Goal: Task Accomplishment & Management: Manage account settings

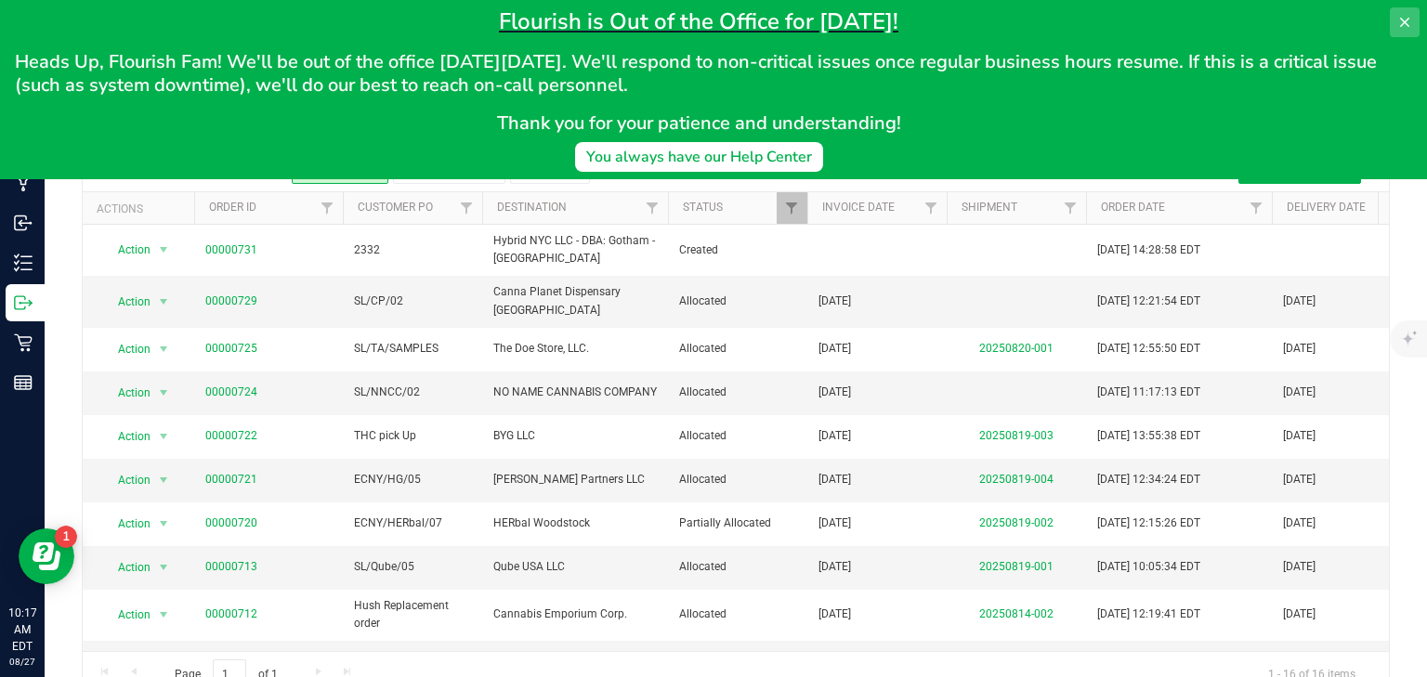
click at [1411, 16] on icon at bounding box center [1404, 22] width 15 height 15
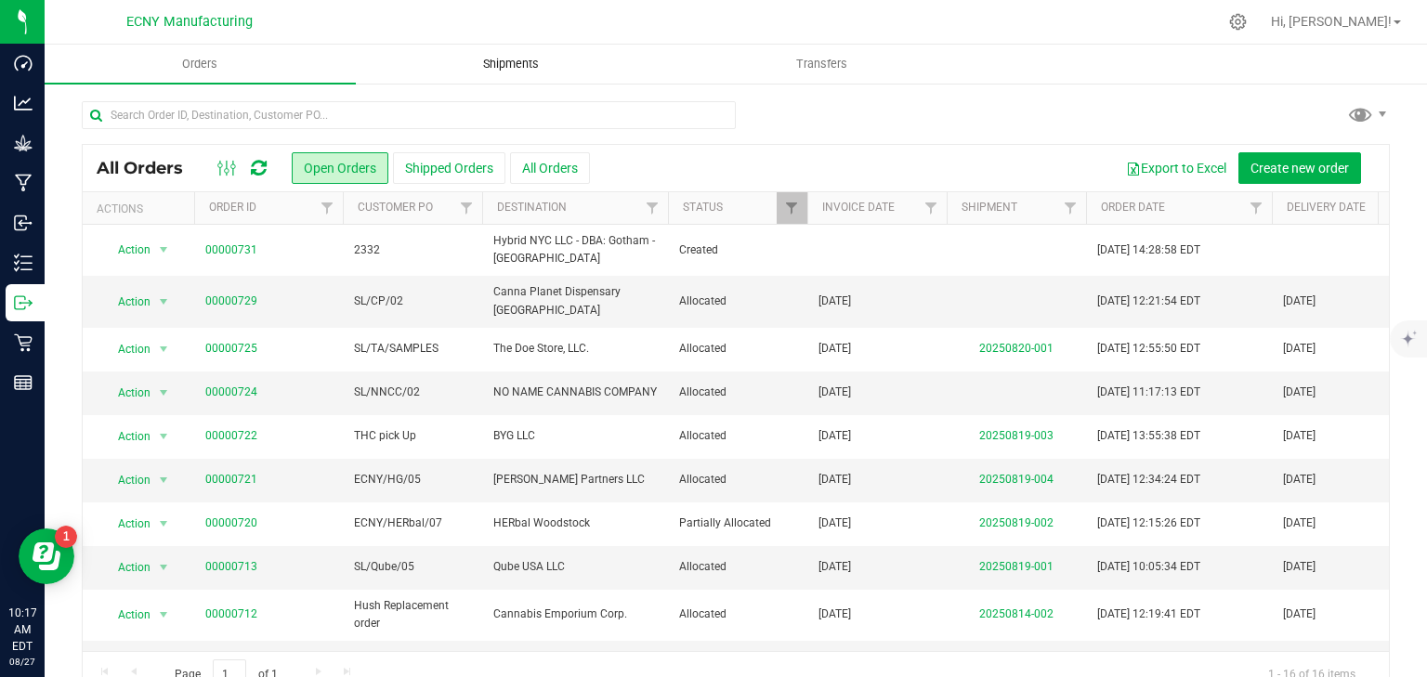
click at [544, 52] on uib-tab-heading "Shipments" at bounding box center [511, 64] width 309 height 37
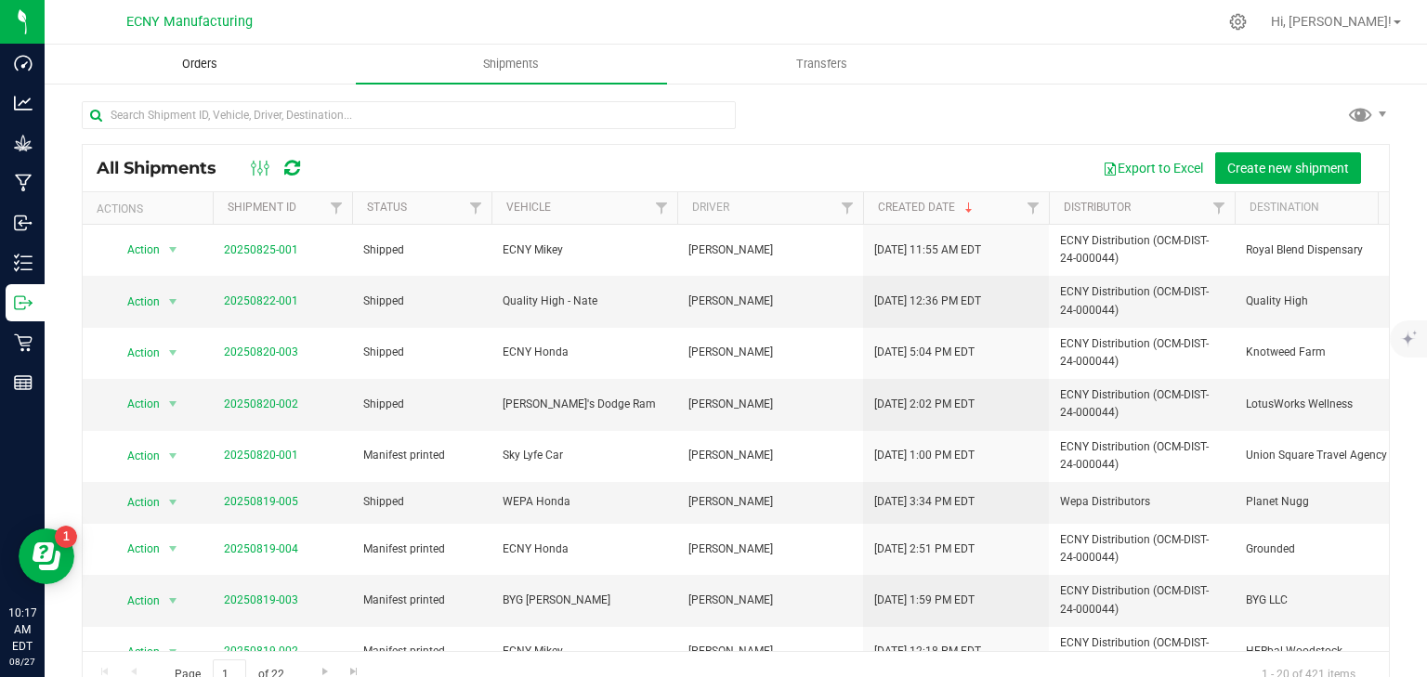
click at [233, 71] on span "Orders" at bounding box center [199, 64] width 85 height 17
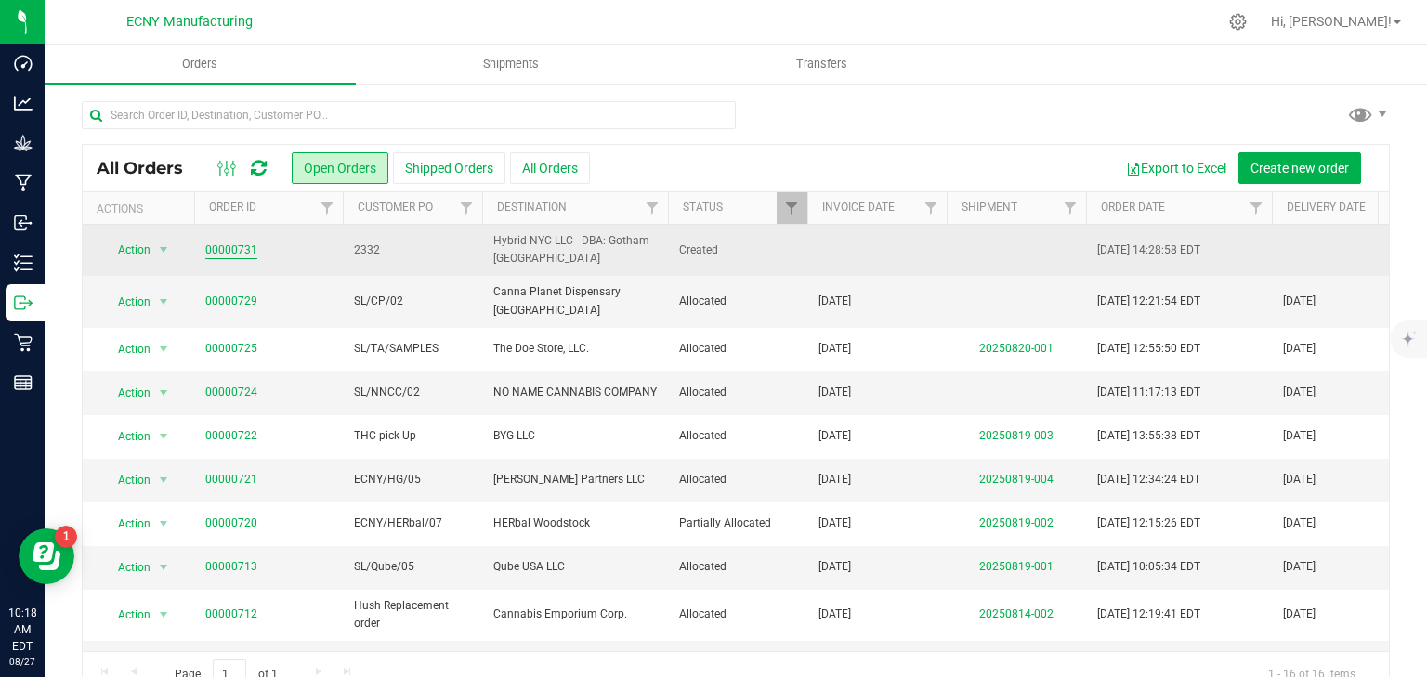
click at [238, 250] on link "00000731" at bounding box center [231, 251] width 52 height 18
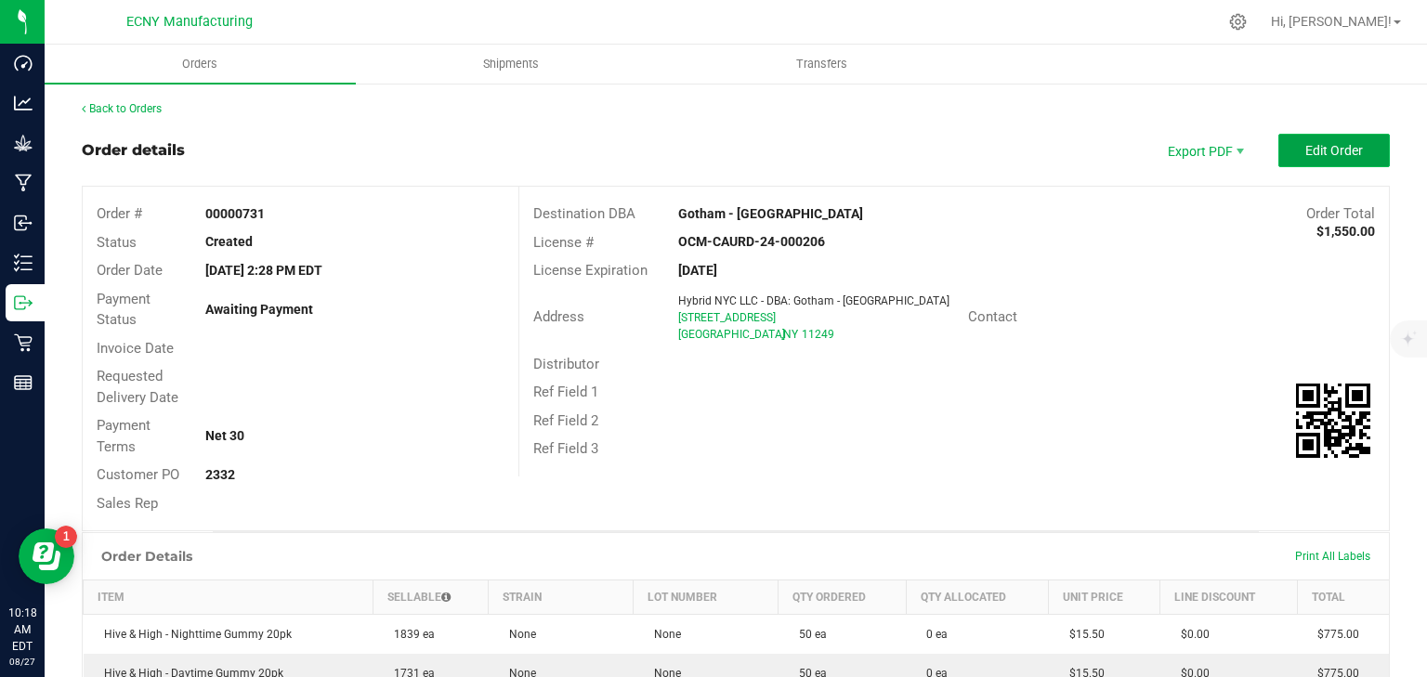
click at [1312, 158] on button "Edit Order" at bounding box center [1333, 150] width 111 height 33
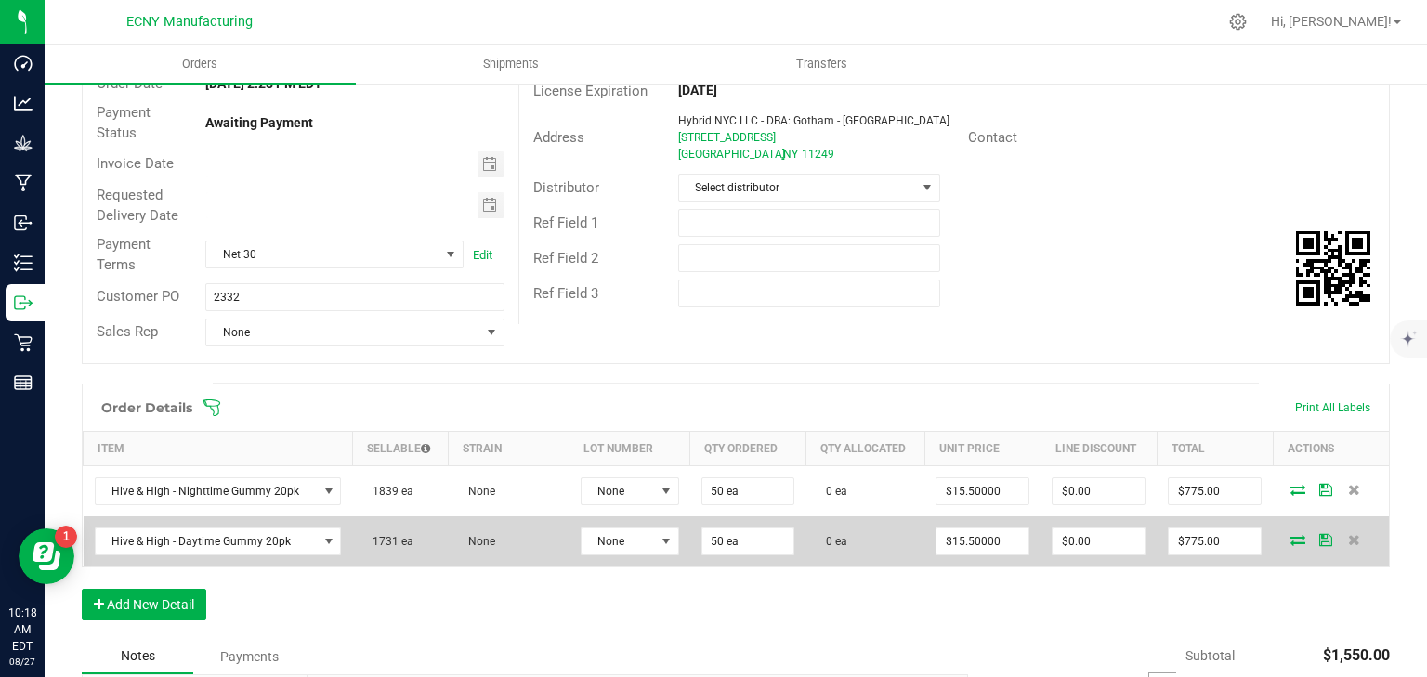
scroll to position [372, 0]
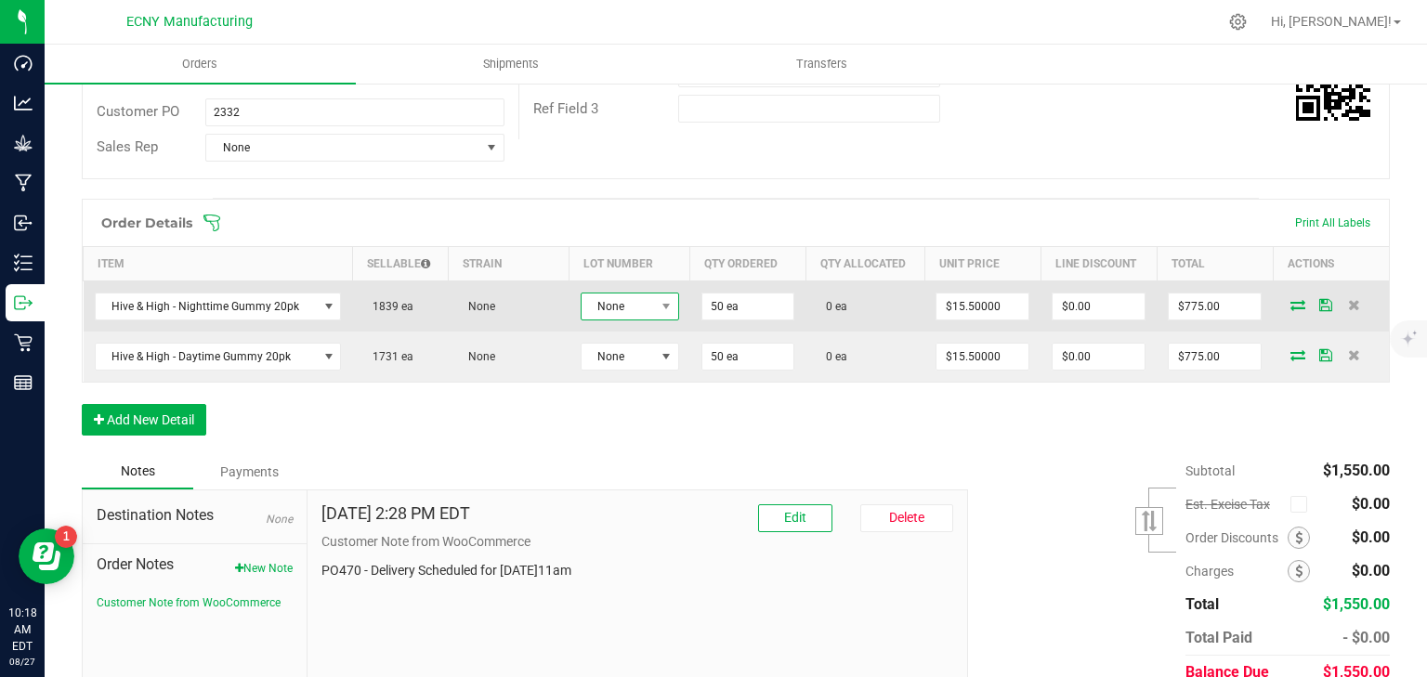
click at [639, 303] on span "None" at bounding box center [618, 307] width 73 height 26
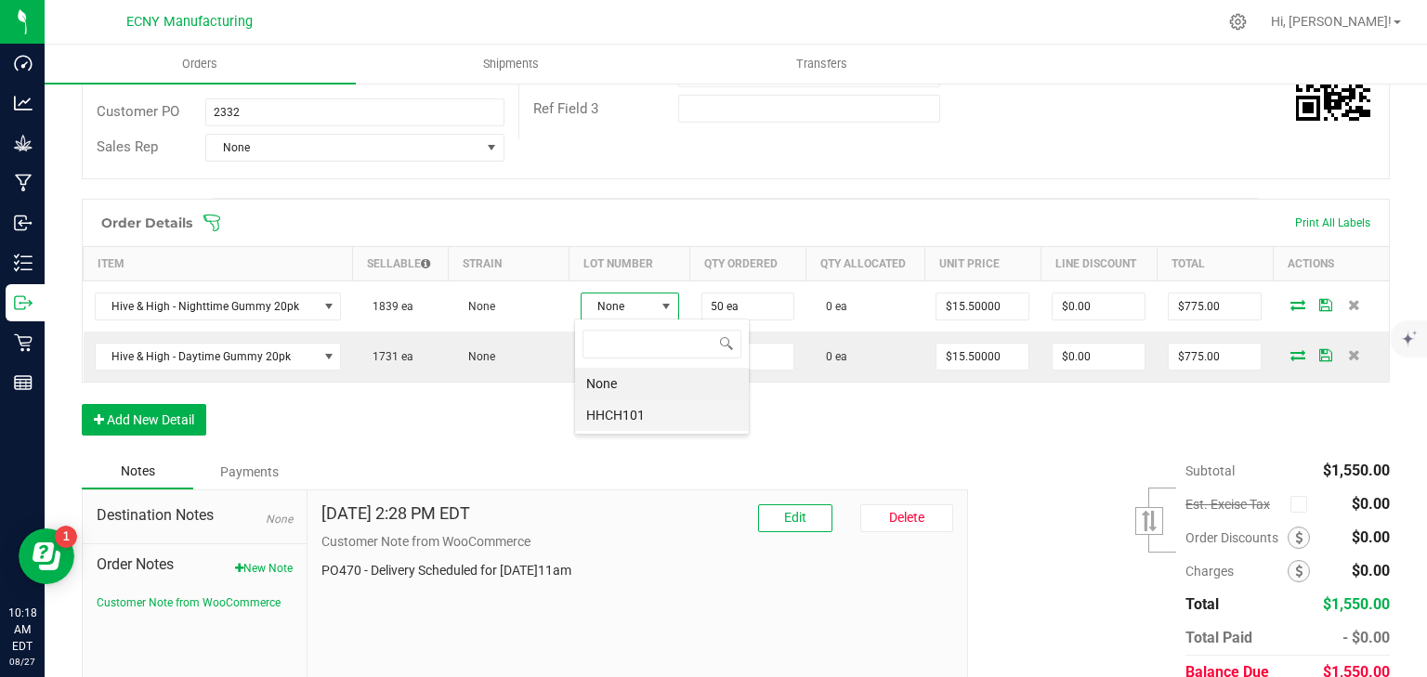
scroll to position [27, 97]
click at [630, 419] on li "HHCH101" at bounding box center [662, 416] width 174 height 32
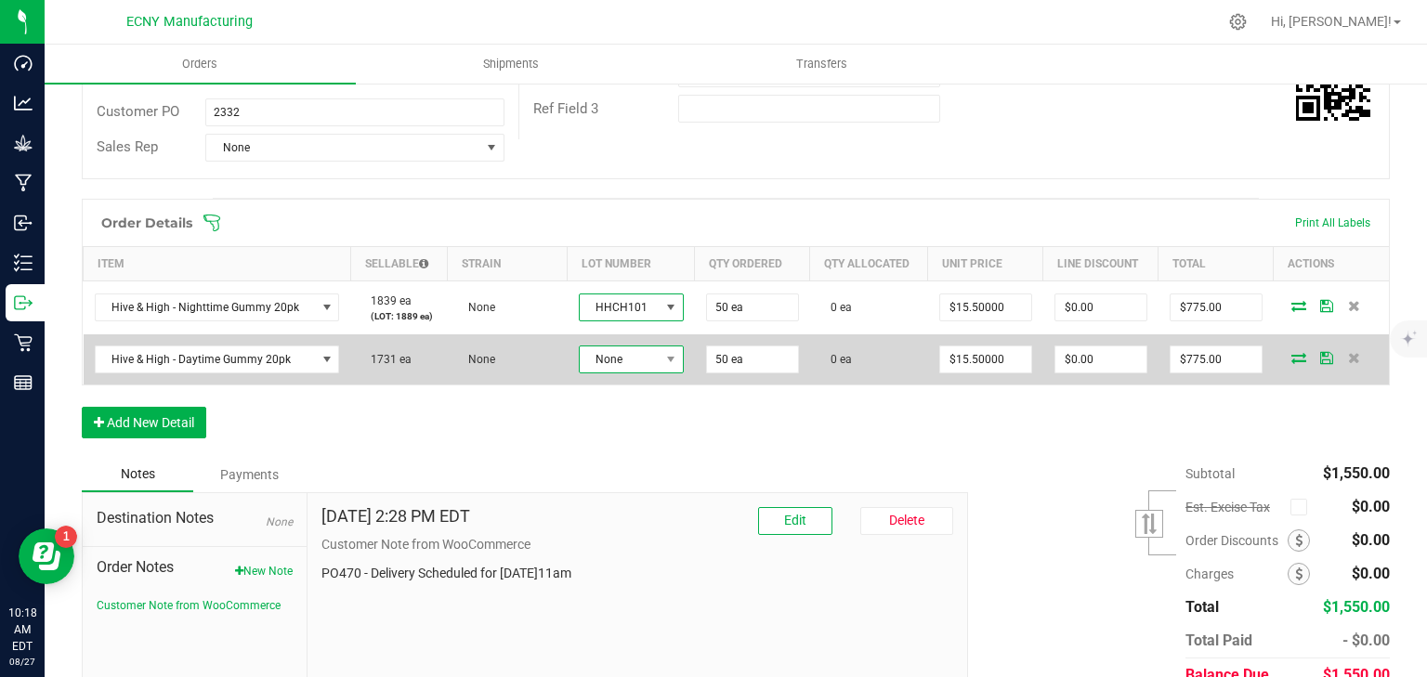
click at [642, 359] on span "None" at bounding box center [620, 360] width 80 height 26
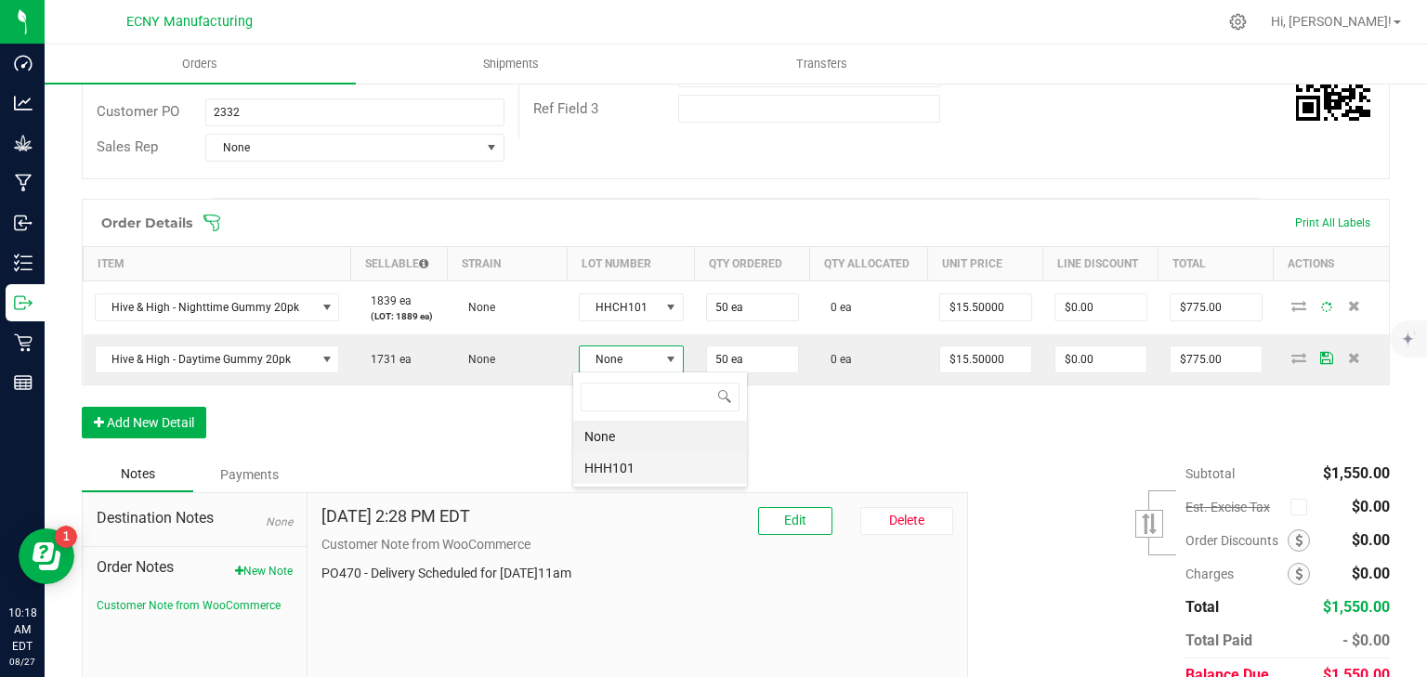
scroll to position [92885, 92810]
click at [636, 461] on li "HHH101" at bounding box center [660, 468] width 174 height 32
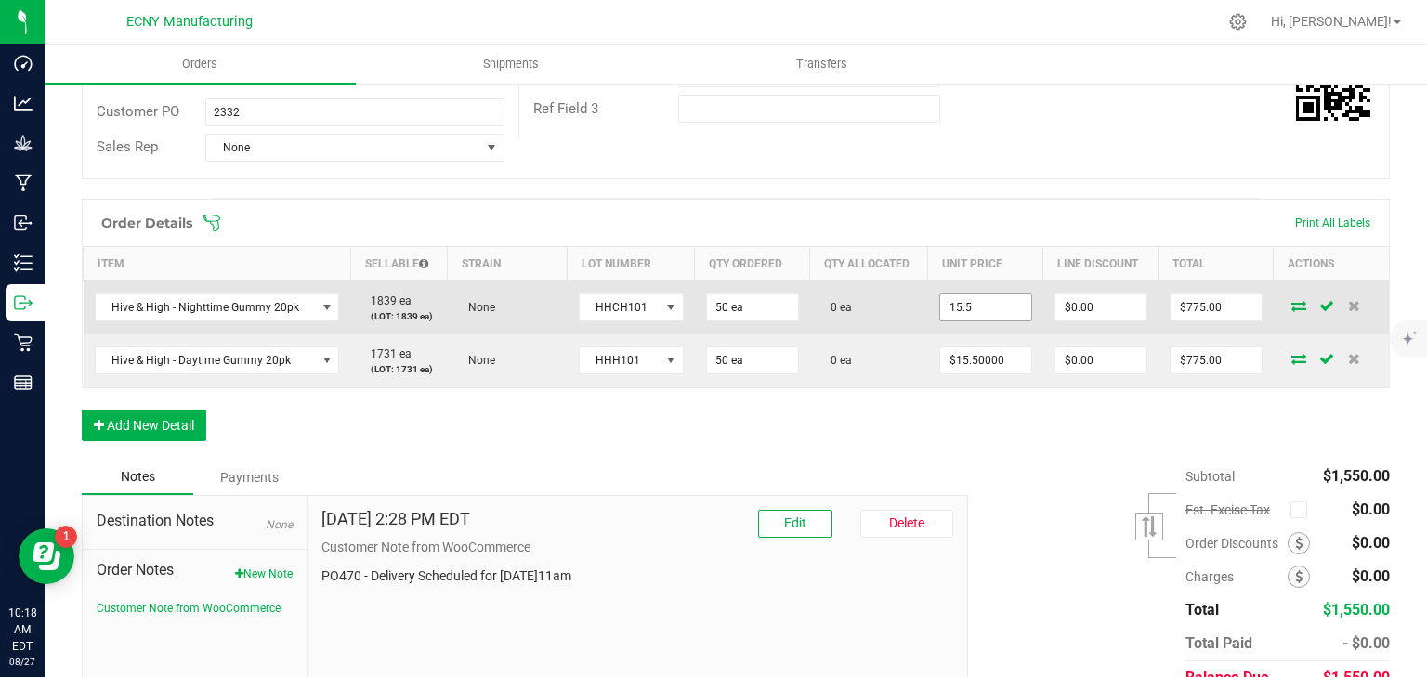
click at [970, 301] on input "15.5" at bounding box center [985, 308] width 91 height 26
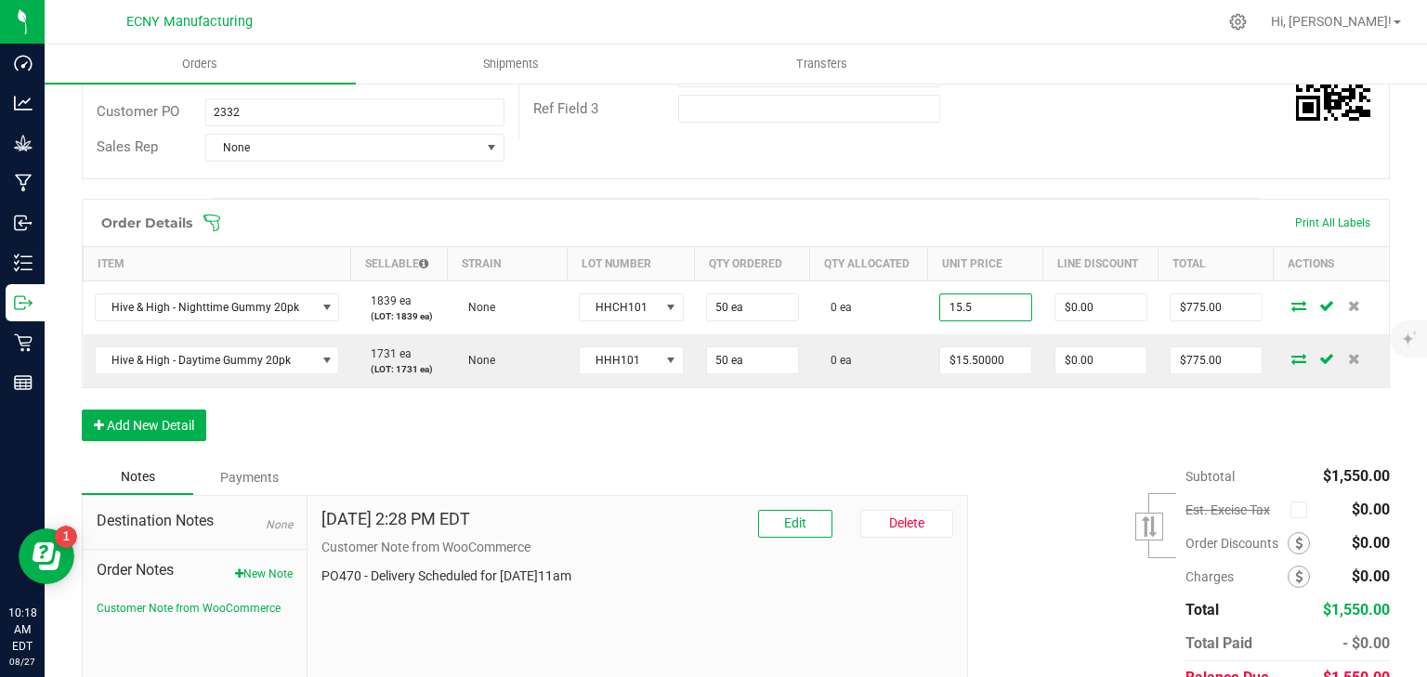
type input "$15.50000"
click at [1014, 431] on div "Order Details Print All Labels Item Sellable Strain Lot Number Qty Ordered Qty …" at bounding box center [736, 329] width 1308 height 261
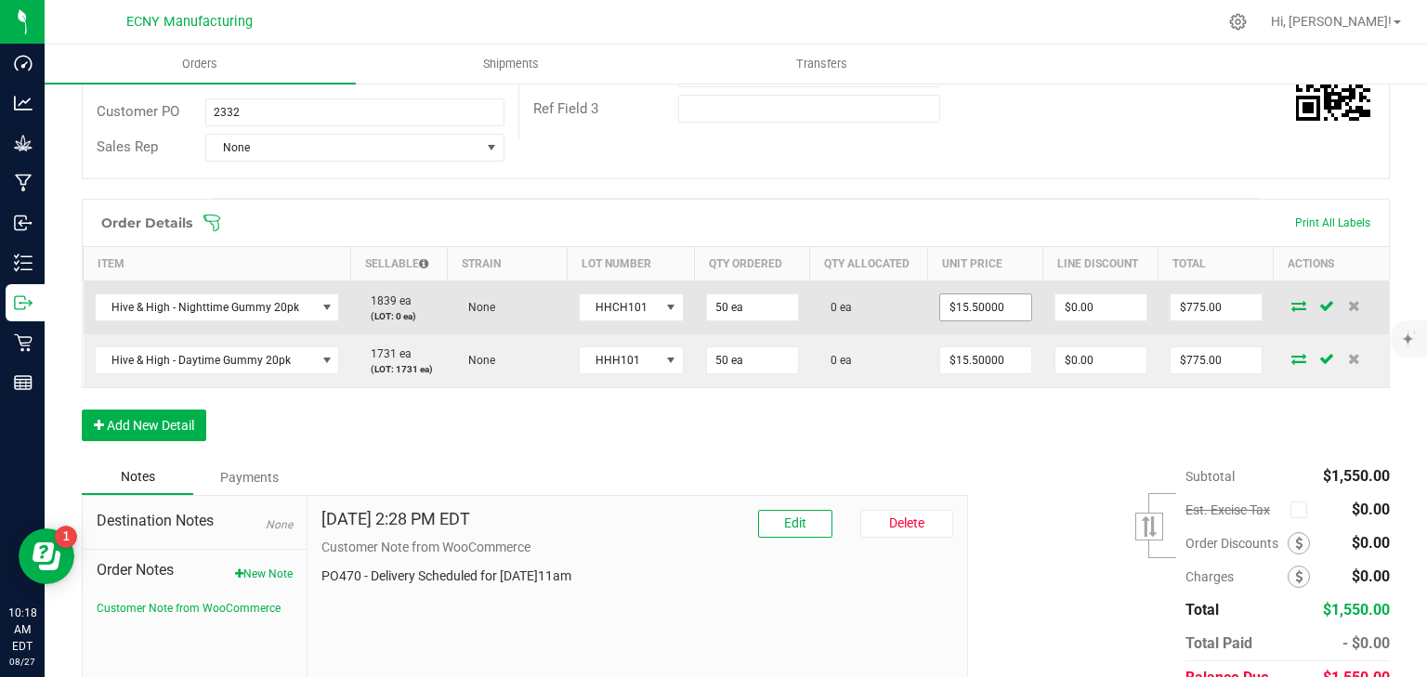
type input "15.5"
click at [987, 307] on input "15.5" at bounding box center [985, 308] width 91 height 26
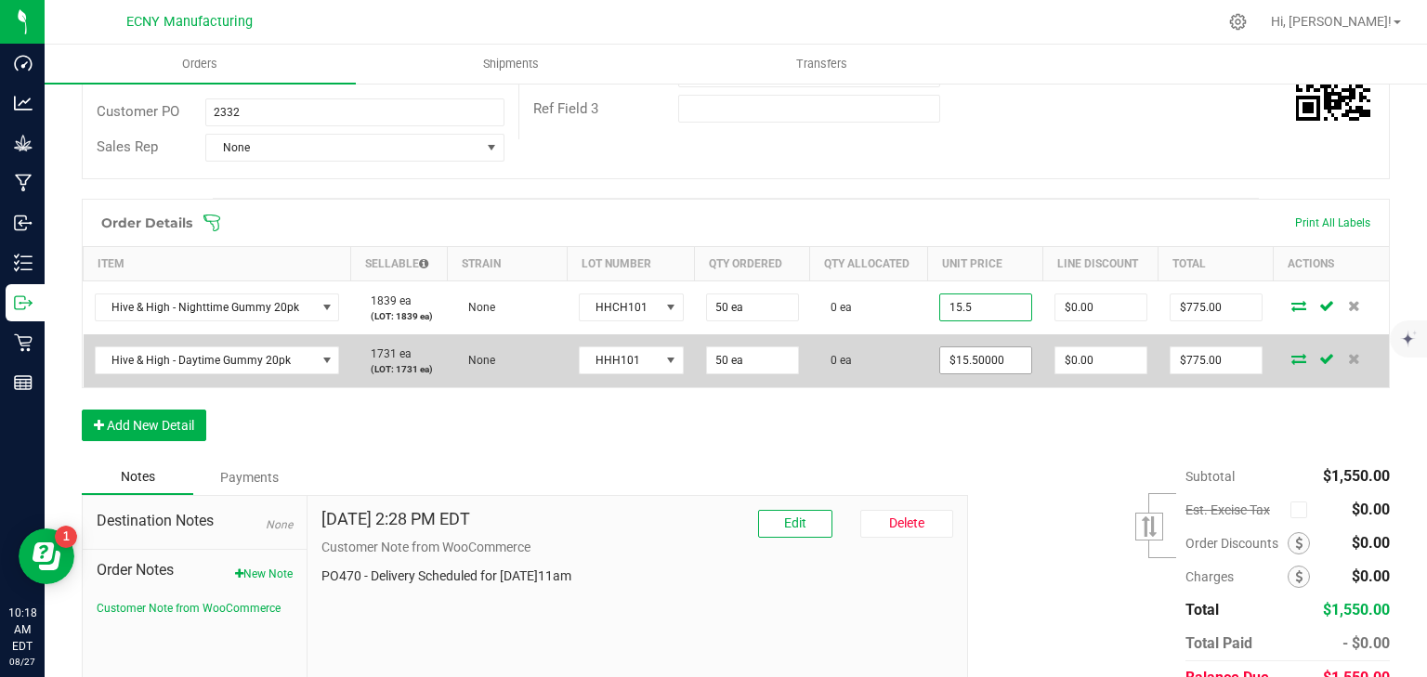
type input "15.5"
type input "$15.50000"
click at [982, 366] on input "15.5" at bounding box center [985, 360] width 91 height 26
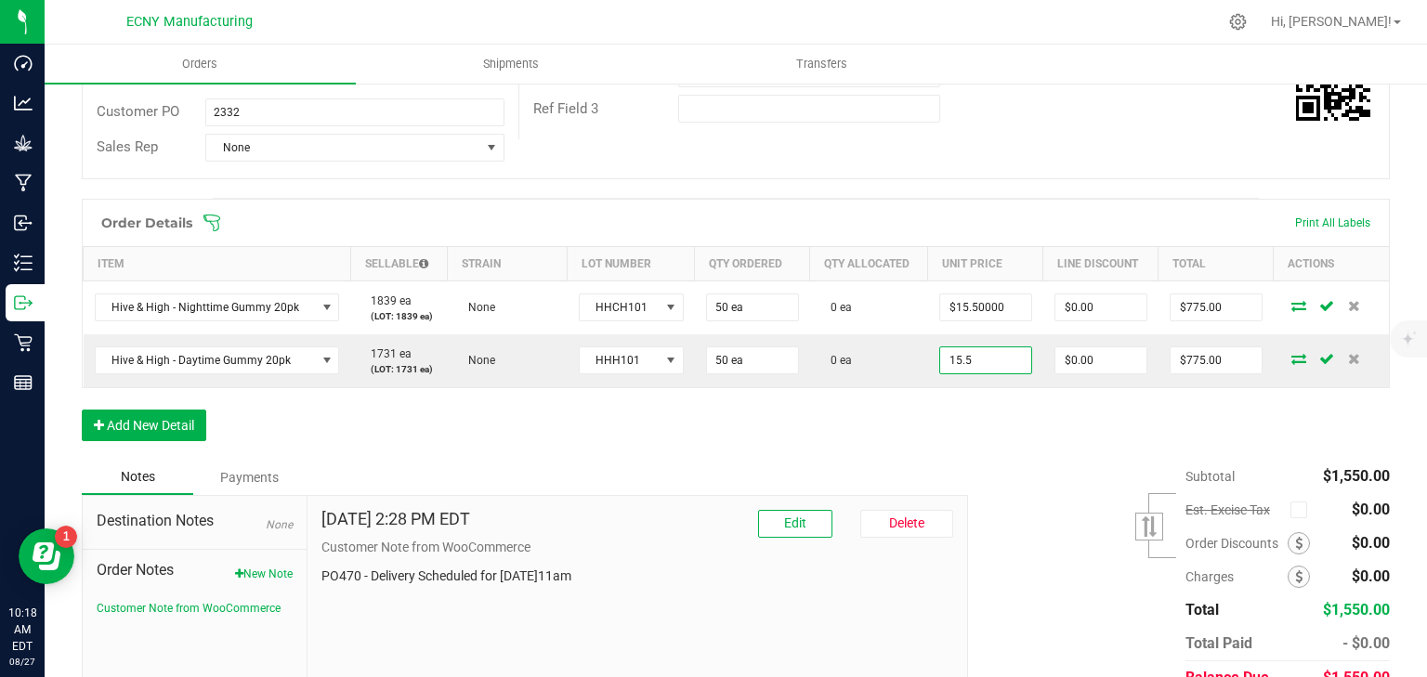
type input "$15.50000"
click at [956, 419] on div "Order Details Print All Labels Item Sellable Strain Lot Number Qty Ordered Qty …" at bounding box center [736, 329] width 1308 height 261
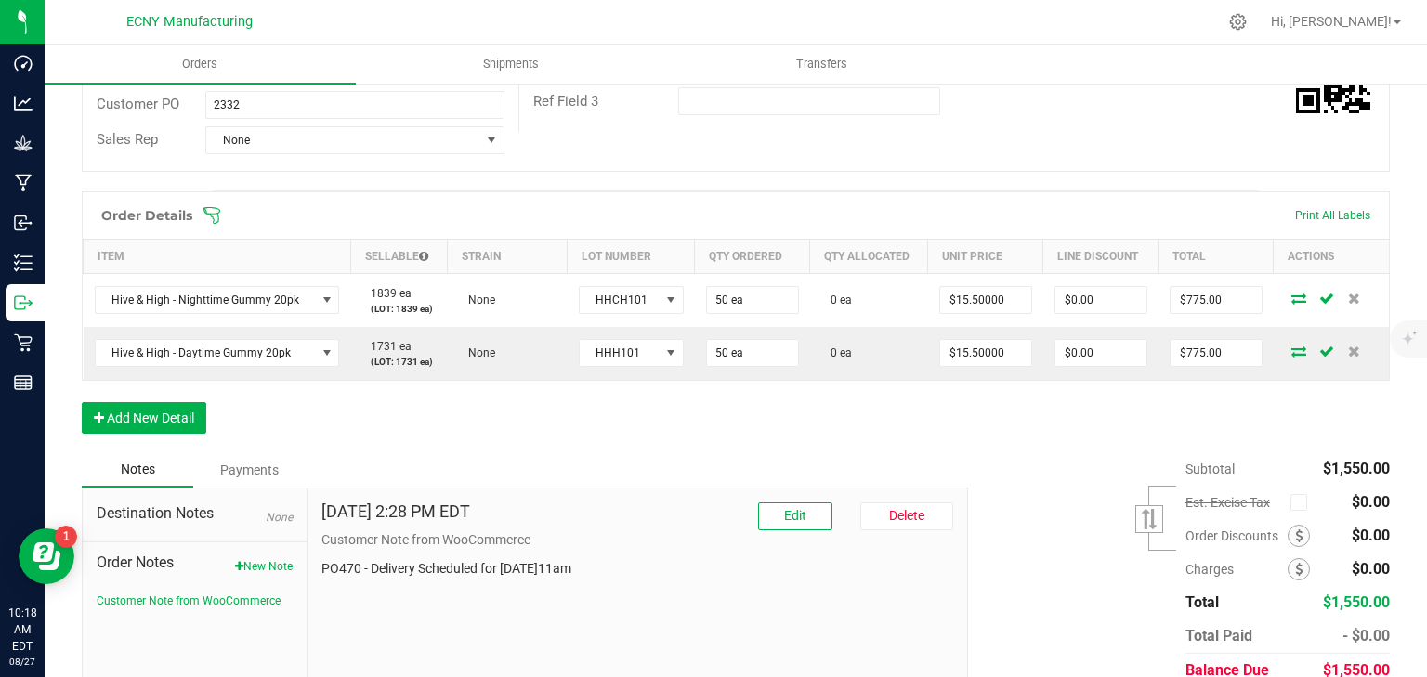
scroll to position [233, 0]
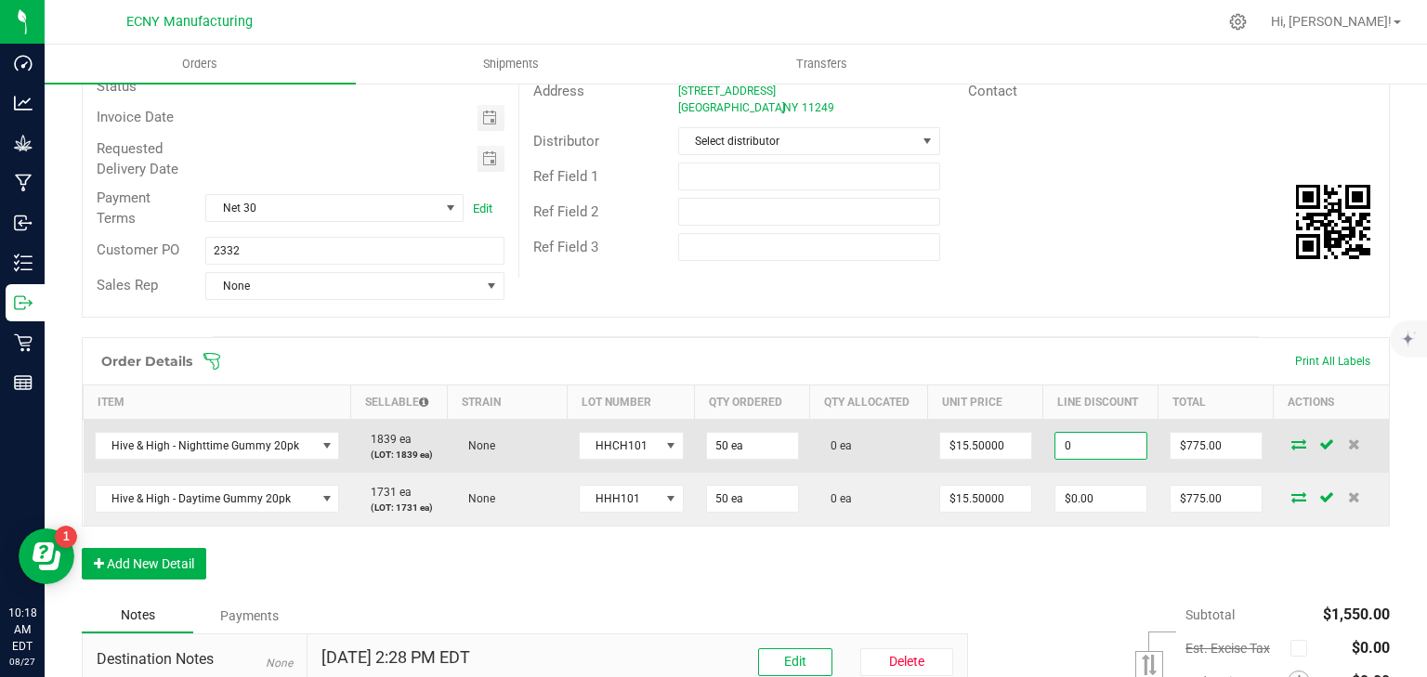
click at [1085, 446] on input "0" at bounding box center [1100, 446] width 91 height 26
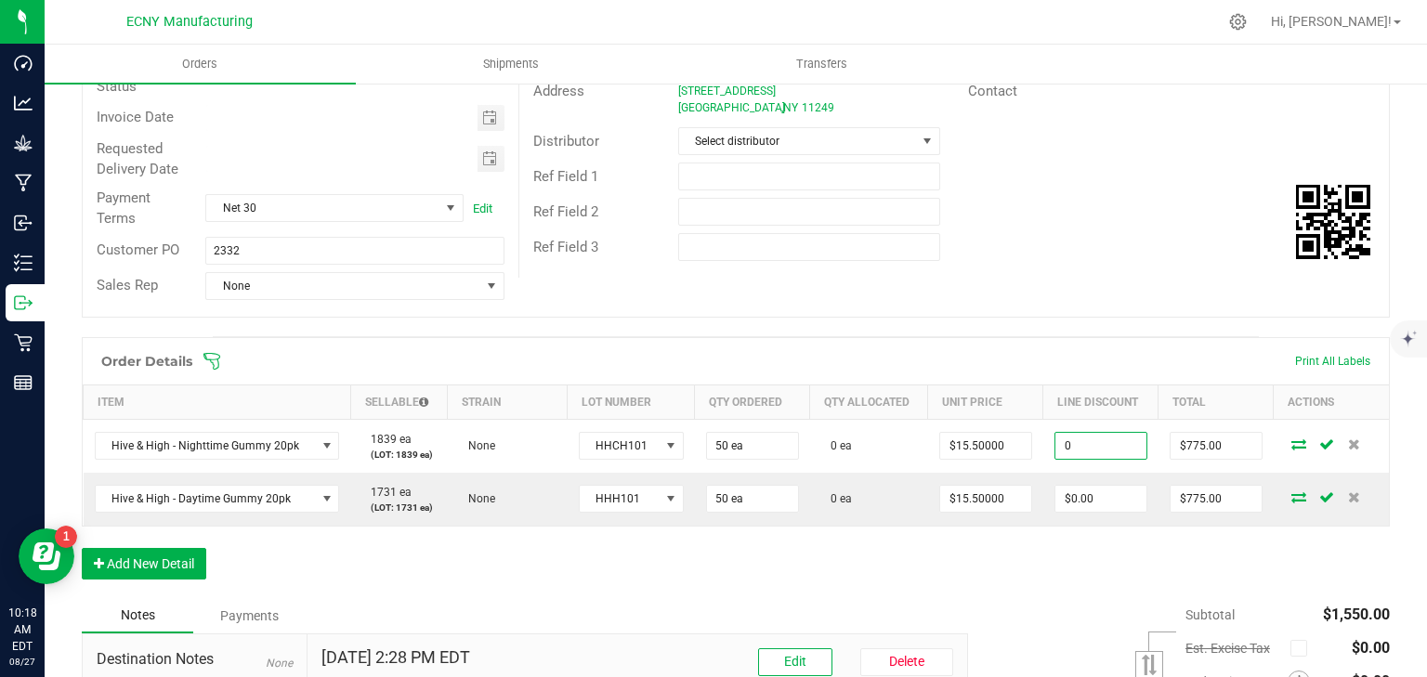
type input "$0.00"
click at [1038, 548] on div "Order Details Print All Labels Item Sellable Strain Lot Number Qty Ordered Qty …" at bounding box center [736, 467] width 1308 height 261
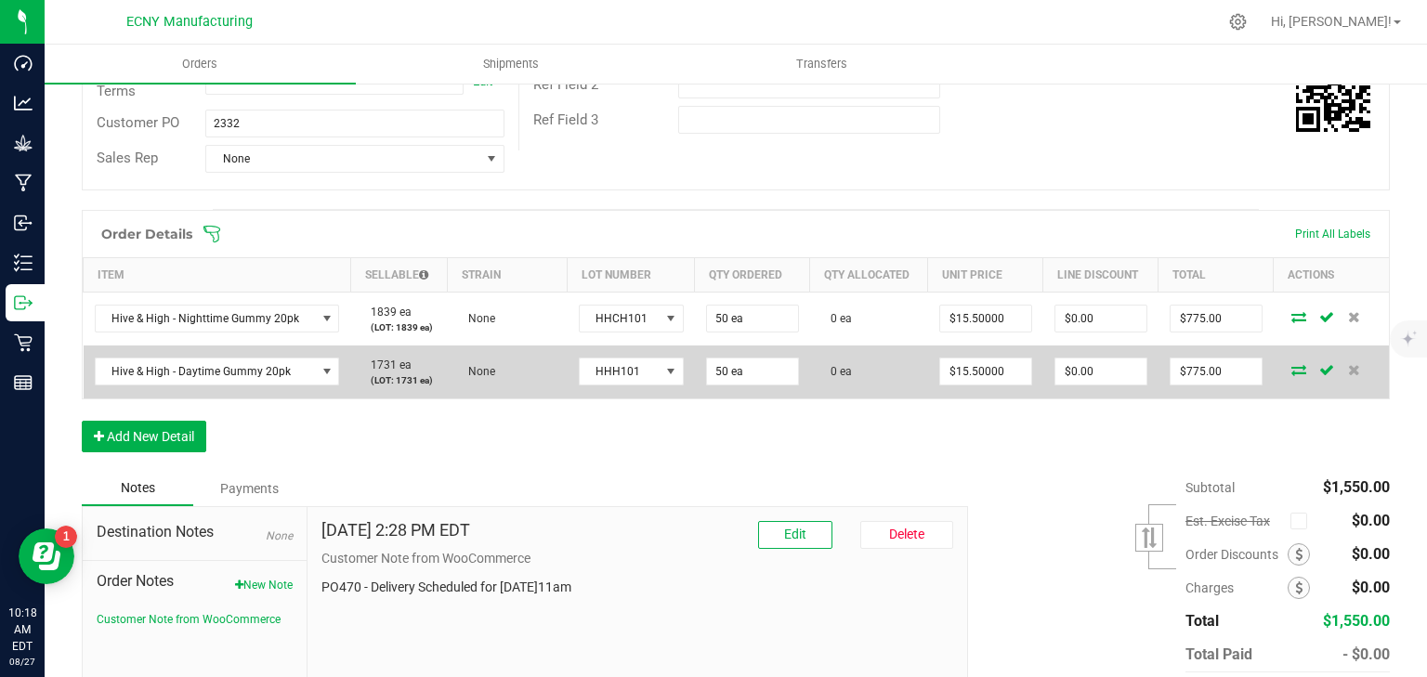
scroll to position [382, 0]
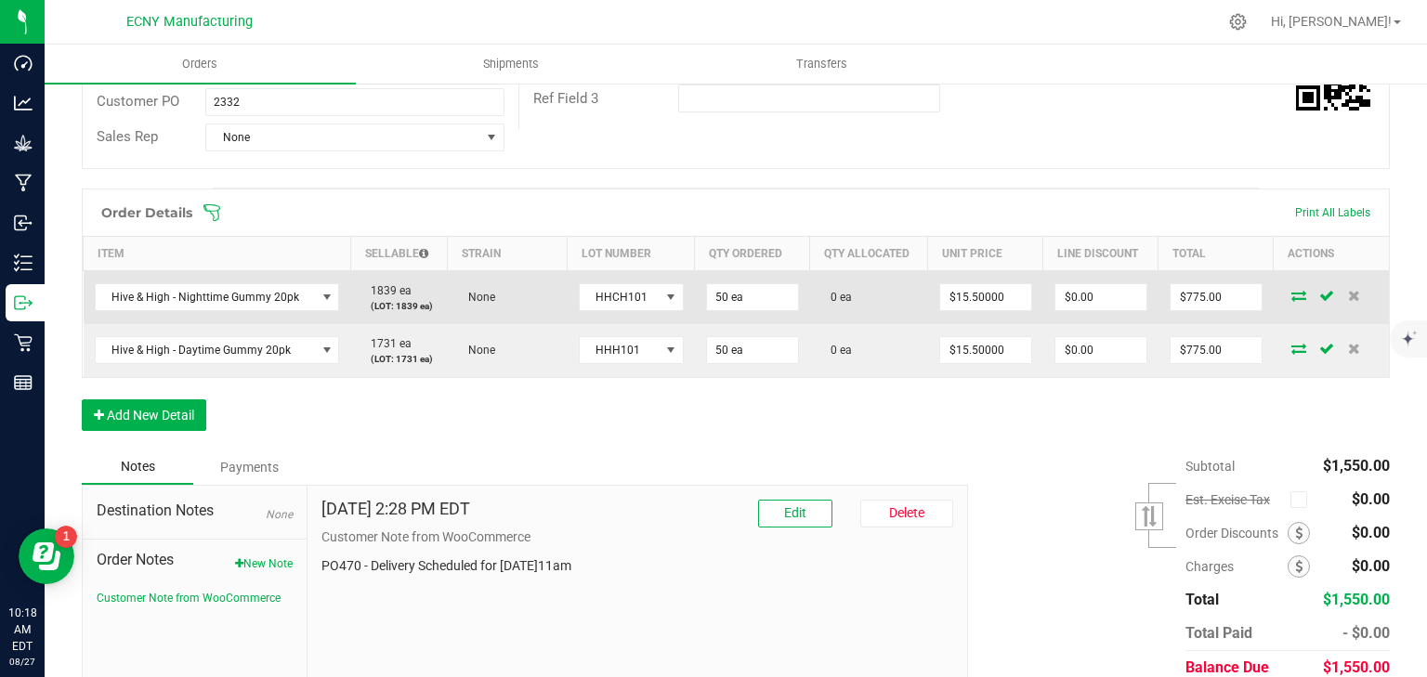
click at [1291, 293] on icon at bounding box center [1298, 295] width 15 height 11
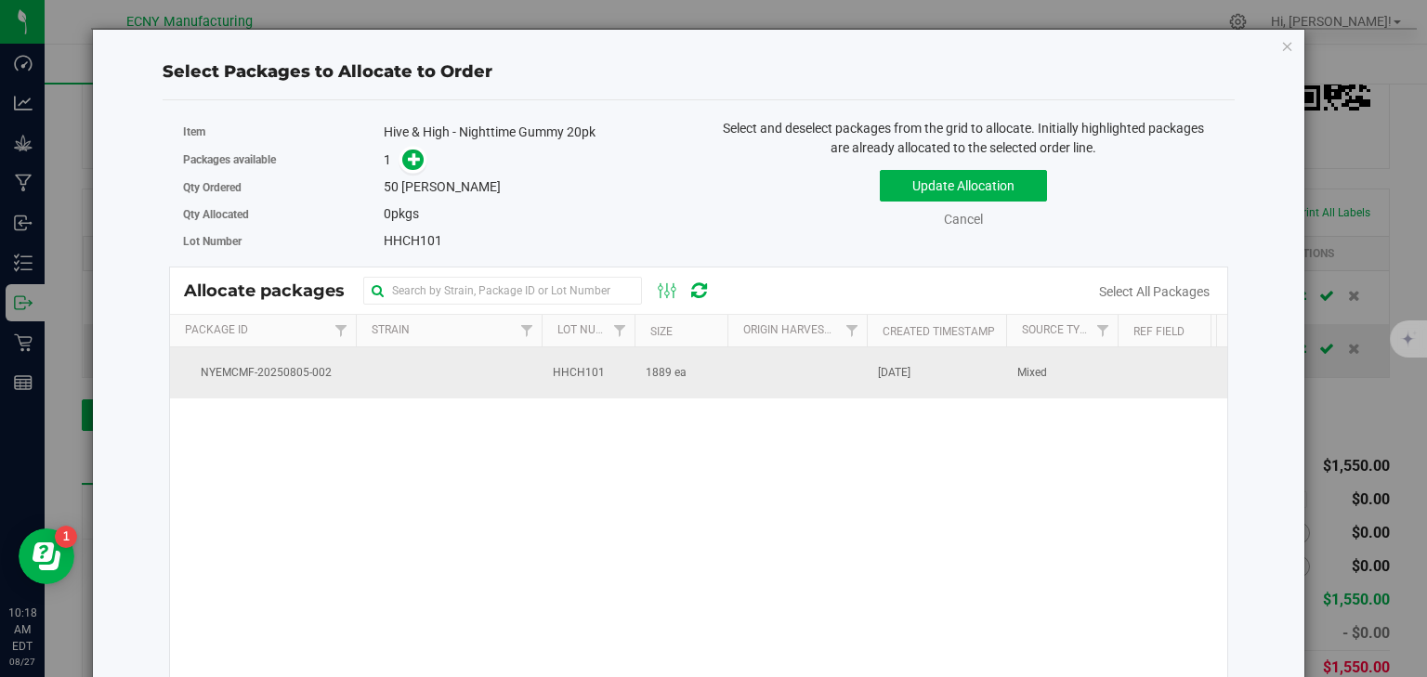
click at [898, 383] on td "[DATE]" at bounding box center [936, 372] width 139 height 50
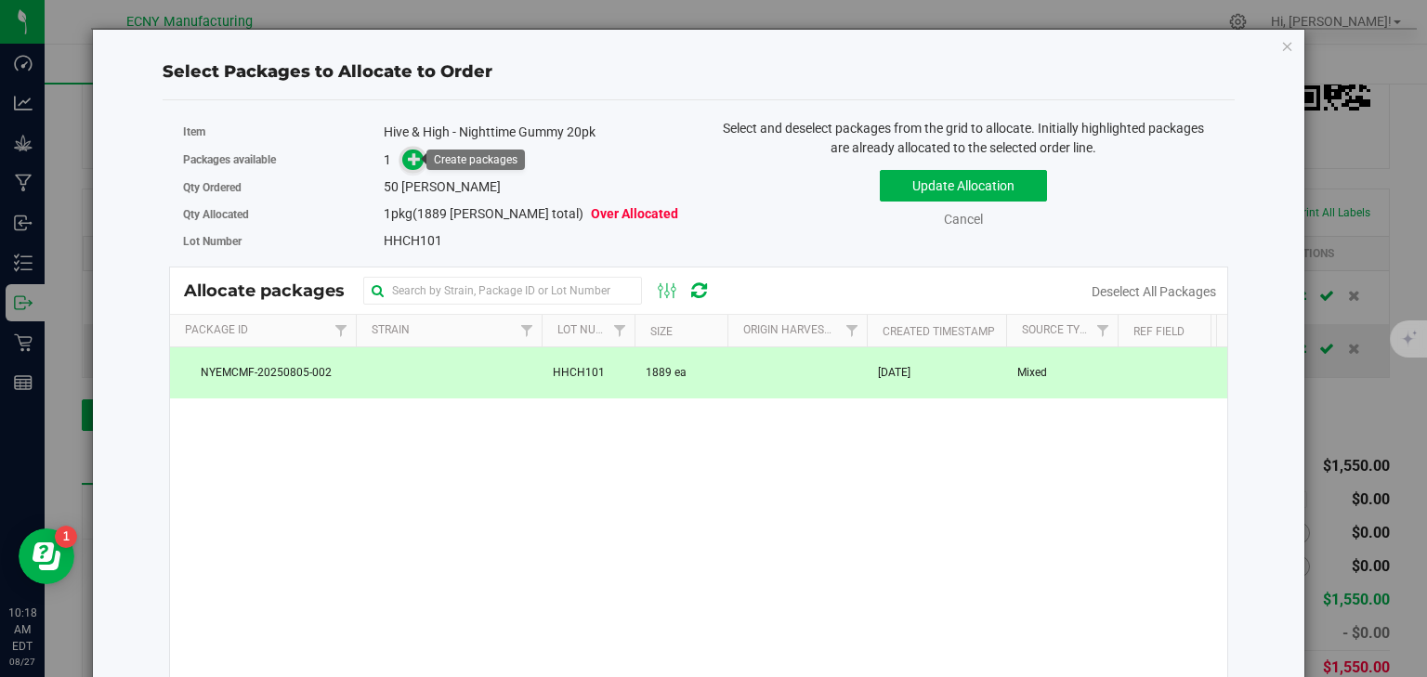
click at [402, 157] on span at bounding box center [412, 160] width 21 height 21
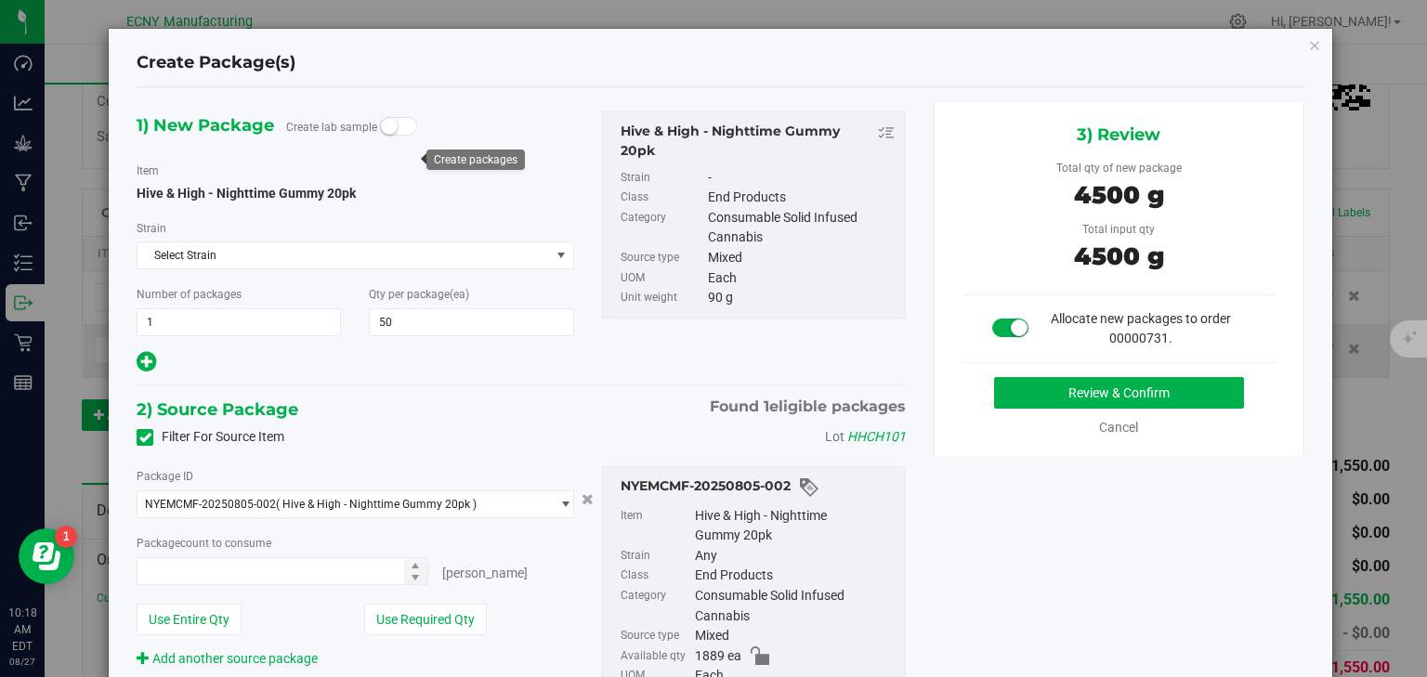
type input "50 ea"
click at [1114, 381] on button "Review & Confirm" at bounding box center [1119, 393] width 250 height 32
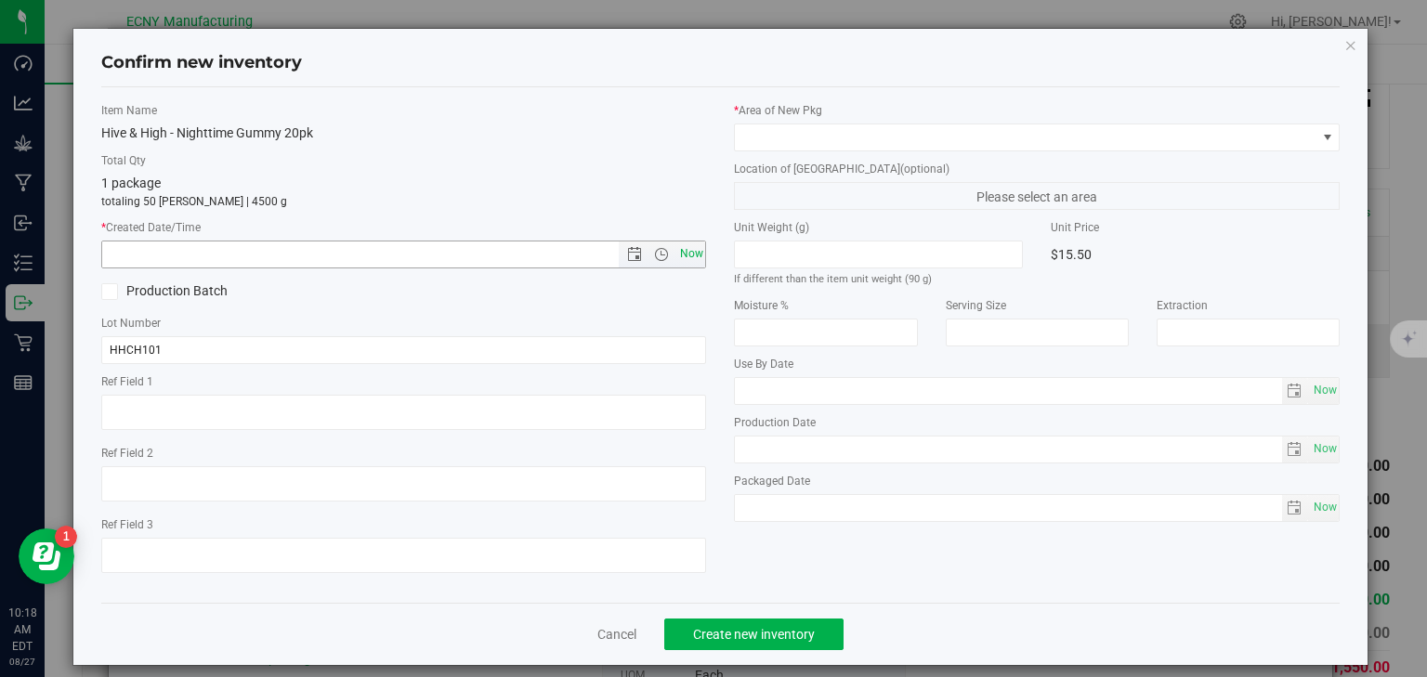
click at [690, 256] on span "Now" at bounding box center [691, 254] width 32 height 27
type input "[DATE] 10:18 AM"
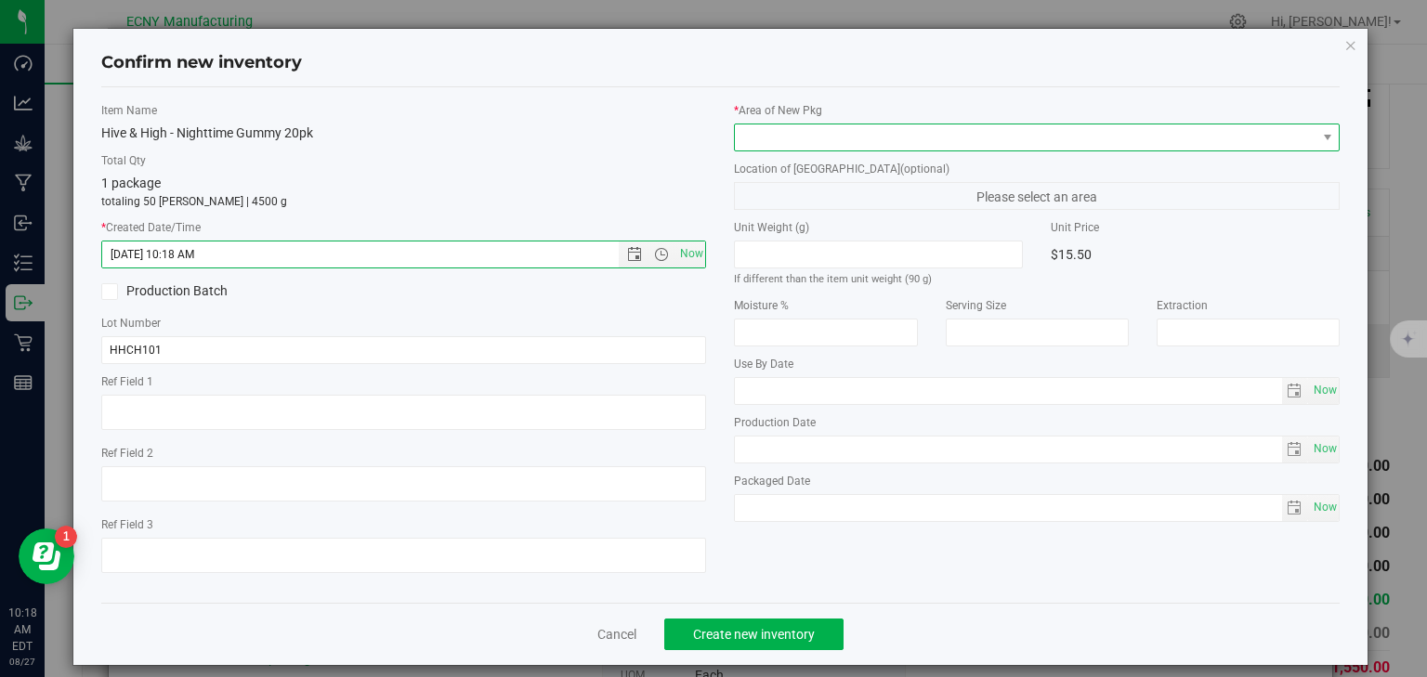
click at [855, 145] on span at bounding box center [1025, 138] width 581 height 26
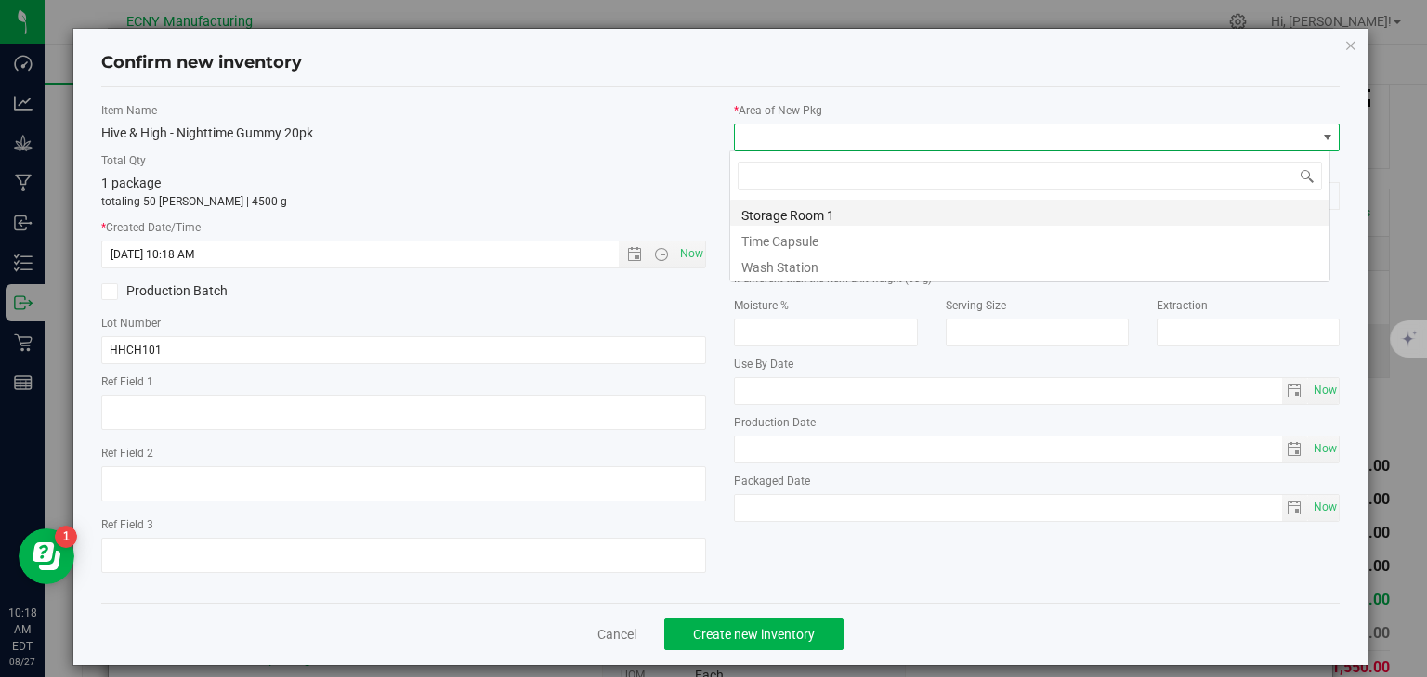
scroll to position [27, 601]
click at [828, 210] on li "Storage Room 1" at bounding box center [1029, 213] width 599 height 26
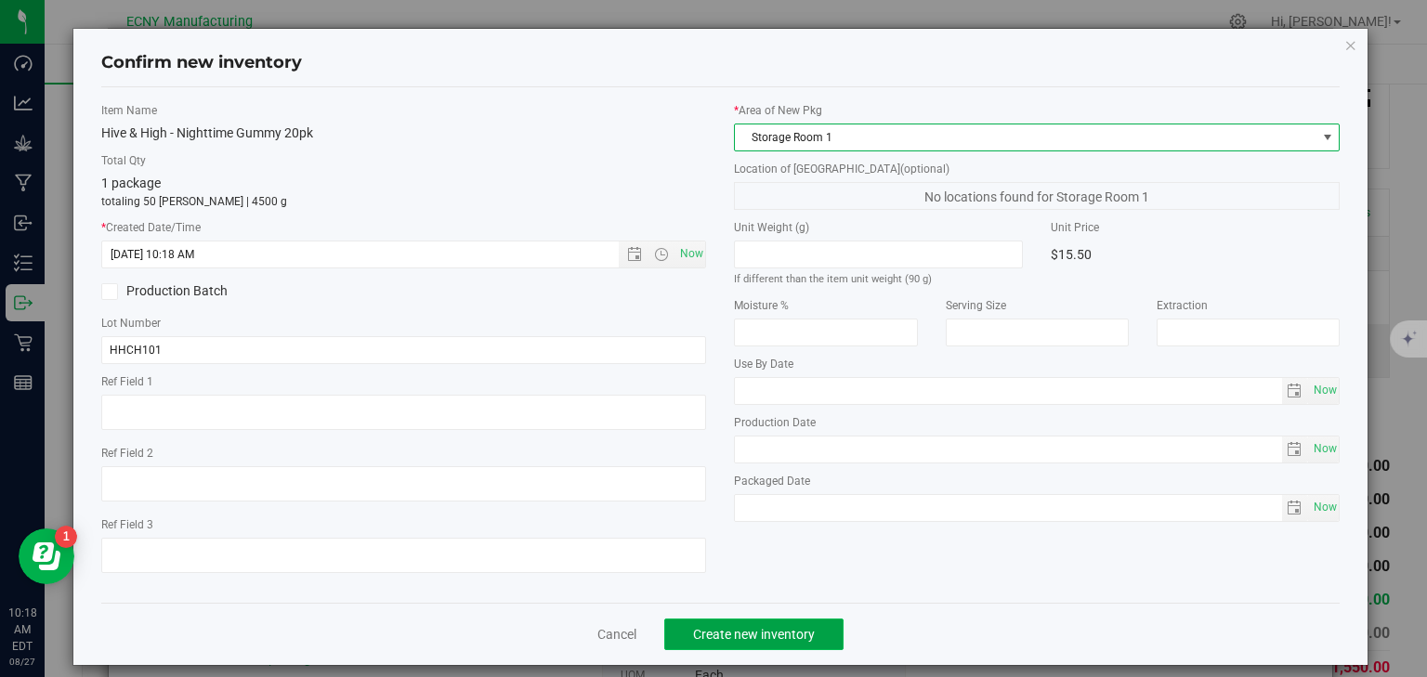
click at [761, 629] on span "Create new inventory" at bounding box center [754, 634] width 122 height 15
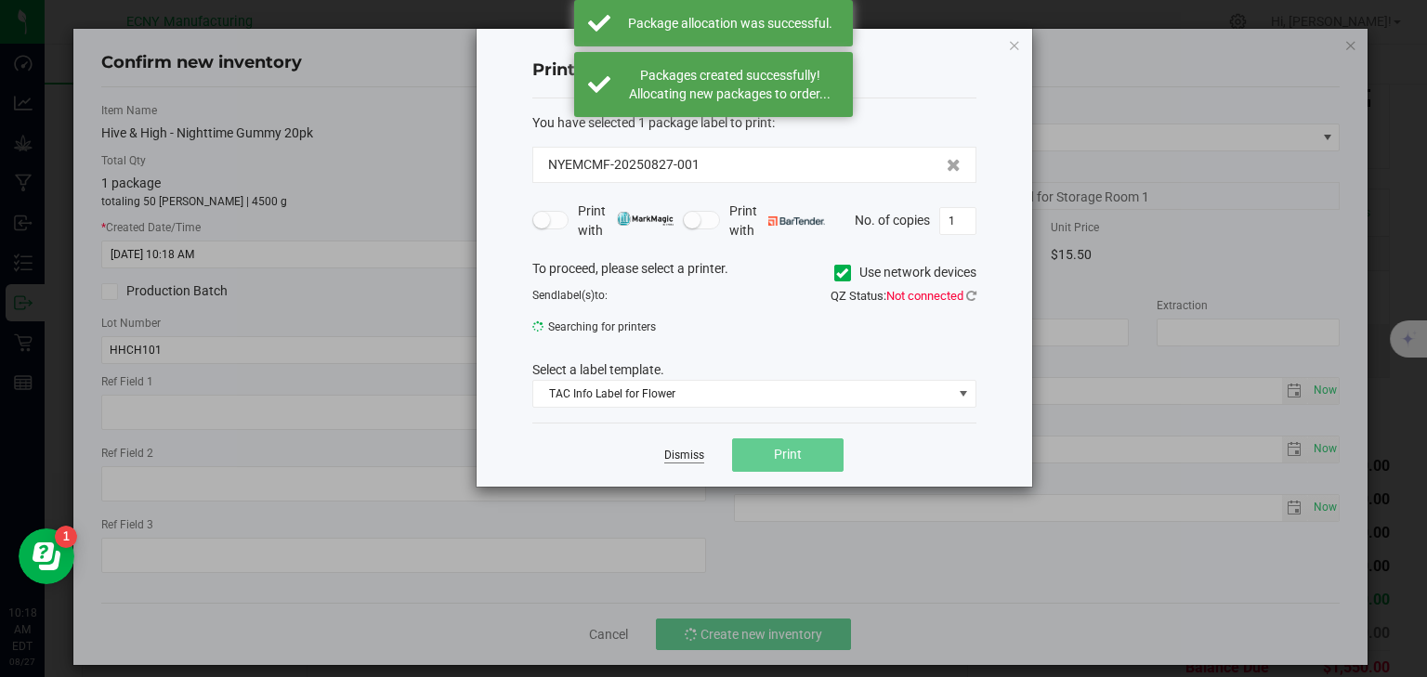
click at [695, 452] on link "Dismiss" at bounding box center [684, 456] width 40 height 16
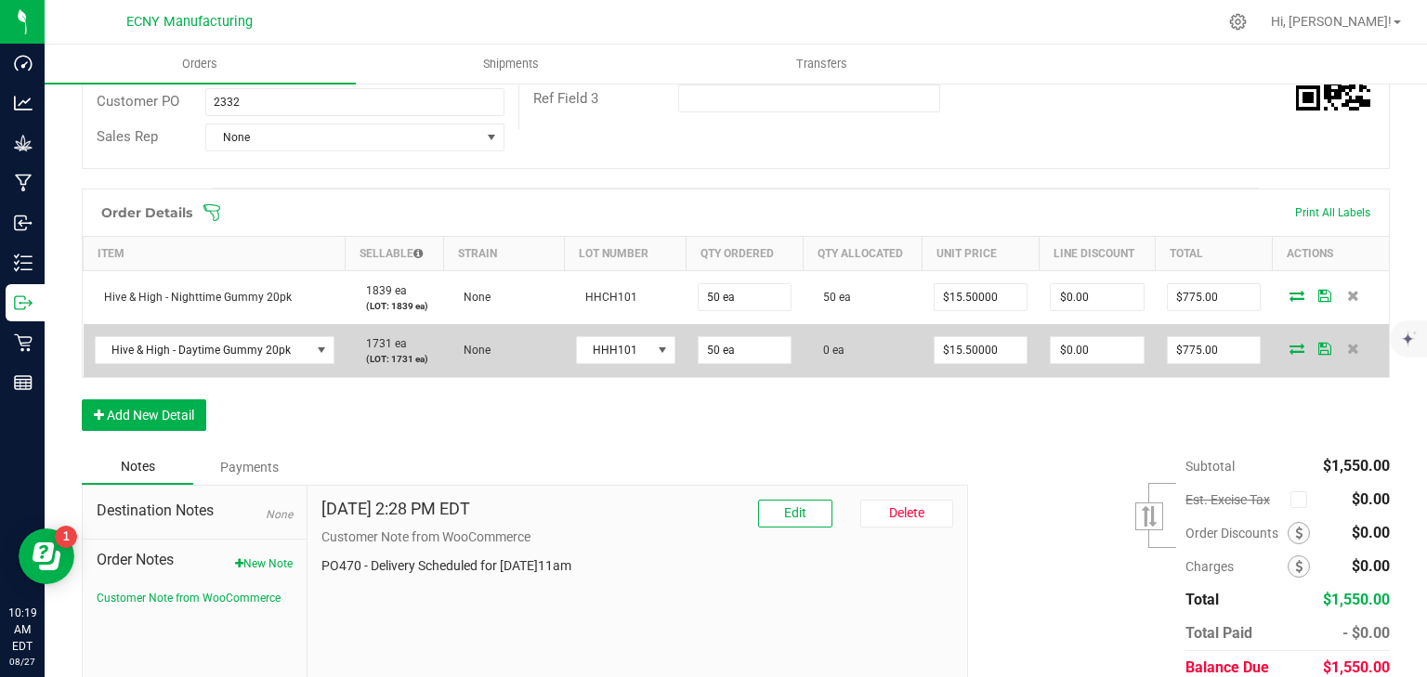
click at [1290, 345] on icon at bounding box center [1297, 348] width 15 height 11
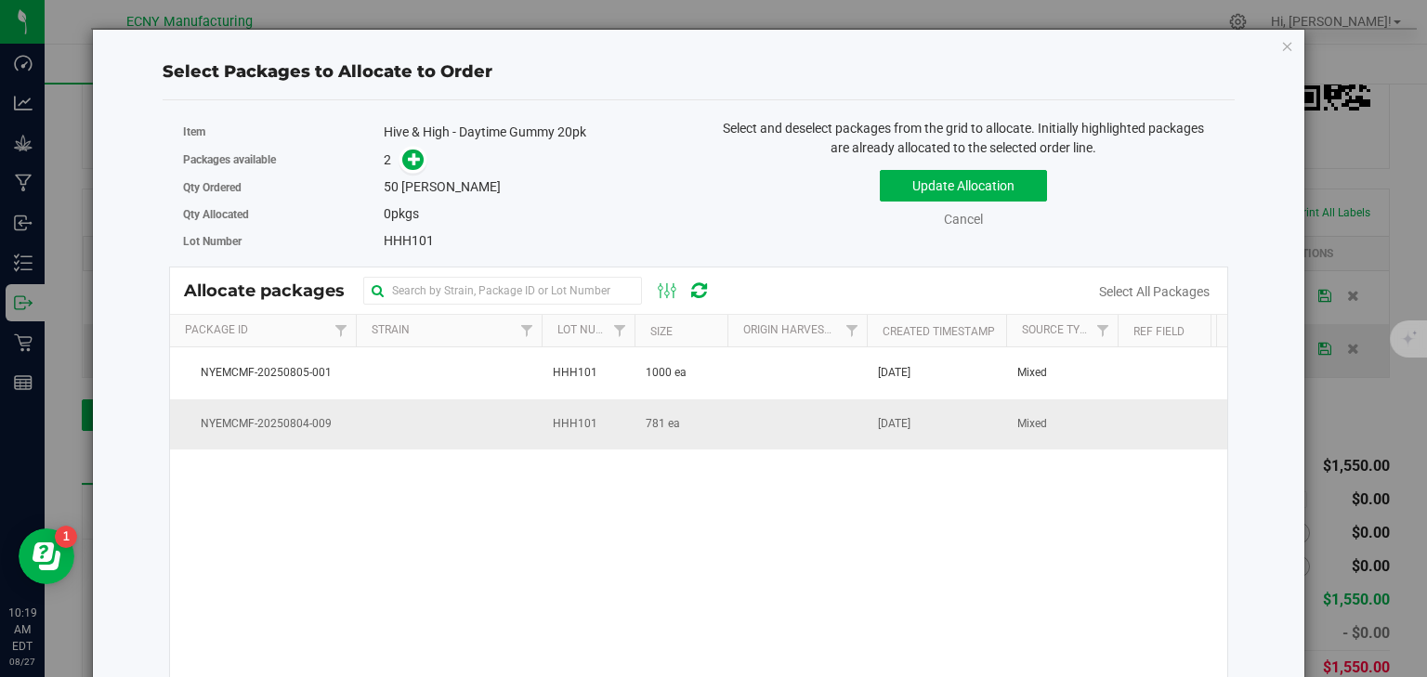
click at [656, 431] on span "781 ea" at bounding box center [663, 424] width 34 height 18
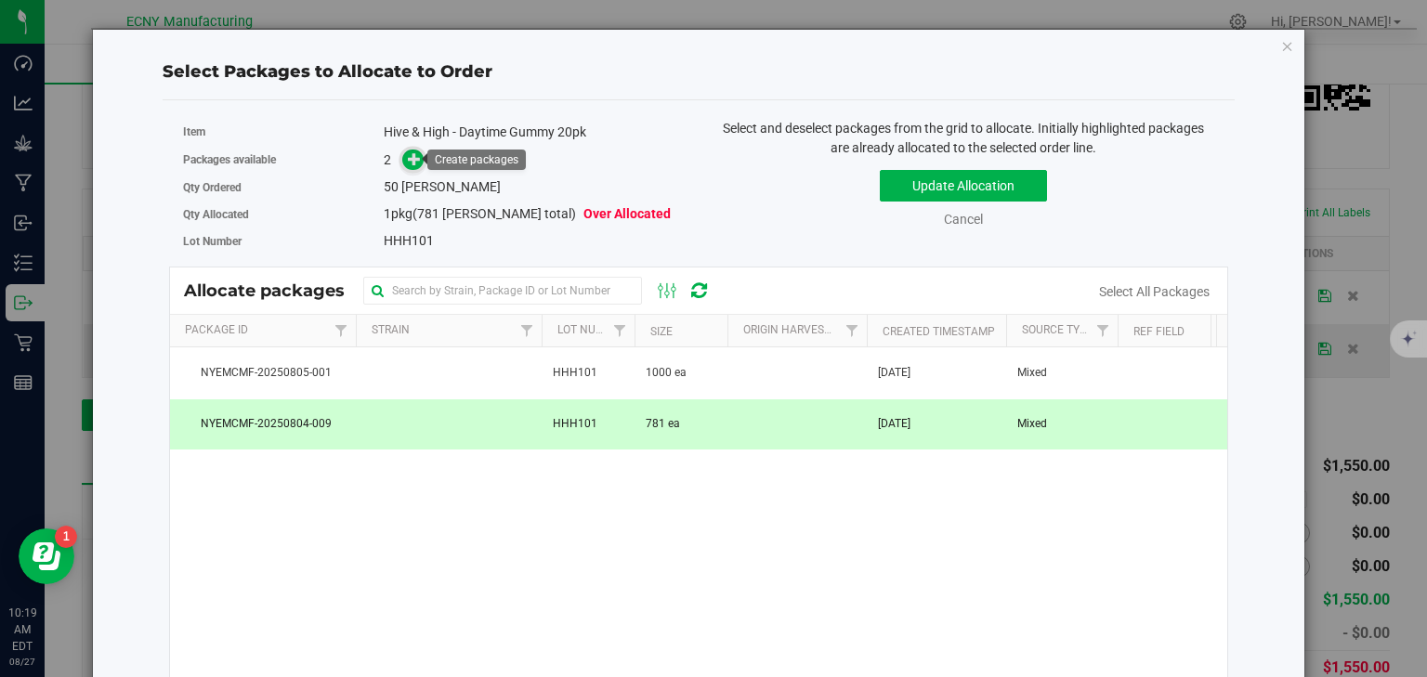
click at [408, 161] on icon at bounding box center [414, 158] width 13 height 13
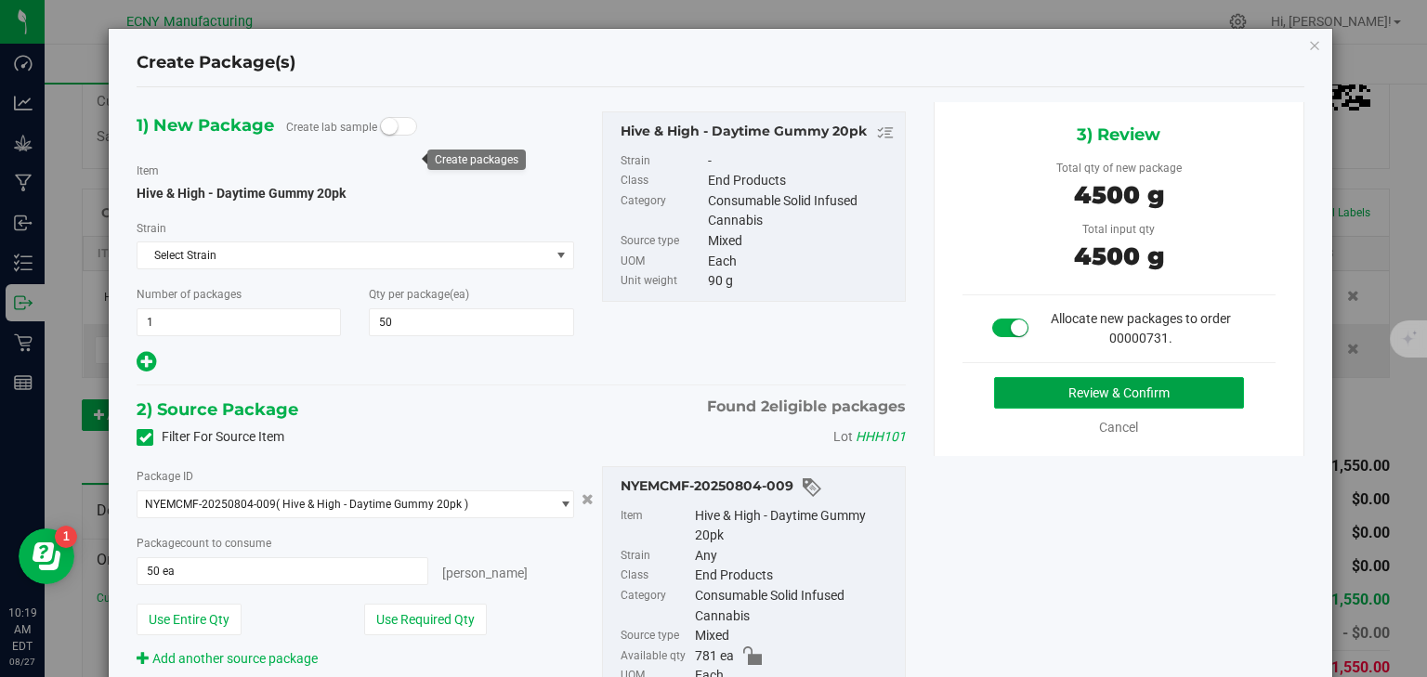
click at [1026, 389] on button "Review & Confirm" at bounding box center [1119, 393] width 250 height 32
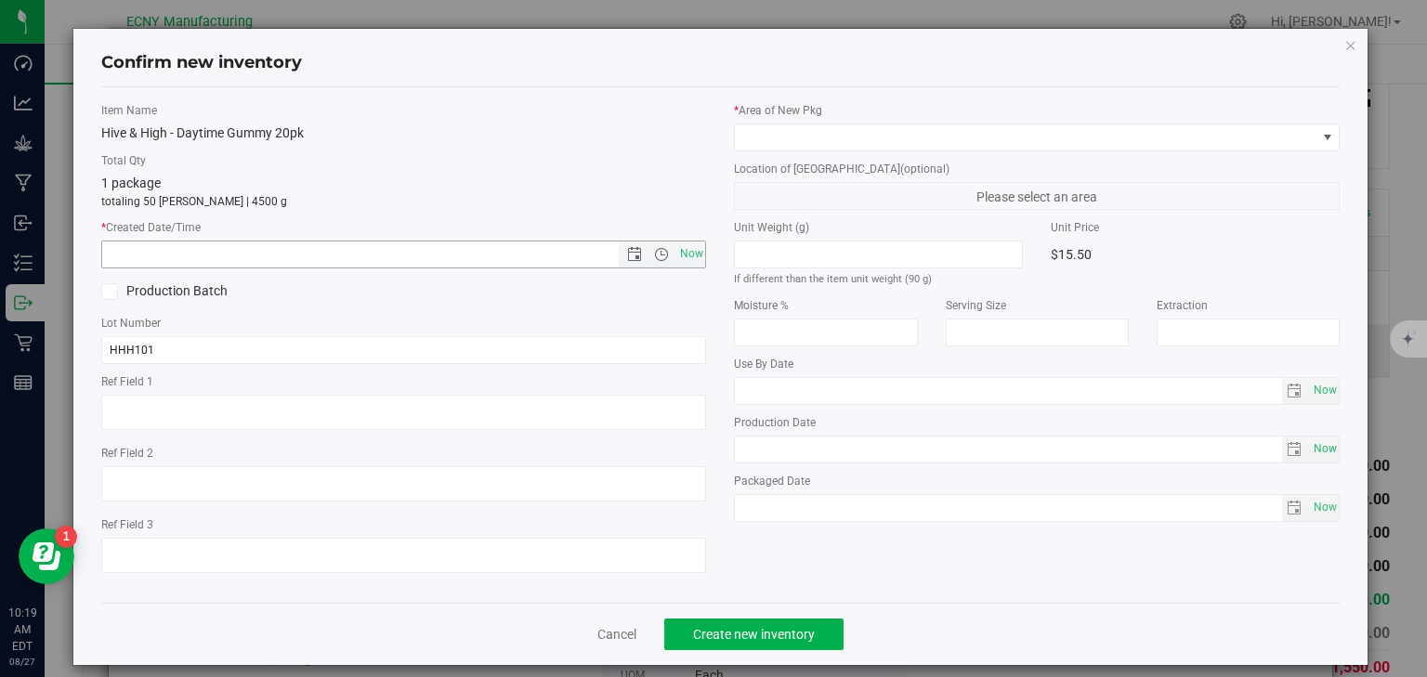
click at [687, 259] on span "Now" at bounding box center [691, 254] width 32 height 27
type input "[DATE] 10:19 AM"
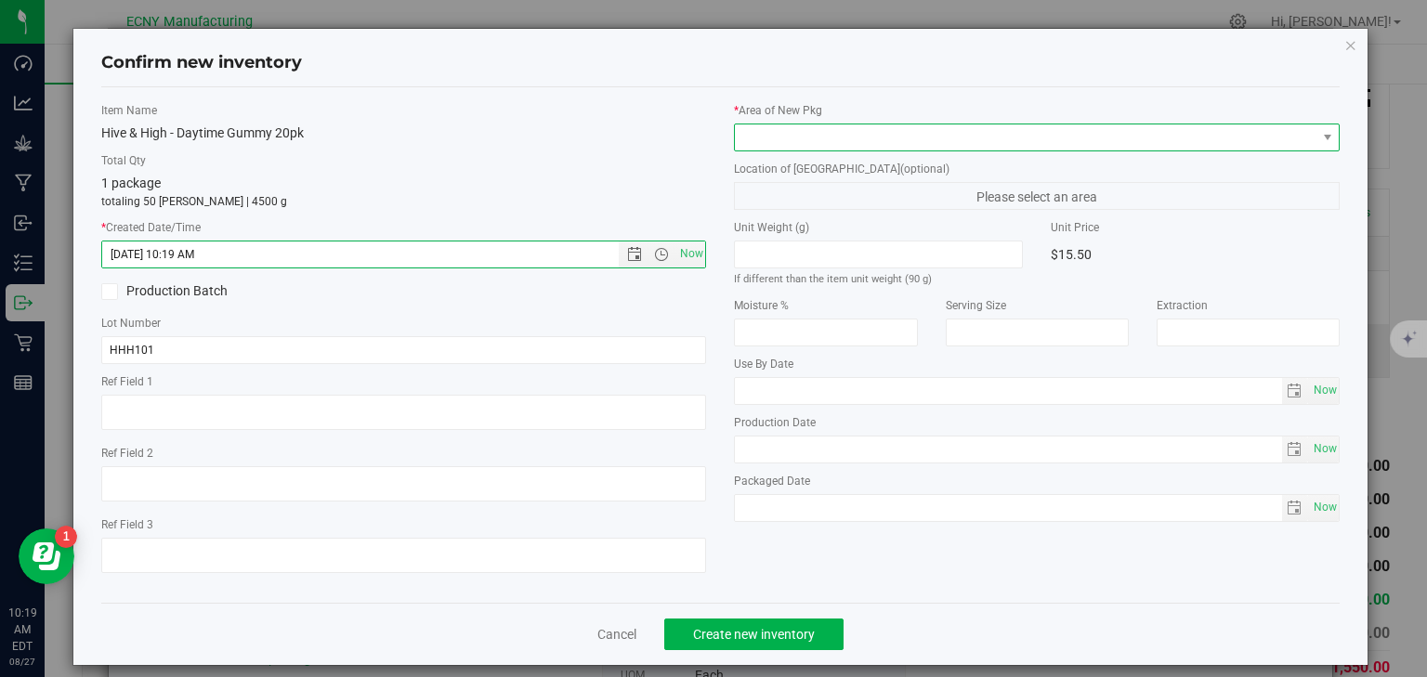
click at [836, 126] on span at bounding box center [1025, 138] width 581 height 26
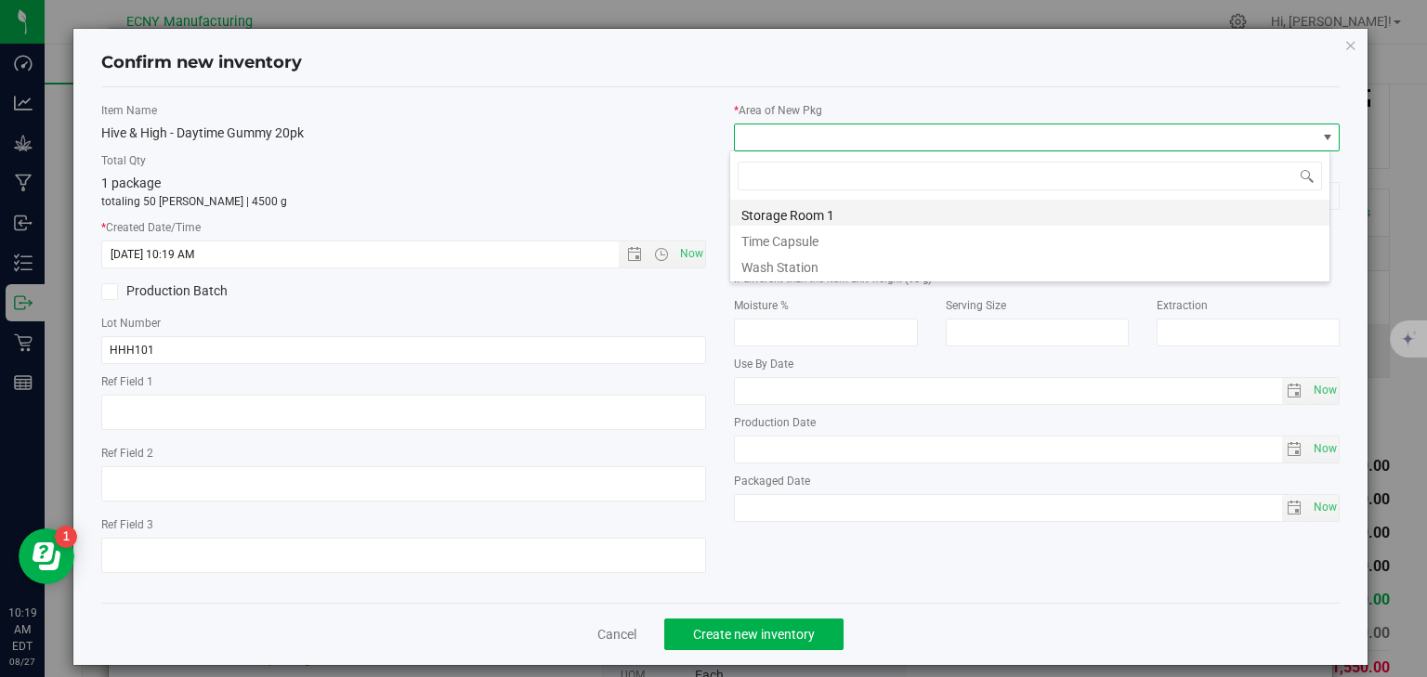
scroll to position [27, 601]
click at [837, 216] on li "Storage Room 1" at bounding box center [1029, 213] width 599 height 26
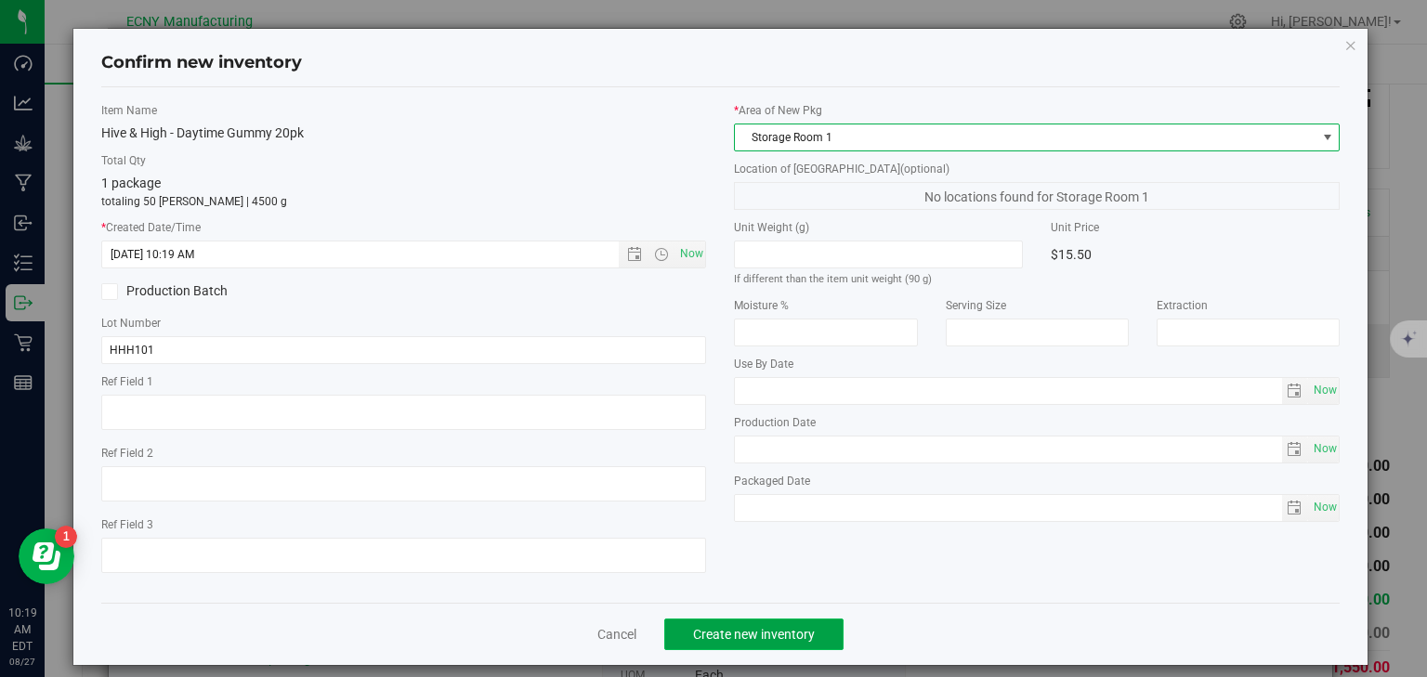
click at [745, 627] on span "Create new inventory" at bounding box center [754, 634] width 122 height 15
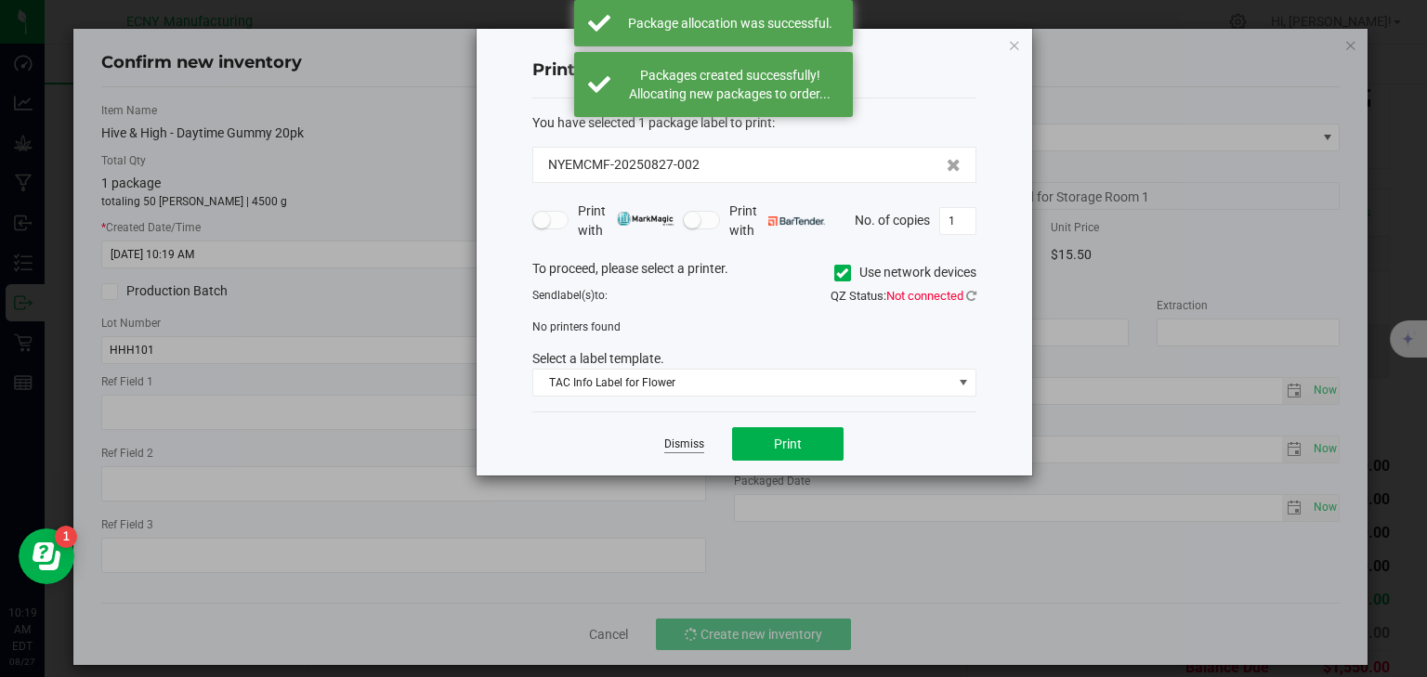
click at [689, 440] on link "Dismiss" at bounding box center [684, 445] width 40 height 16
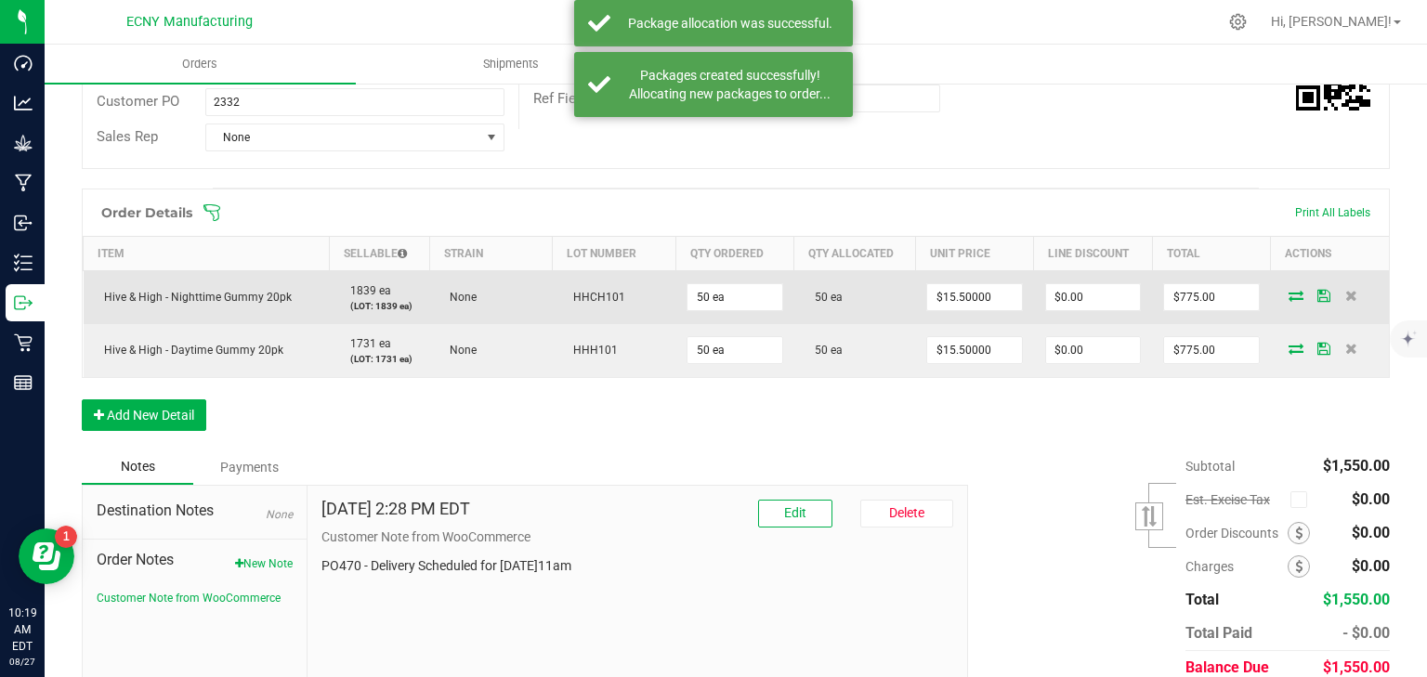
click at [1289, 294] on icon at bounding box center [1296, 295] width 15 height 11
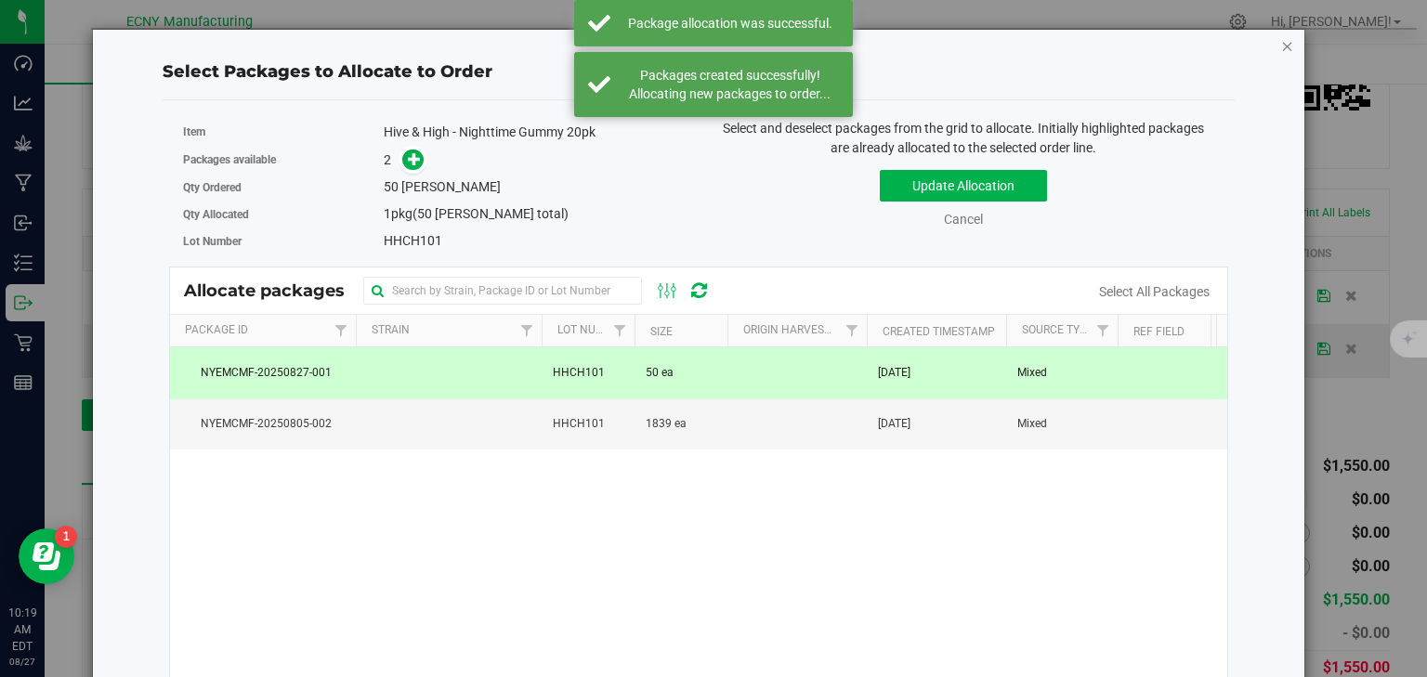
click at [1281, 46] on icon "button" at bounding box center [1287, 45] width 13 height 22
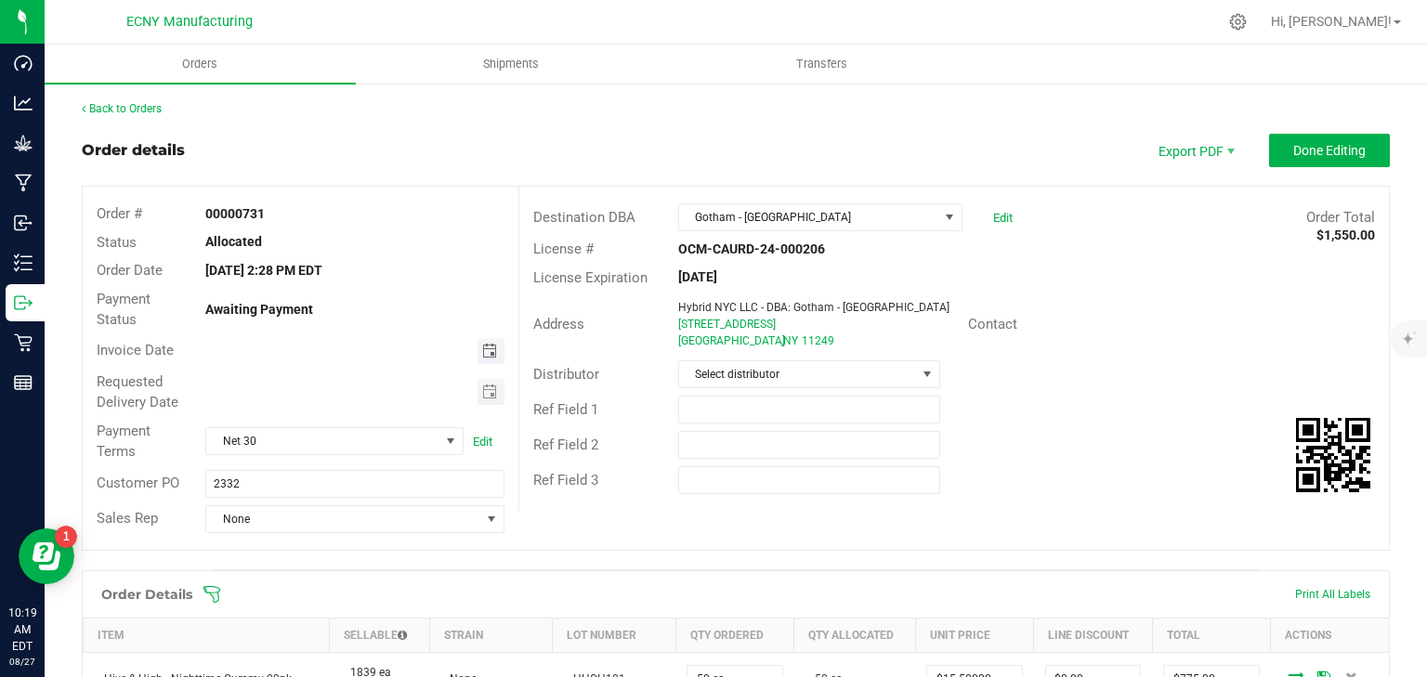
click at [490, 347] on span "Toggle calendar" at bounding box center [489, 351] width 15 height 15
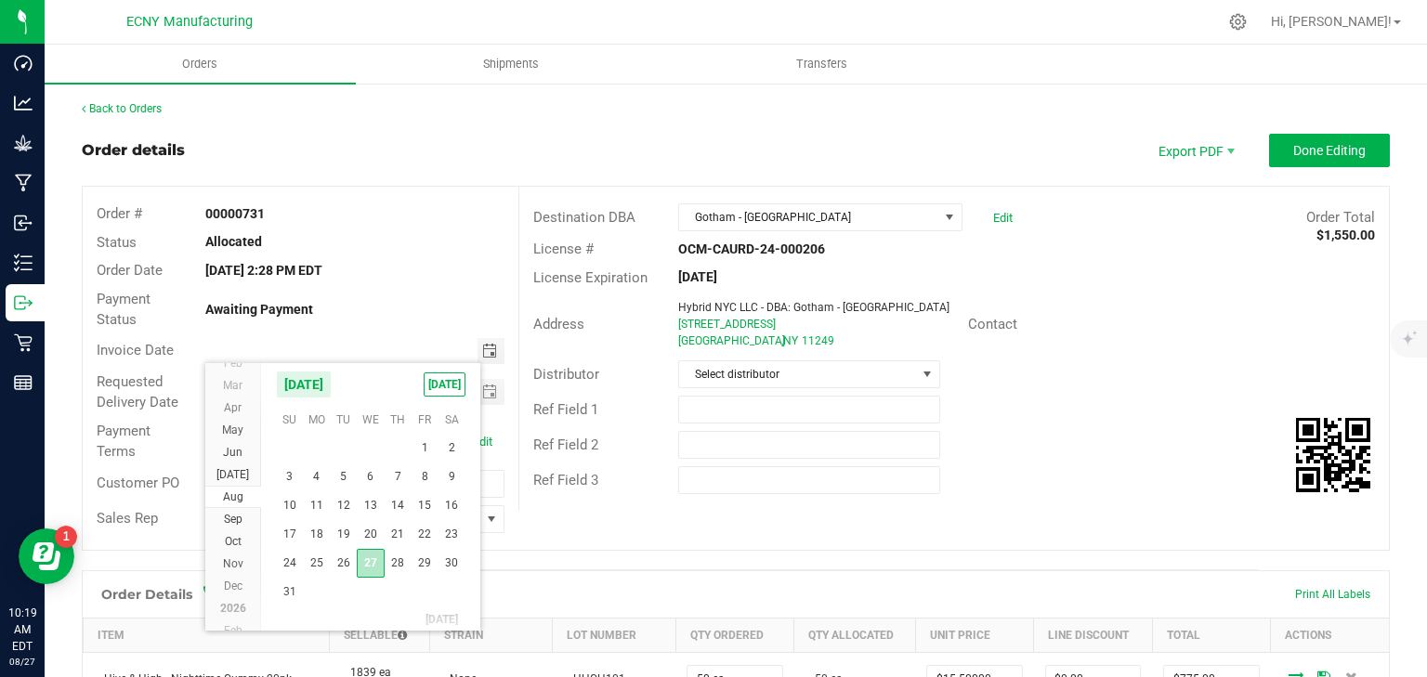
click at [371, 565] on span "27" at bounding box center [370, 563] width 27 height 29
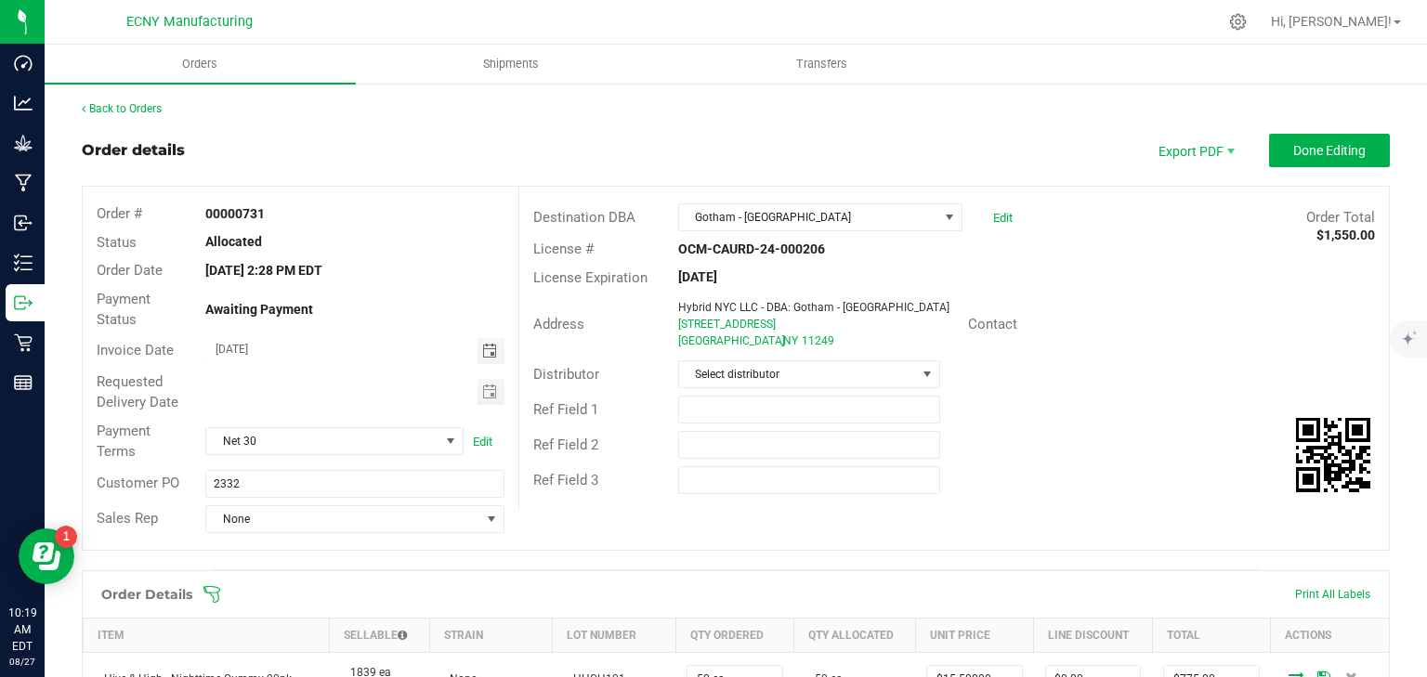
click at [478, 361] on span "Toggle calendar" at bounding box center [491, 351] width 27 height 26
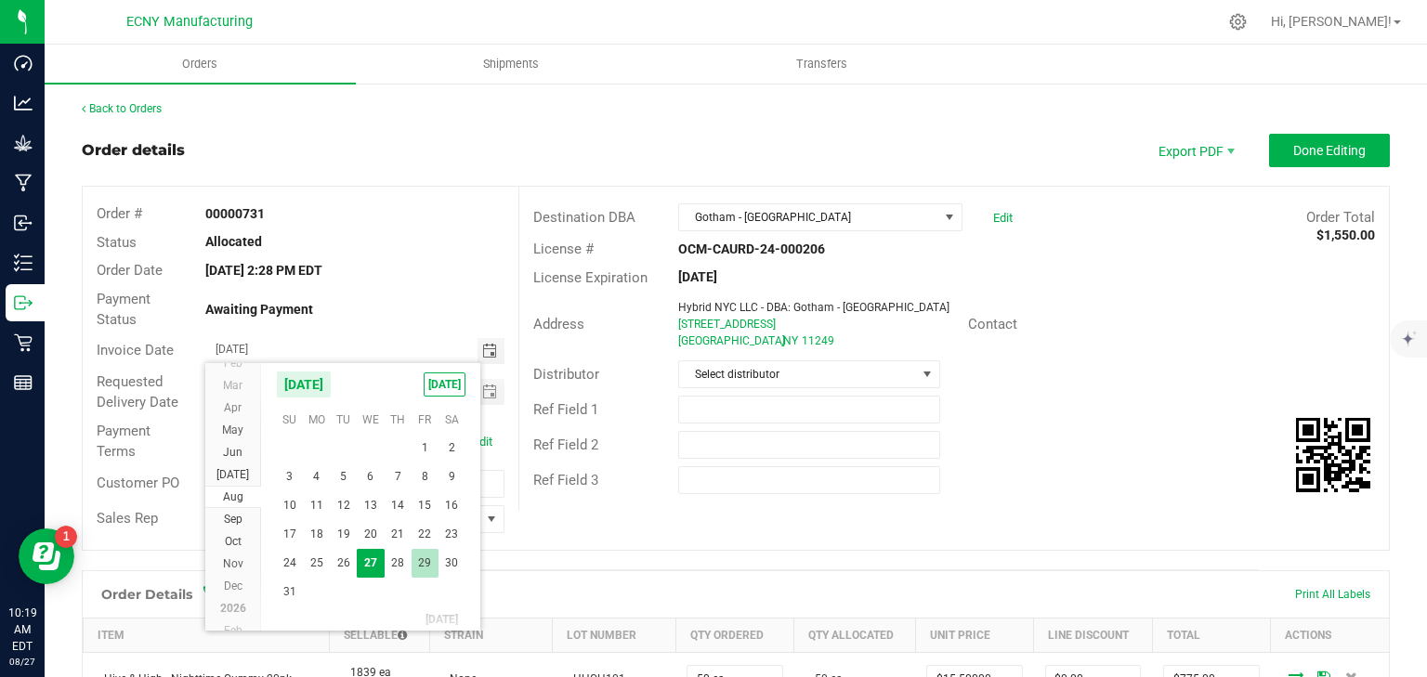
click at [427, 565] on span "29" at bounding box center [425, 563] width 27 height 29
type input "[DATE]"
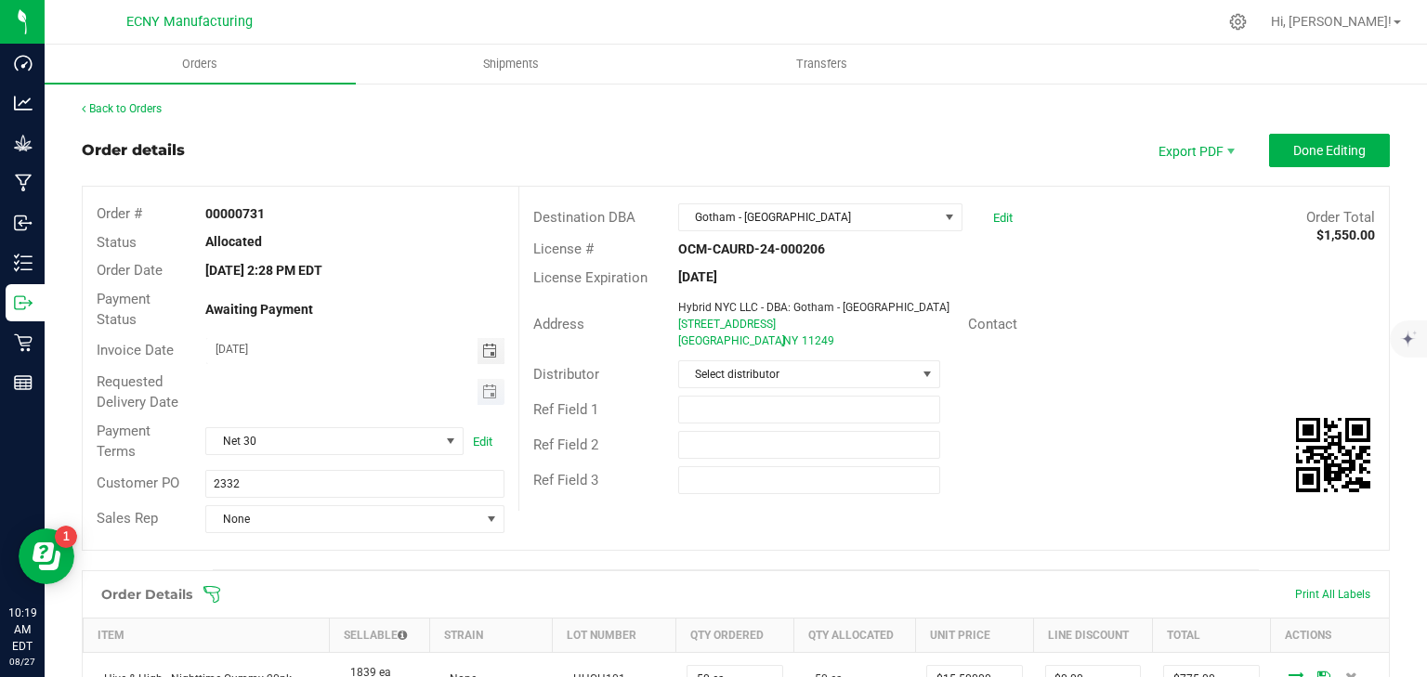
click at [478, 393] on span "Toggle calendar" at bounding box center [491, 392] width 27 height 26
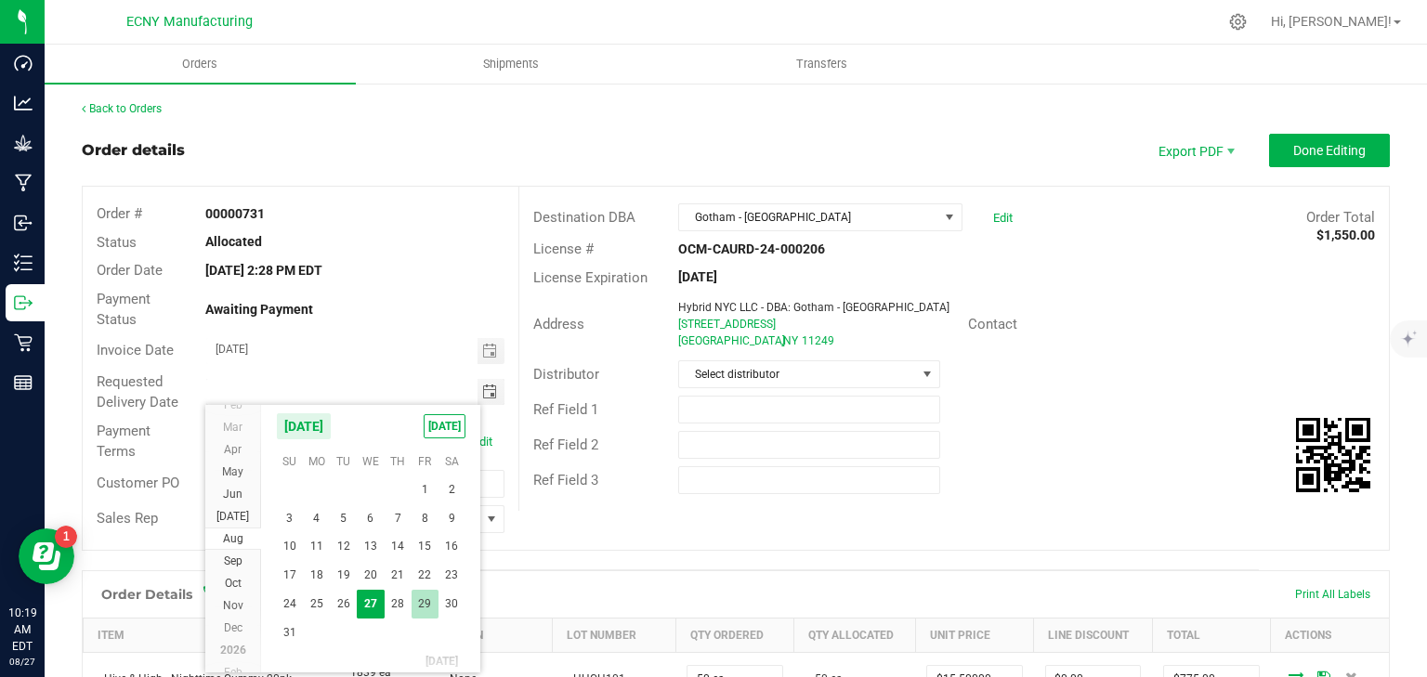
click at [416, 598] on span "29" at bounding box center [425, 604] width 27 height 29
type input "[DATE]"
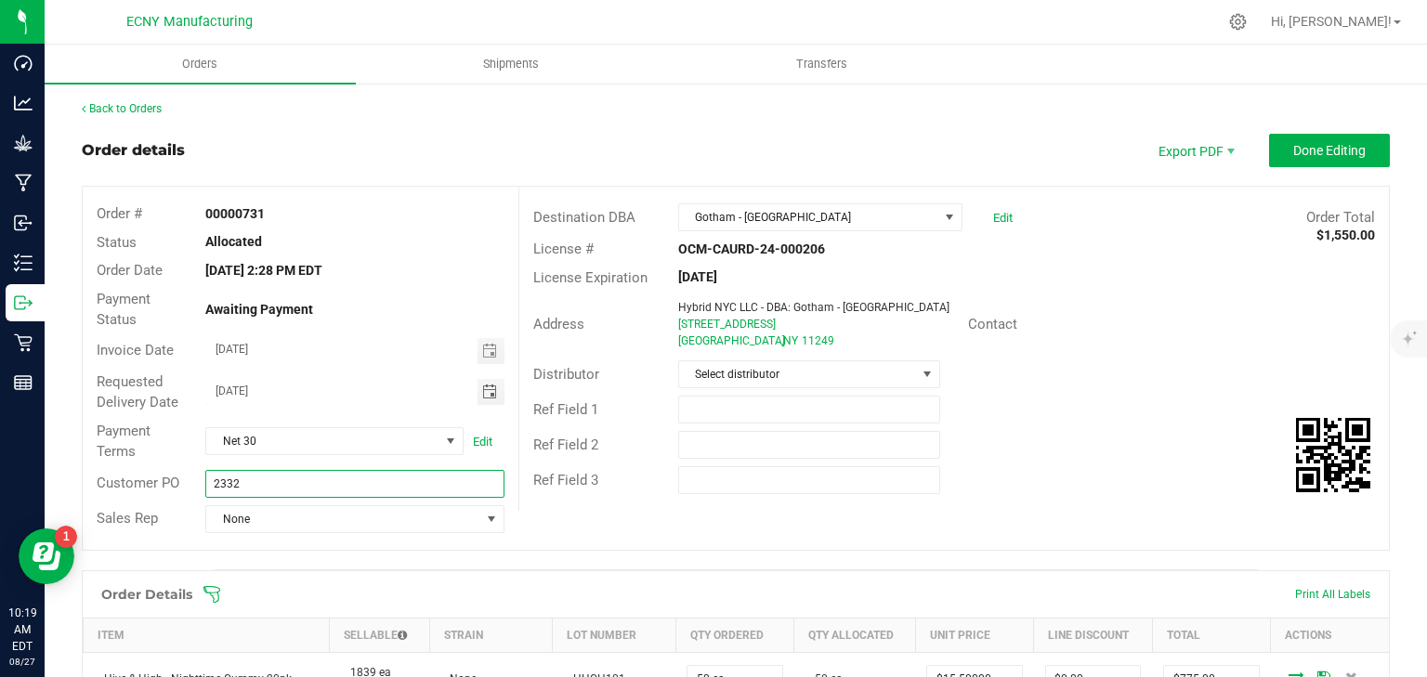
click at [241, 486] on input "2332" at bounding box center [354, 484] width 298 height 28
type input "HH/GW/03"
click at [267, 506] on span "None" at bounding box center [342, 519] width 273 height 26
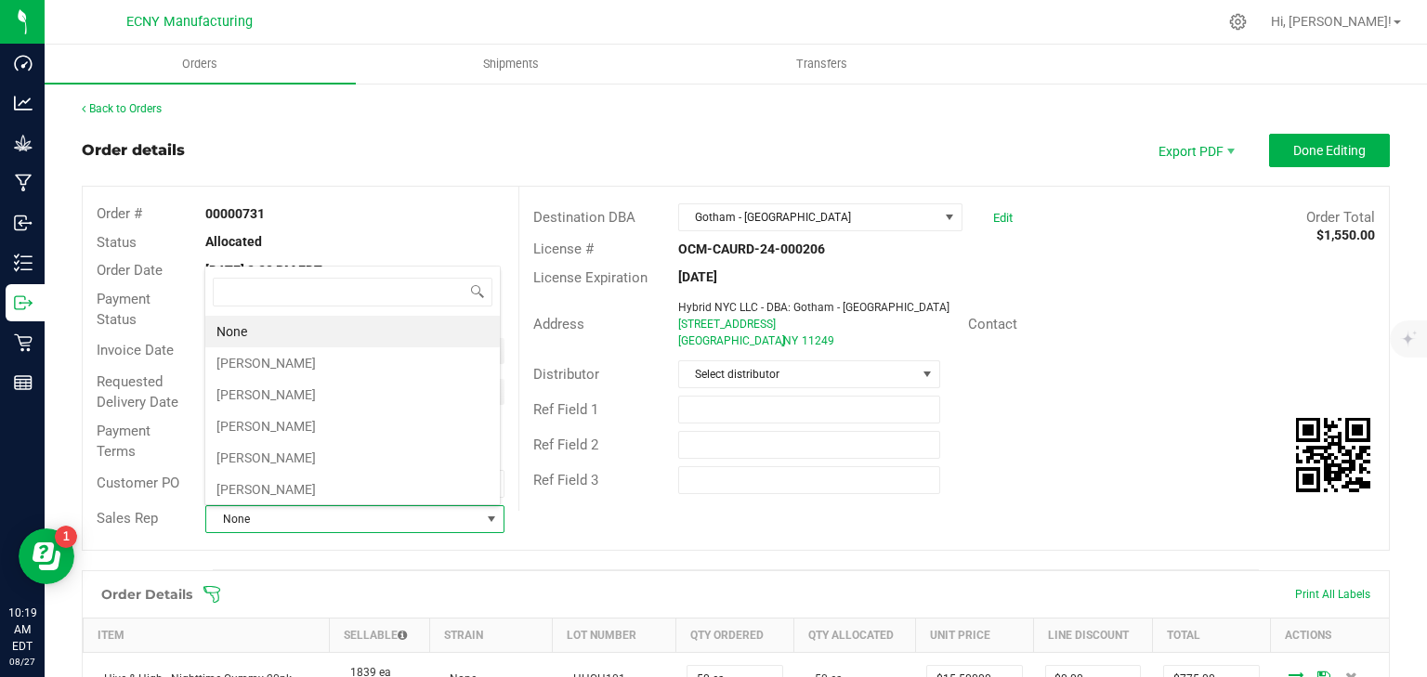
scroll to position [27, 294]
click at [277, 395] on li "[PERSON_NAME]" at bounding box center [352, 395] width 295 height 32
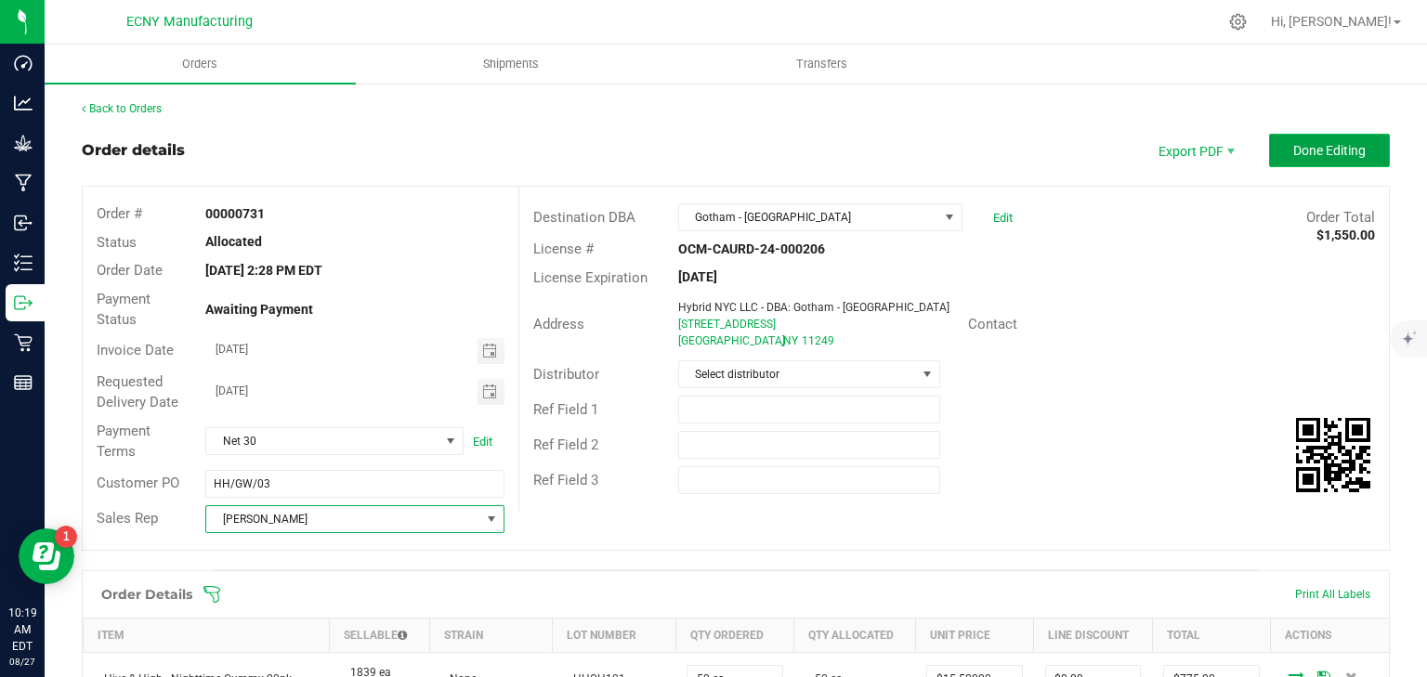
click at [1322, 152] on span "Done Editing" at bounding box center [1329, 150] width 72 height 15
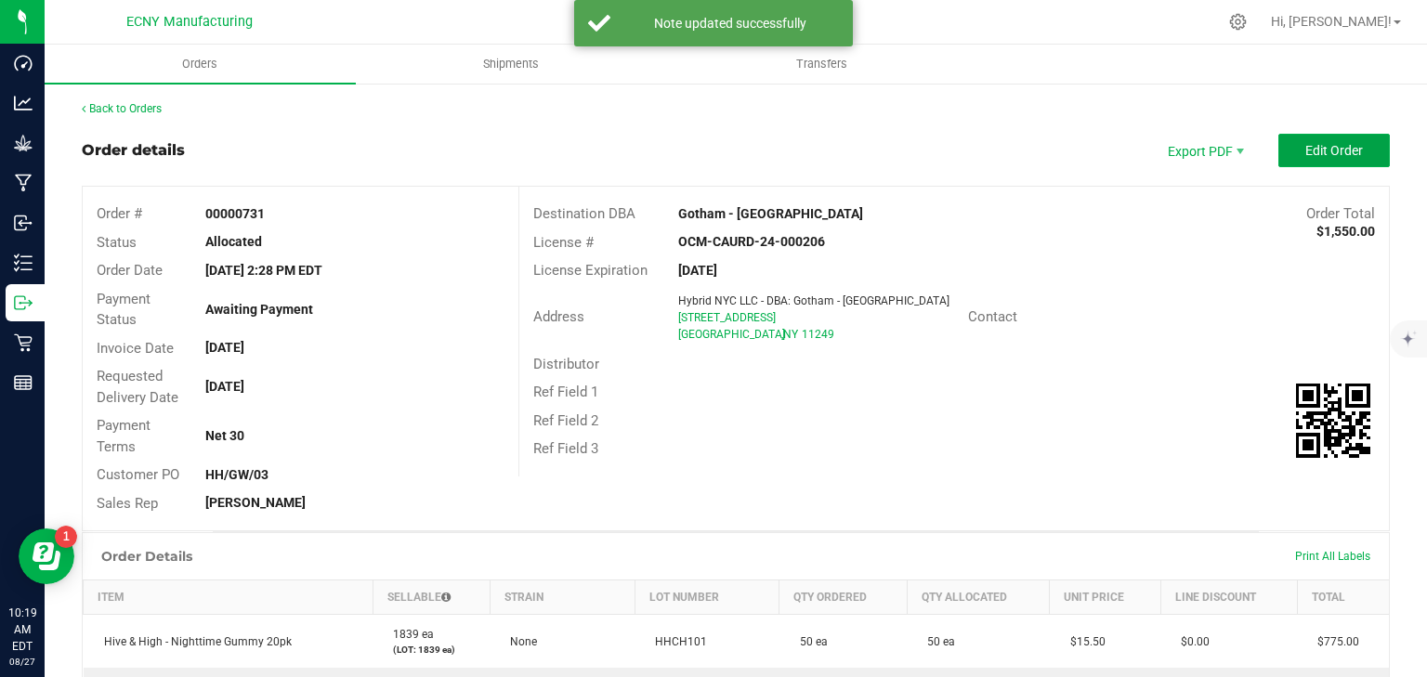
click at [1322, 152] on span "Edit Order" at bounding box center [1334, 150] width 58 height 15
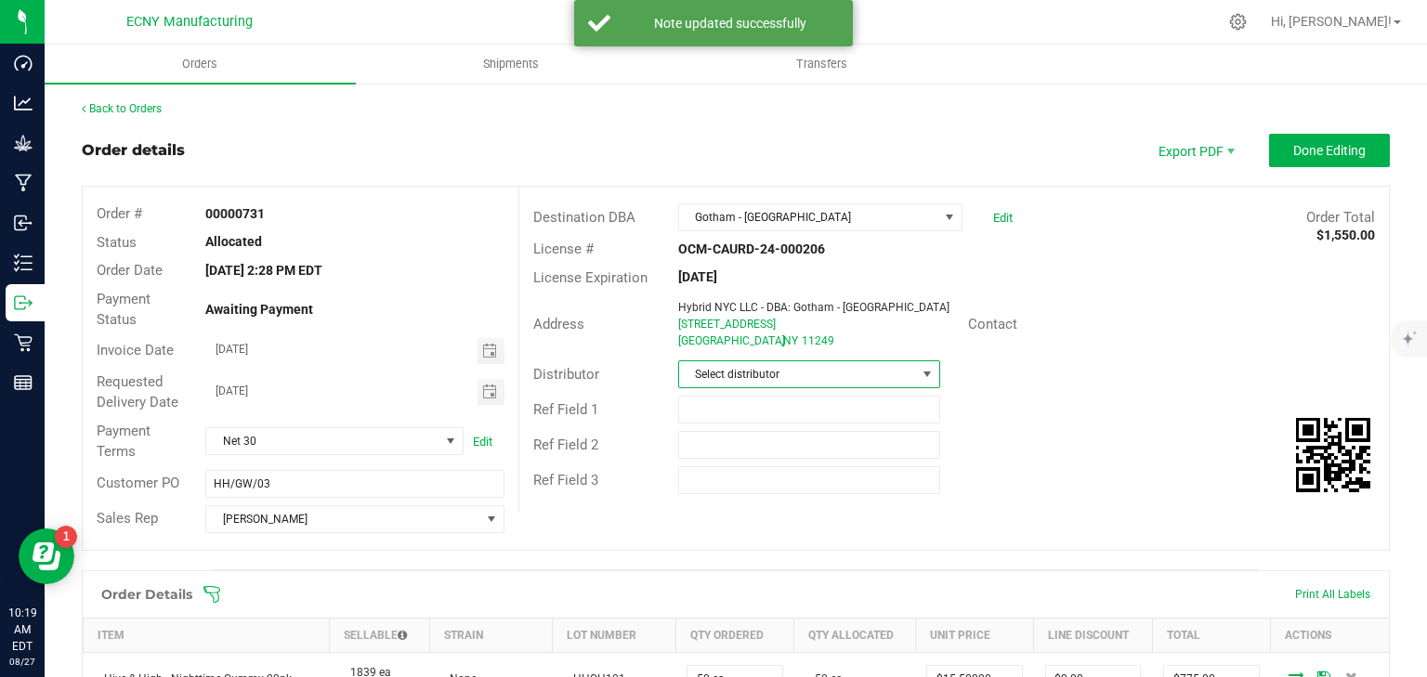
click at [780, 371] on span "Select distributor" at bounding box center [797, 374] width 237 height 26
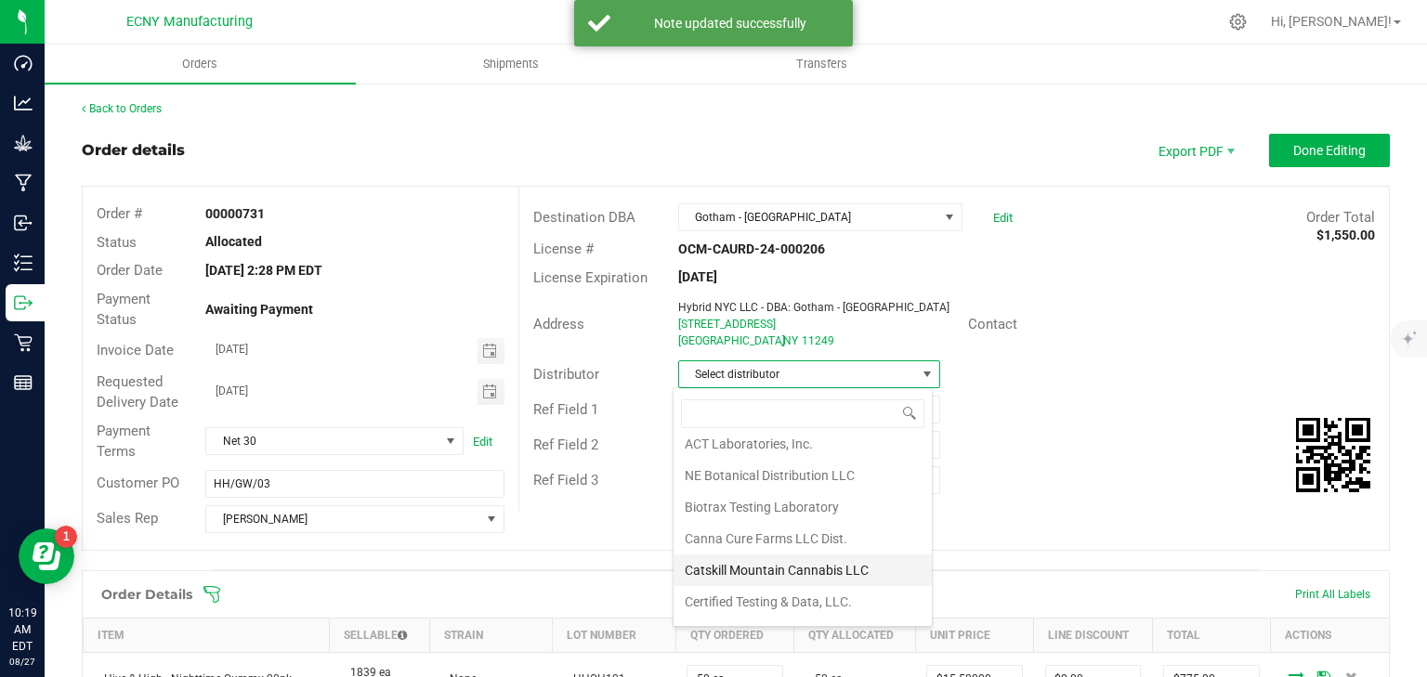
scroll to position [74, 0]
click at [748, 591] on li "ECNY Distribution" at bounding box center [803, 600] width 258 height 32
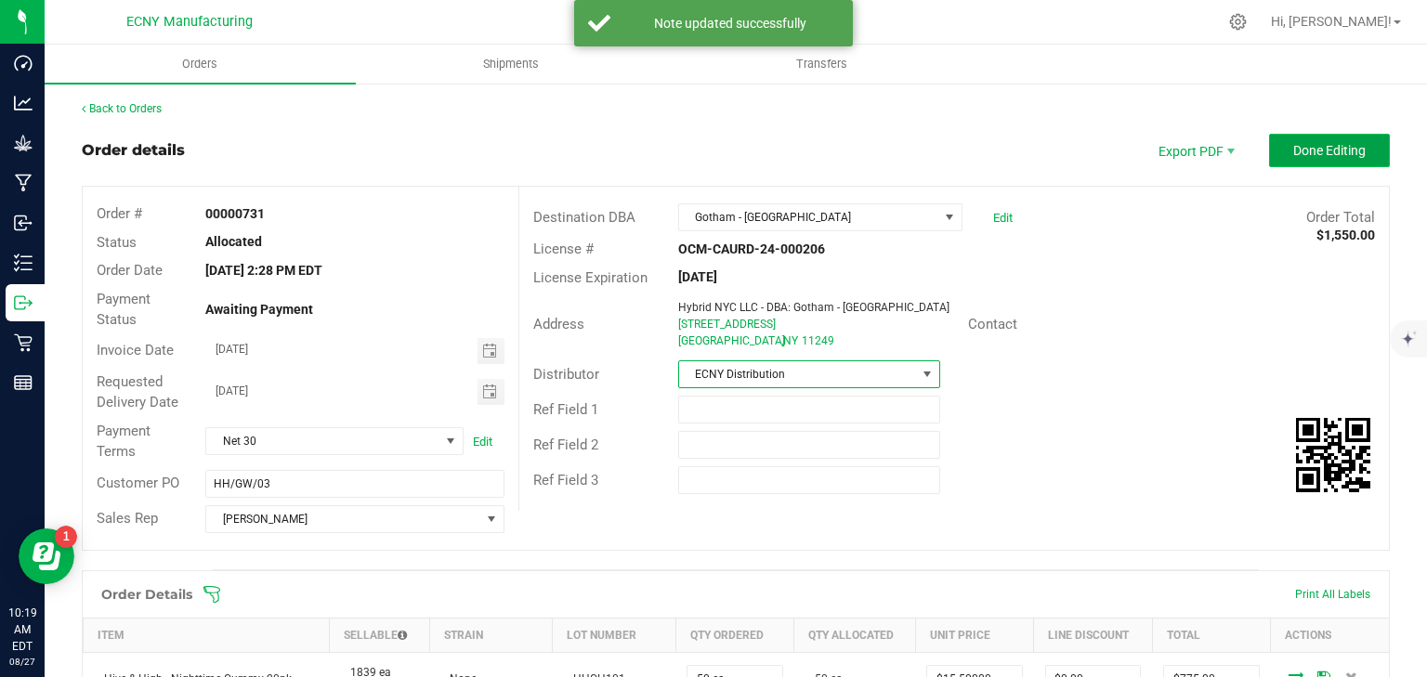
click at [1308, 154] on span "Done Editing" at bounding box center [1329, 150] width 72 height 15
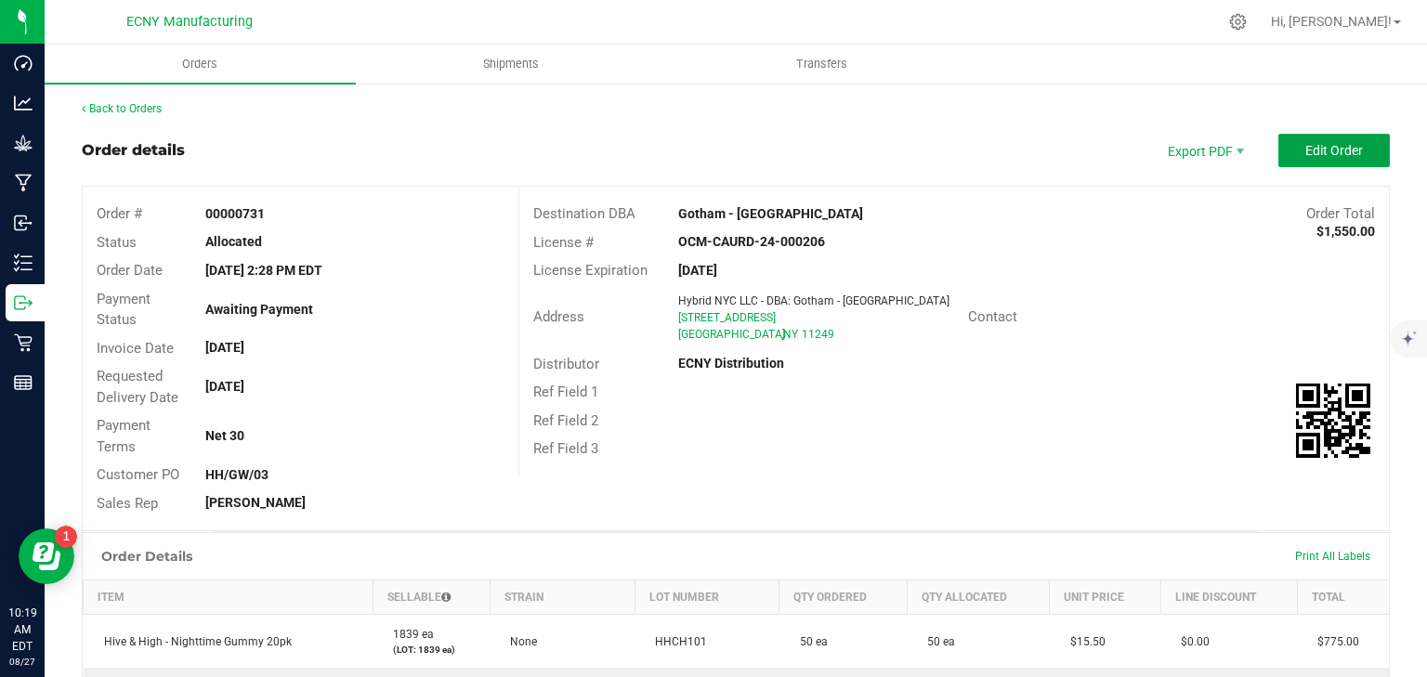
click at [1308, 154] on span "Edit Order" at bounding box center [1334, 150] width 58 height 15
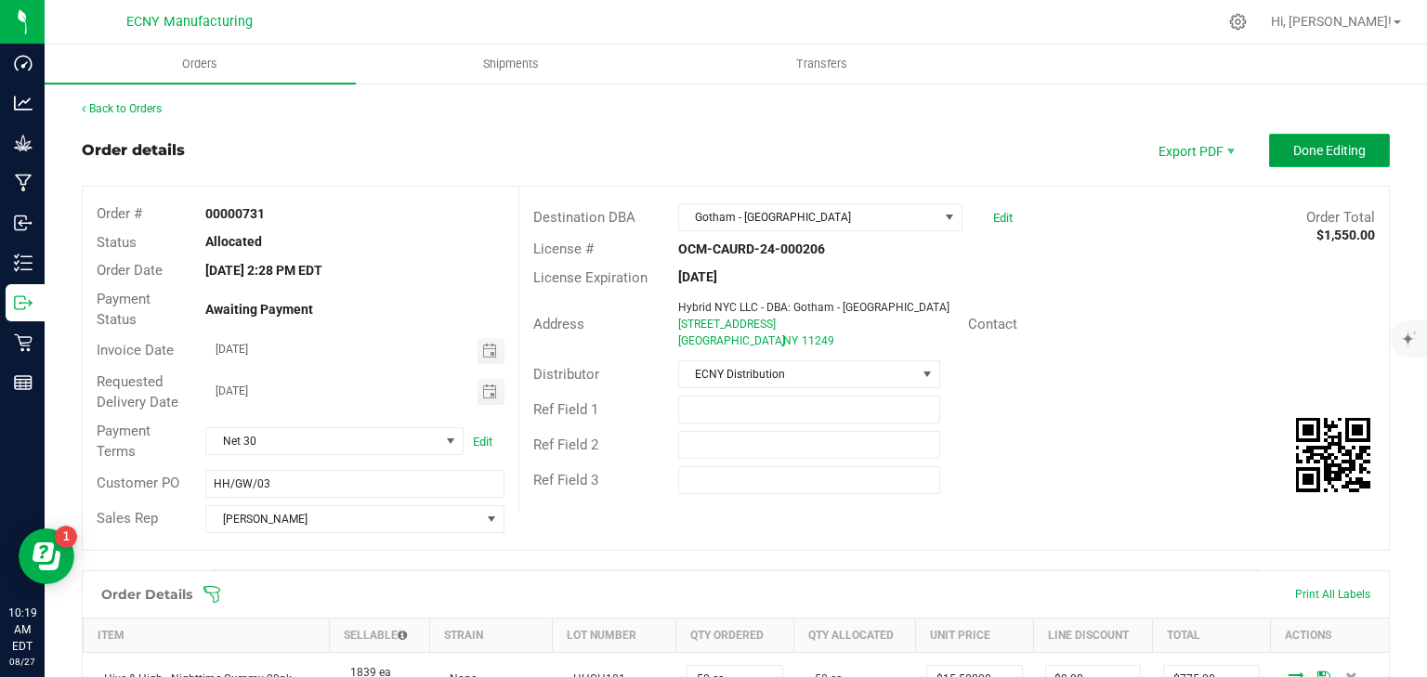
click at [1318, 159] on button "Done Editing" at bounding box center [1329, 150] width 121 height 33
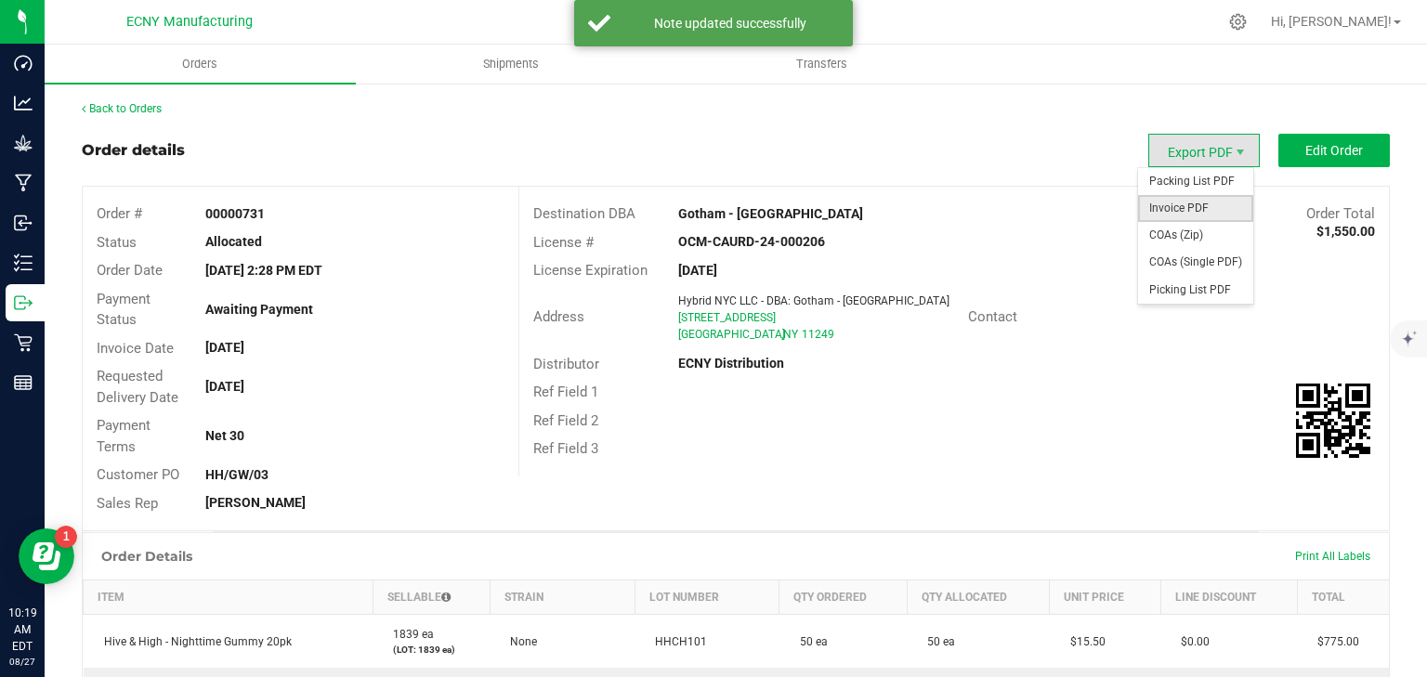
click at [1194, 201] on span "Invoice PDF" at bounding box center [1195, 208] width 115 height 27
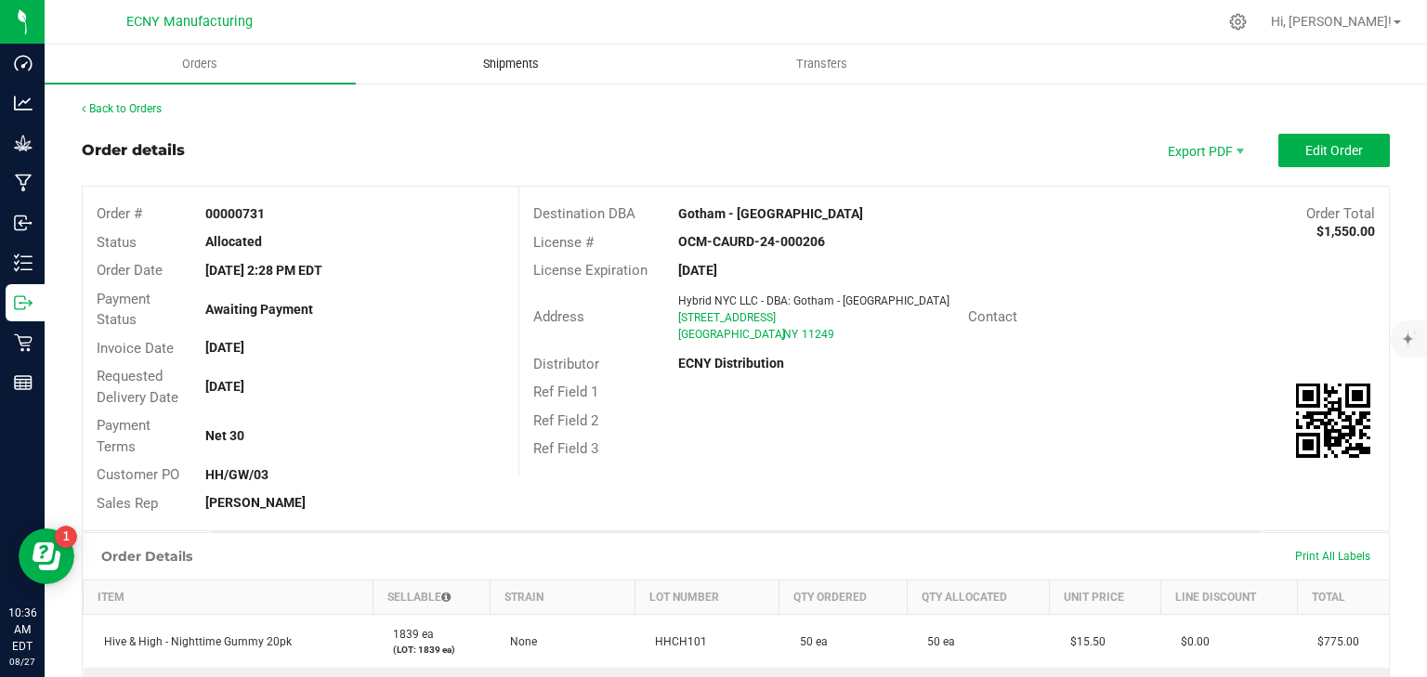
click at [480, 56] on span "Shipments" at bounding box center [511, 64] width 106 height 17
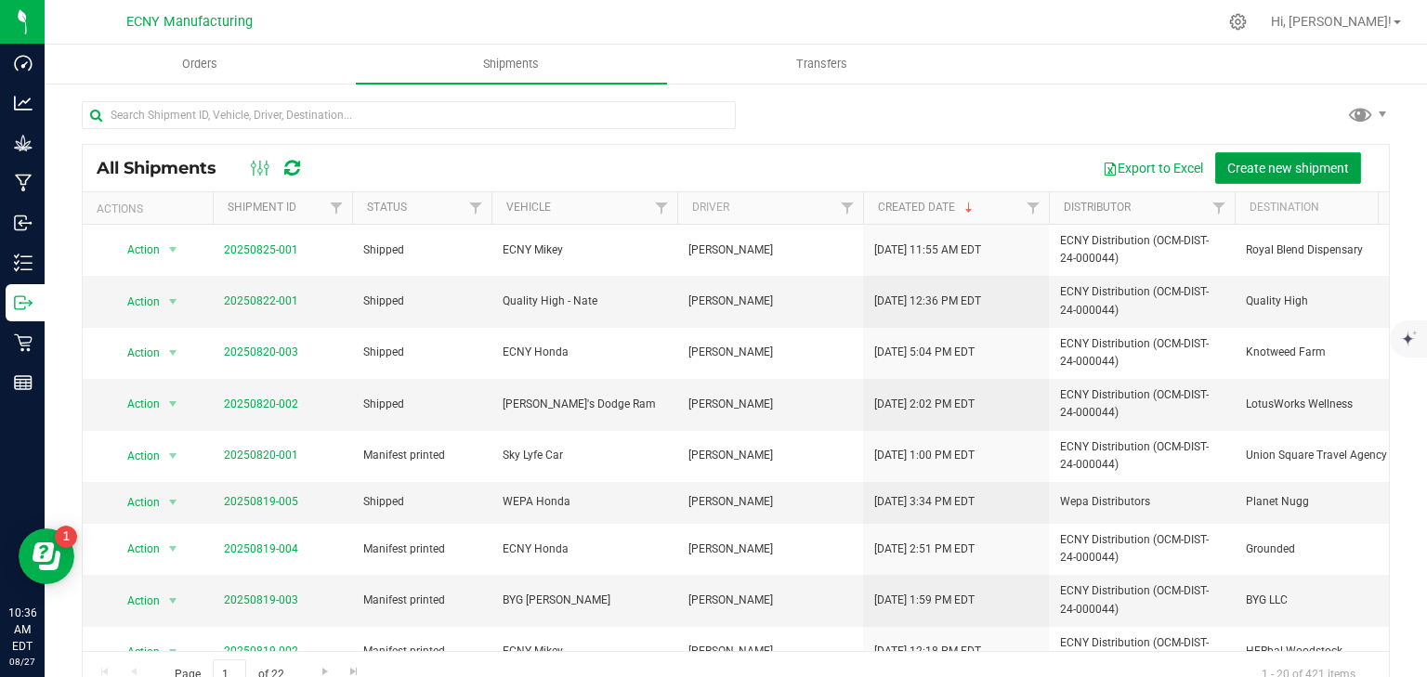
click at [1309, 161] on span "Create new shipment" at bounding box center [1288, 168] width 122 height 15
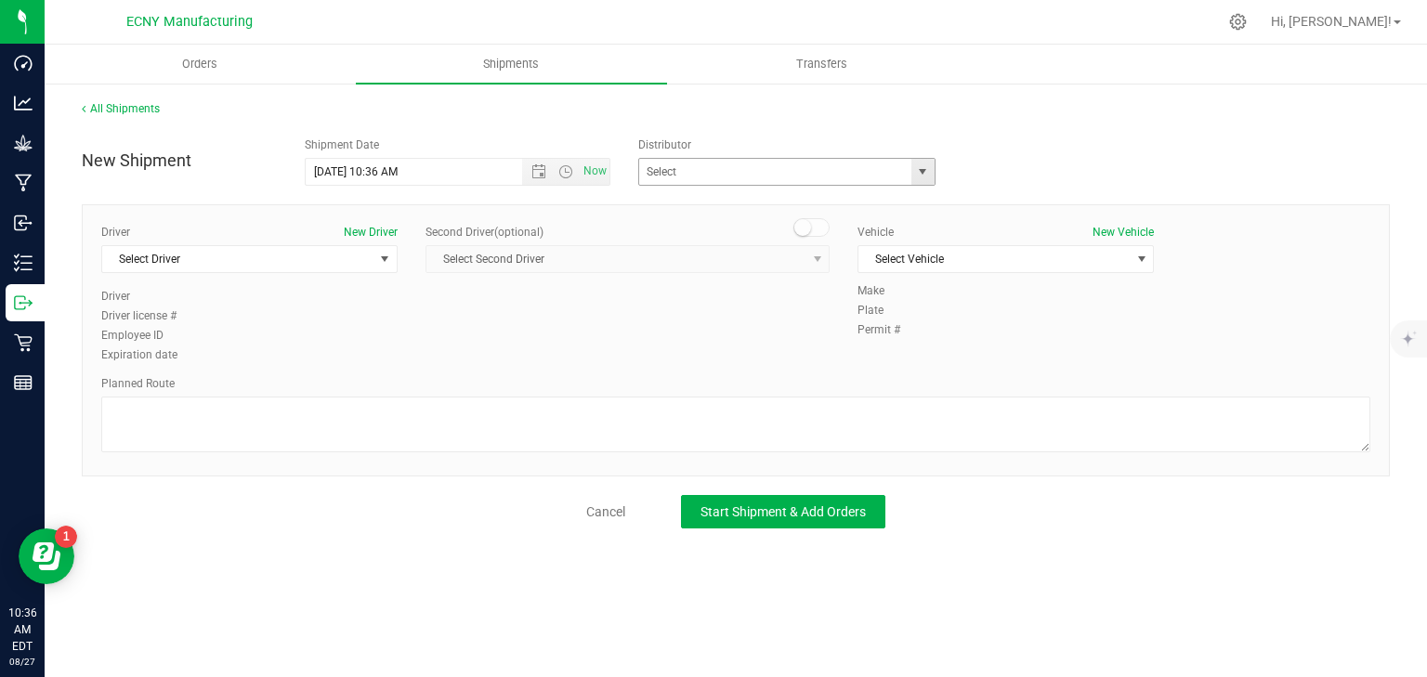
click at [924, 171] on span "select" at bounding box center [922, 171] width 15 height 15
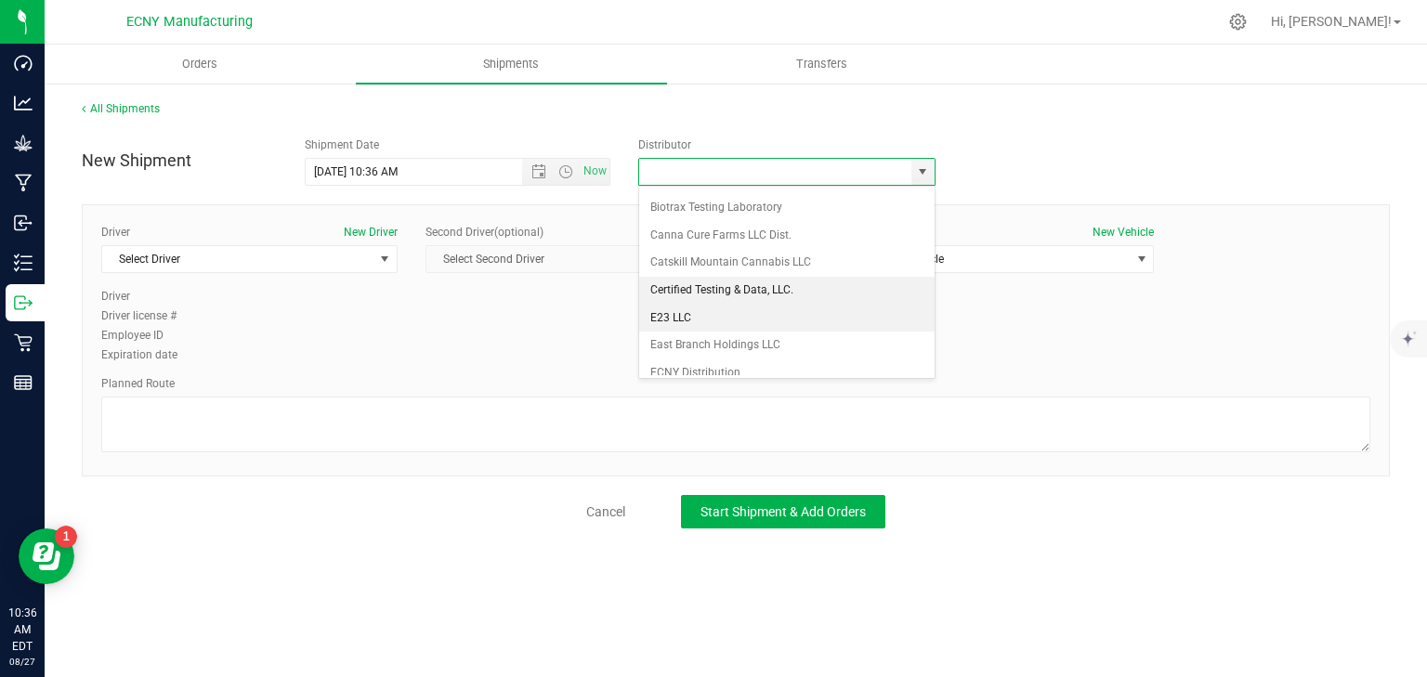
scroll to position [74, 0]
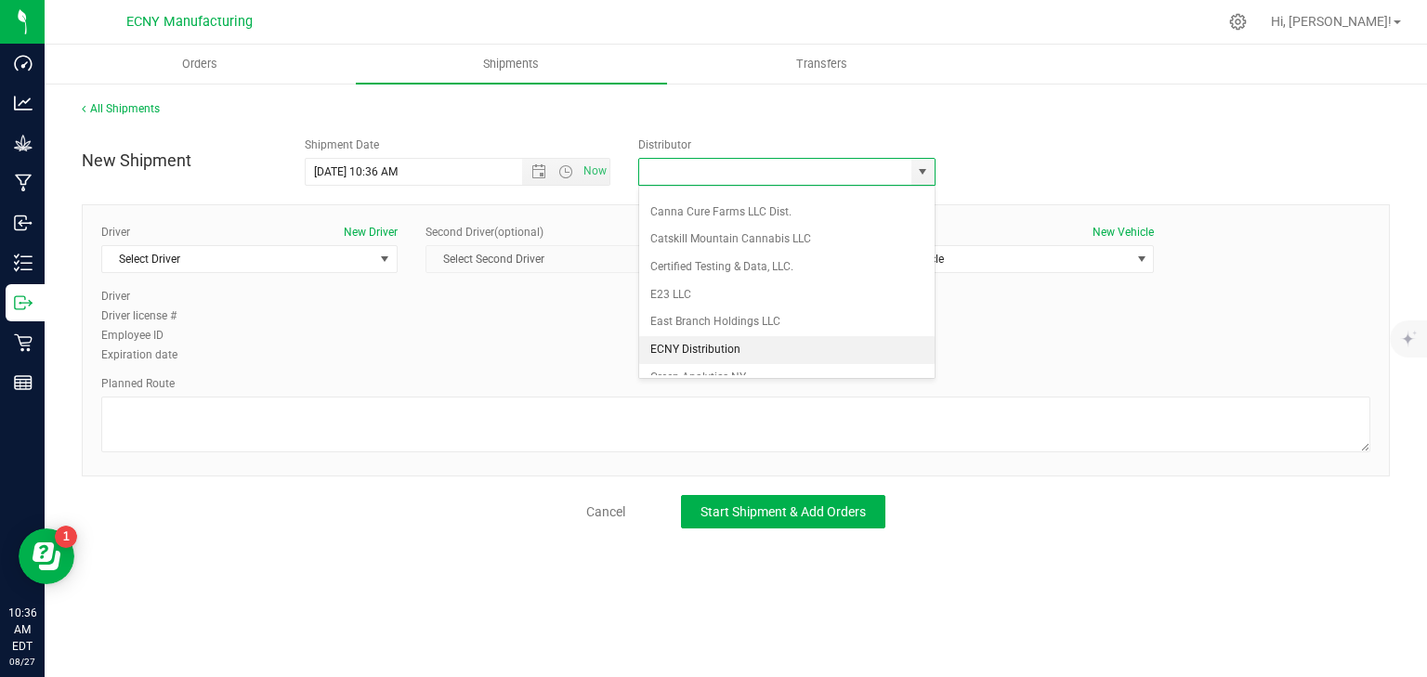
click at [708, 351] on li "ECNY Distribution" at bounding box center [786, 350] width 295 height 28
type input "ECNY Distribution"
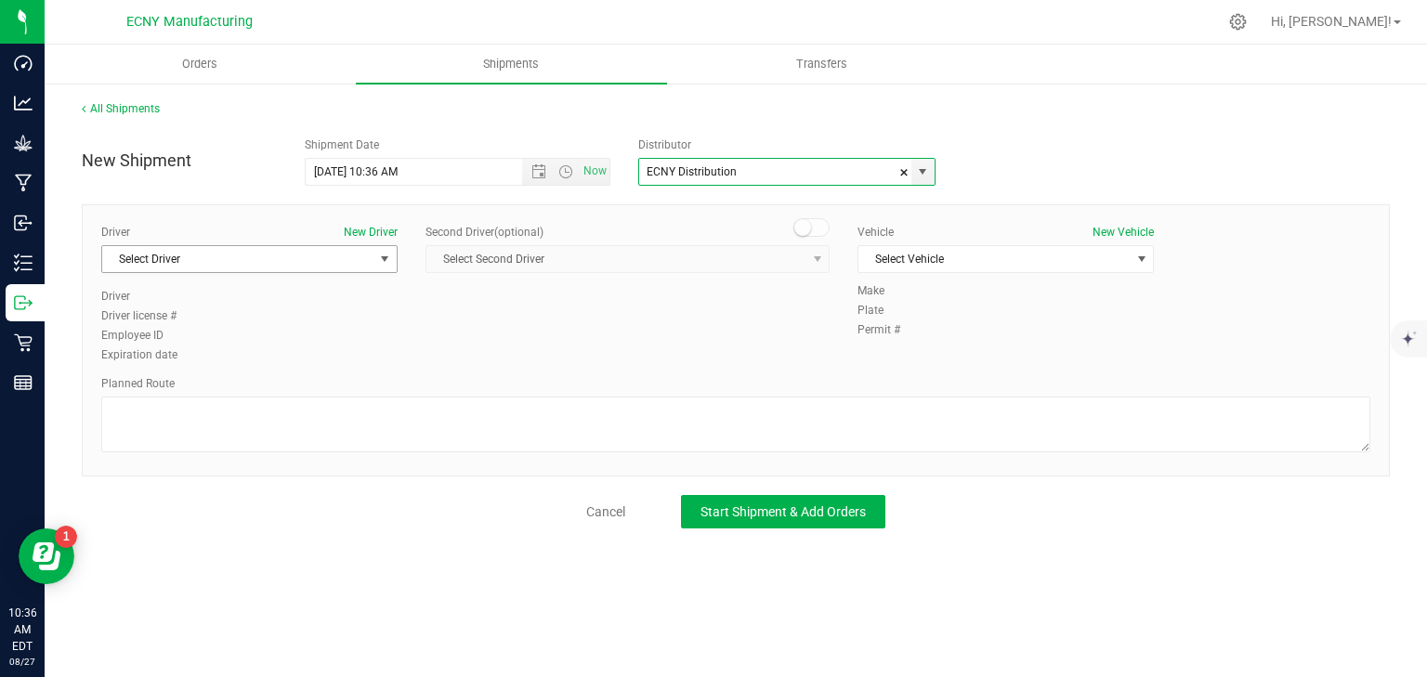
click at [246, 262] on span "Select Driver" at bounding box center [237, 259] width 271 height 26
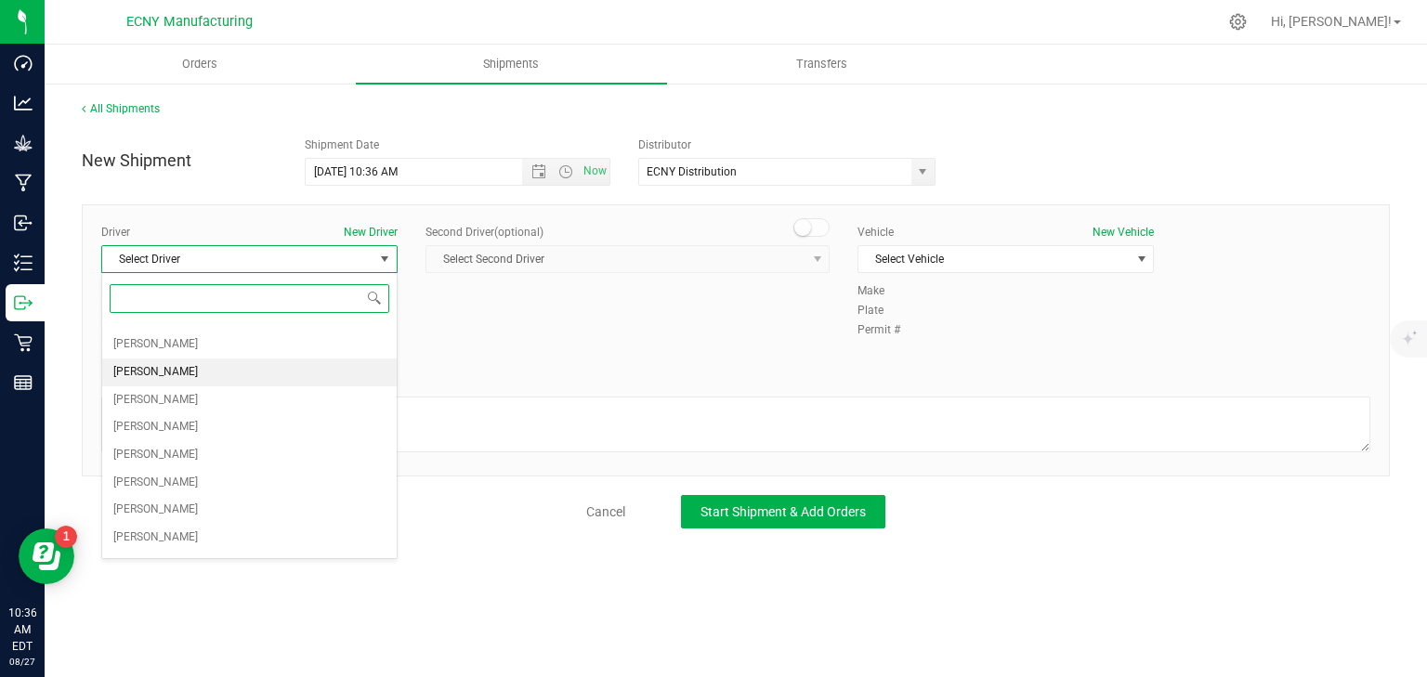
click at [223, 367] on li "[PERSON_NAME]" at bounding box center [249, 373] width 295 height 28
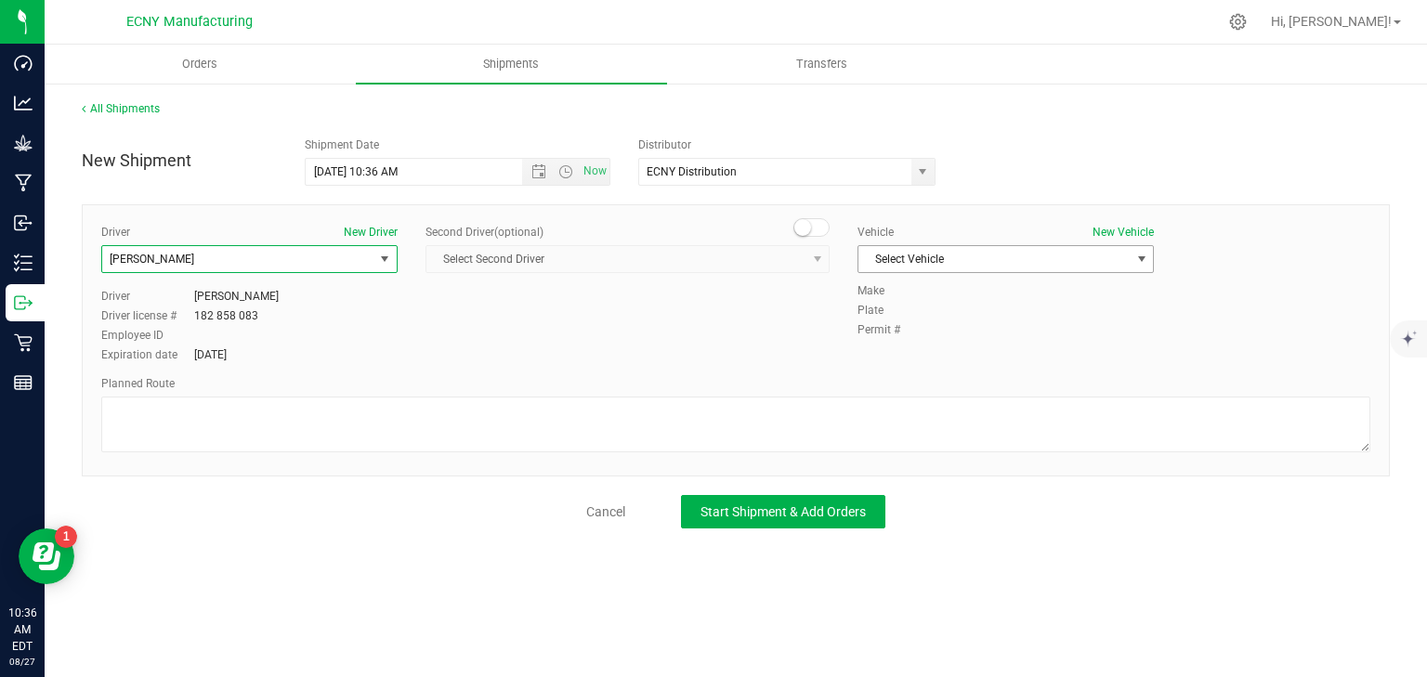
click at [964, 268] on span "Select Vehicle" at bounding box center [994, 259] width 271 height 26
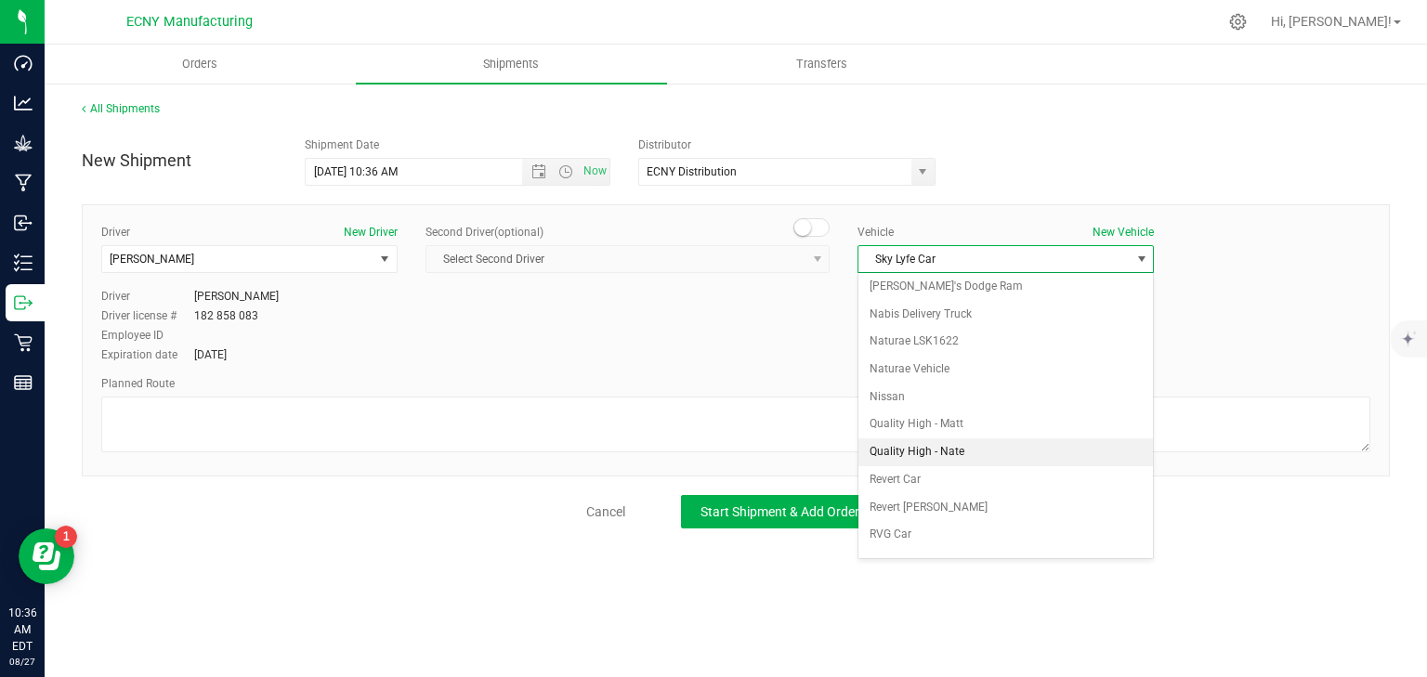
scroll to position [1301, 0]
click at [955, 550] on li "Sky Lyfe Car" at bounding box center [1006, 564] width 295 height 28
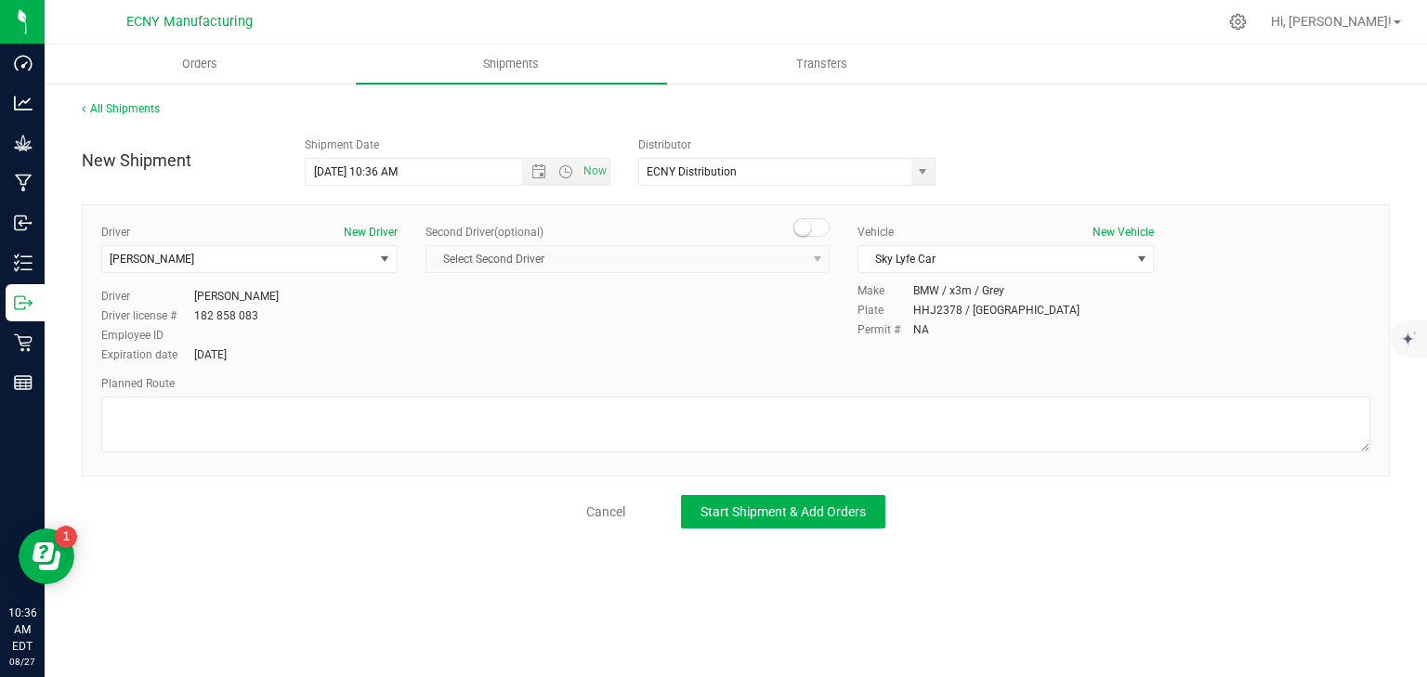
click at [542, 457] on div "Driver New Driver [PERSON_NAME] Select Driver [PERSON_NAME] [PERSON_NAME] [PERS…" at bounding box center [736, 340] width 1308 height 272
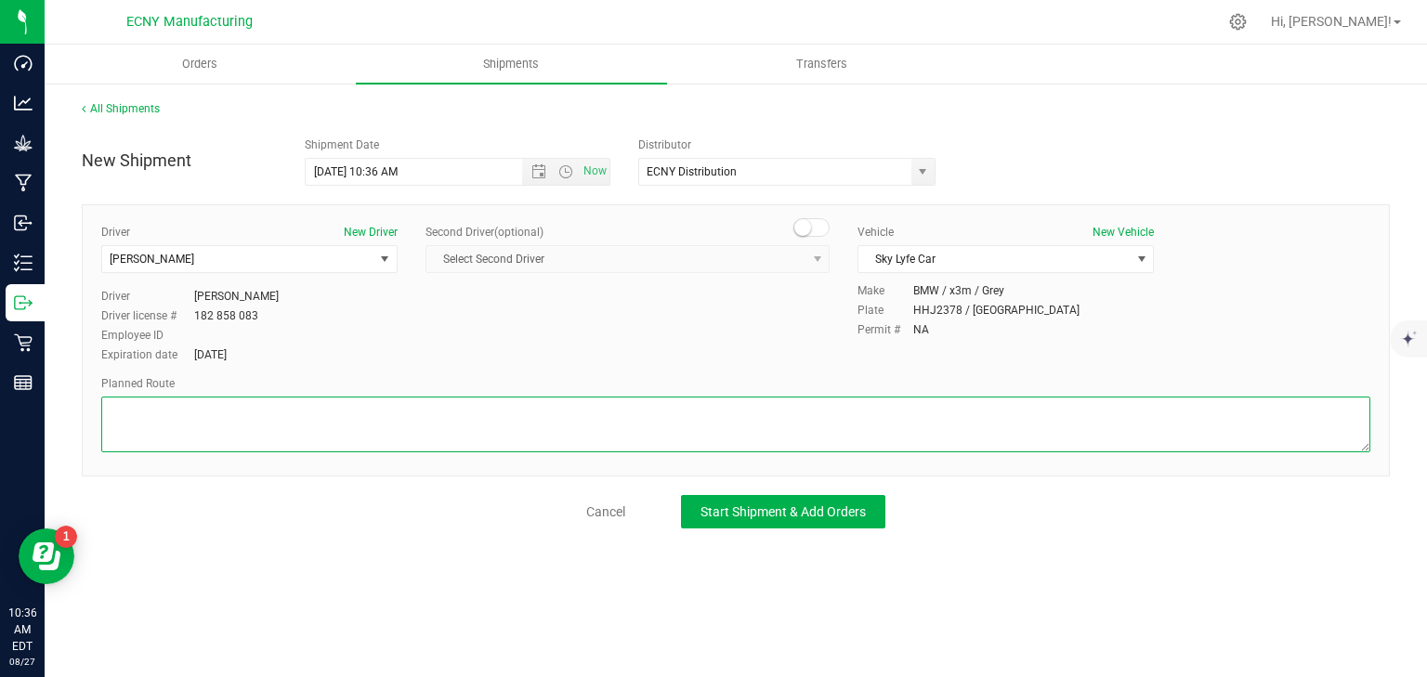
click at [587, 420] on textarea at bounding box center [735, 425] width 1269 height 56
type textarea "GPS"
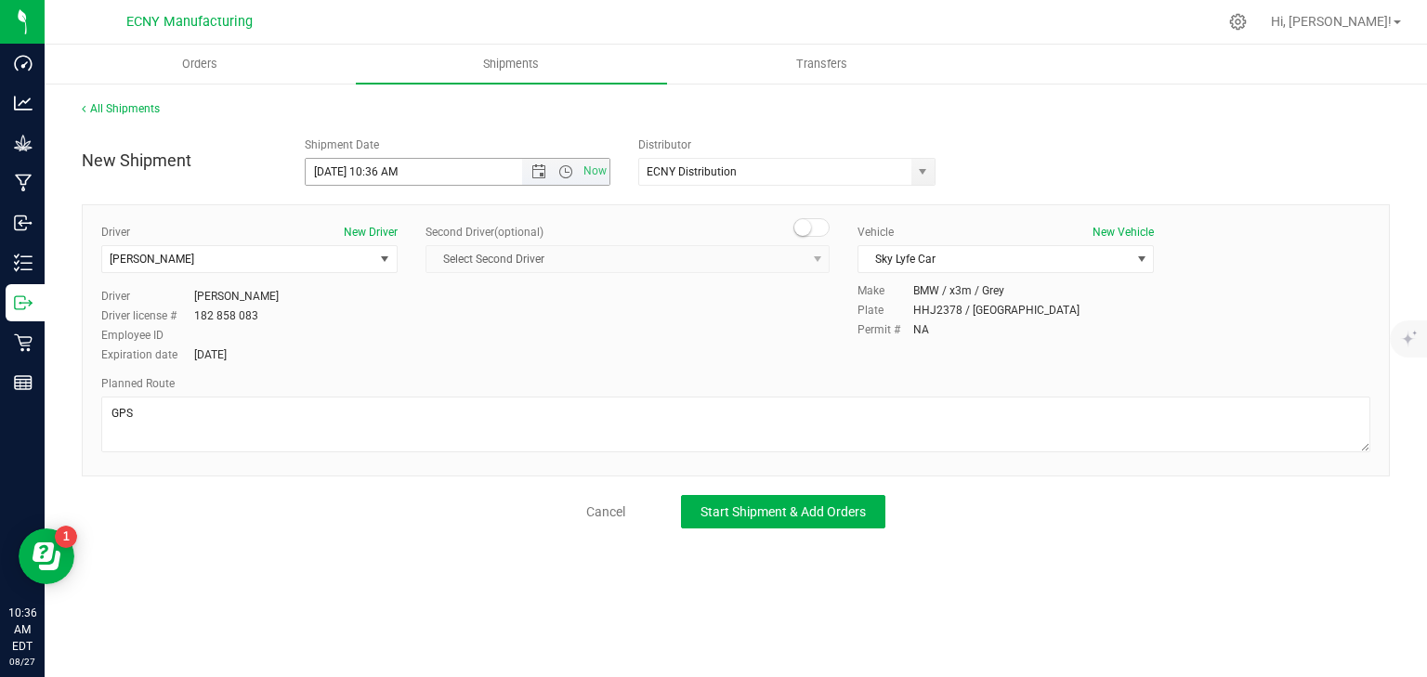
click at [408, 173] on input "[DATE] 10:36 AM" at bounding box center [430, 172] width 249 height 26
click at [398, 168] on input "[DATE] 10:36 AM" at bounding box center [430, 172] width 249 height 26
type input "[DATE] 10:45 AM"
click at [820, 518] on span "Start Shipment & Add Orders" at bounding box center [783, 512] width 165 height 15
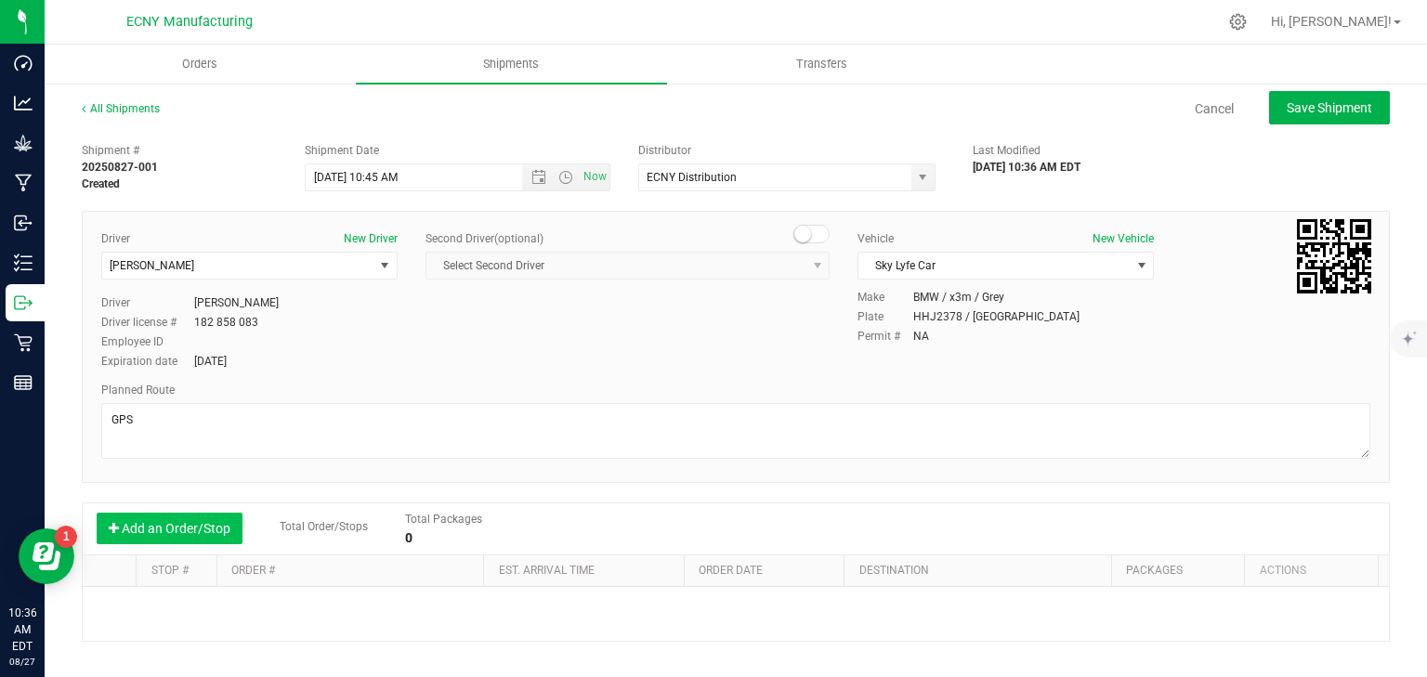
click at [165, 539] on button "Add an Order/Stop" at bounding box center [170, 529] width 146 height 32
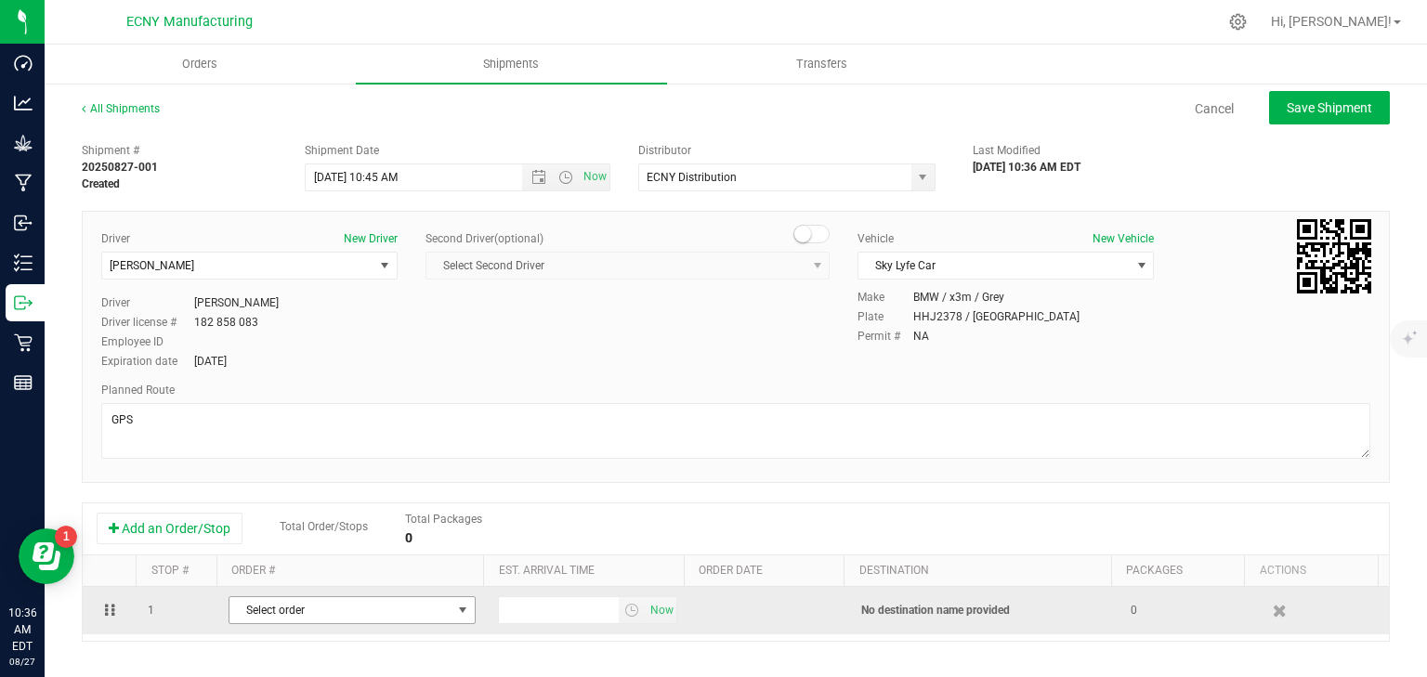
click at [361, 608] on span "Select order" at bounding box center [340, 610] width 222 height 26
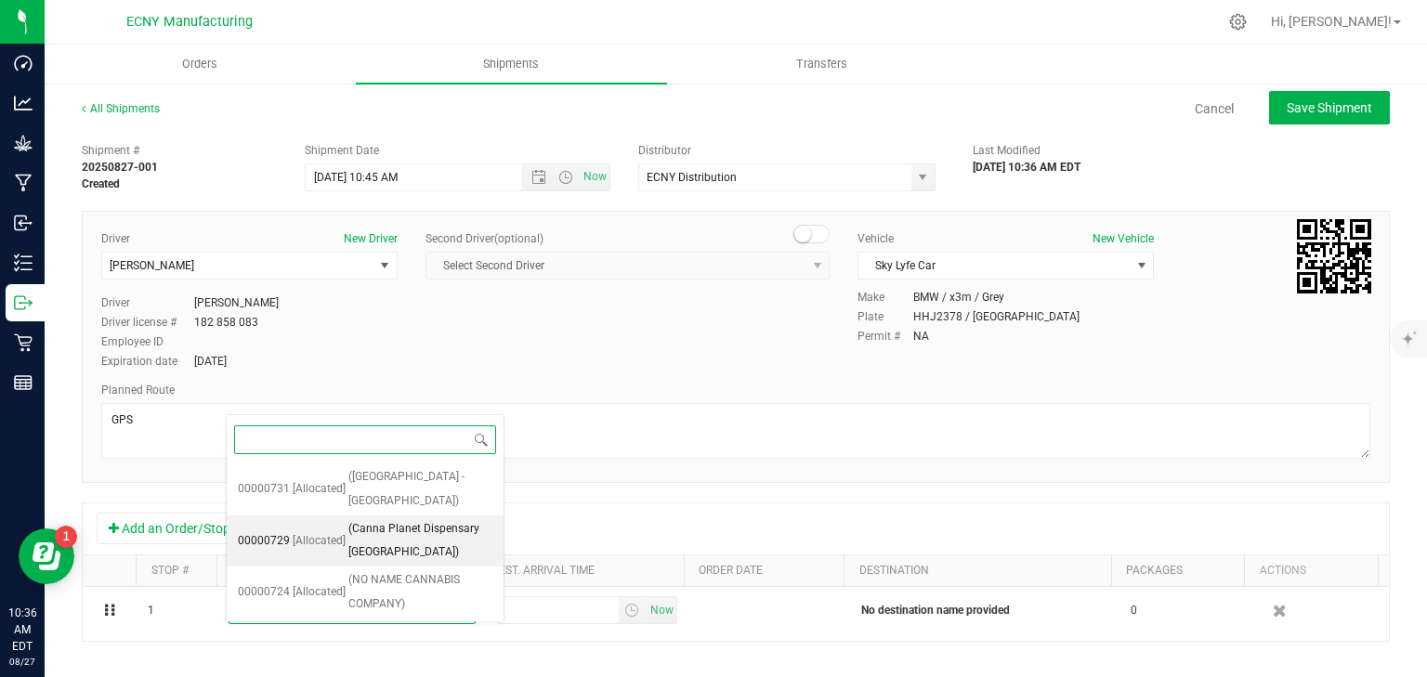
click at [426, 520] on span "(Canna Planet Dispensary [GEOGRAPHIC_DATA])" at bounding box center [420, 541] width 144 height 47
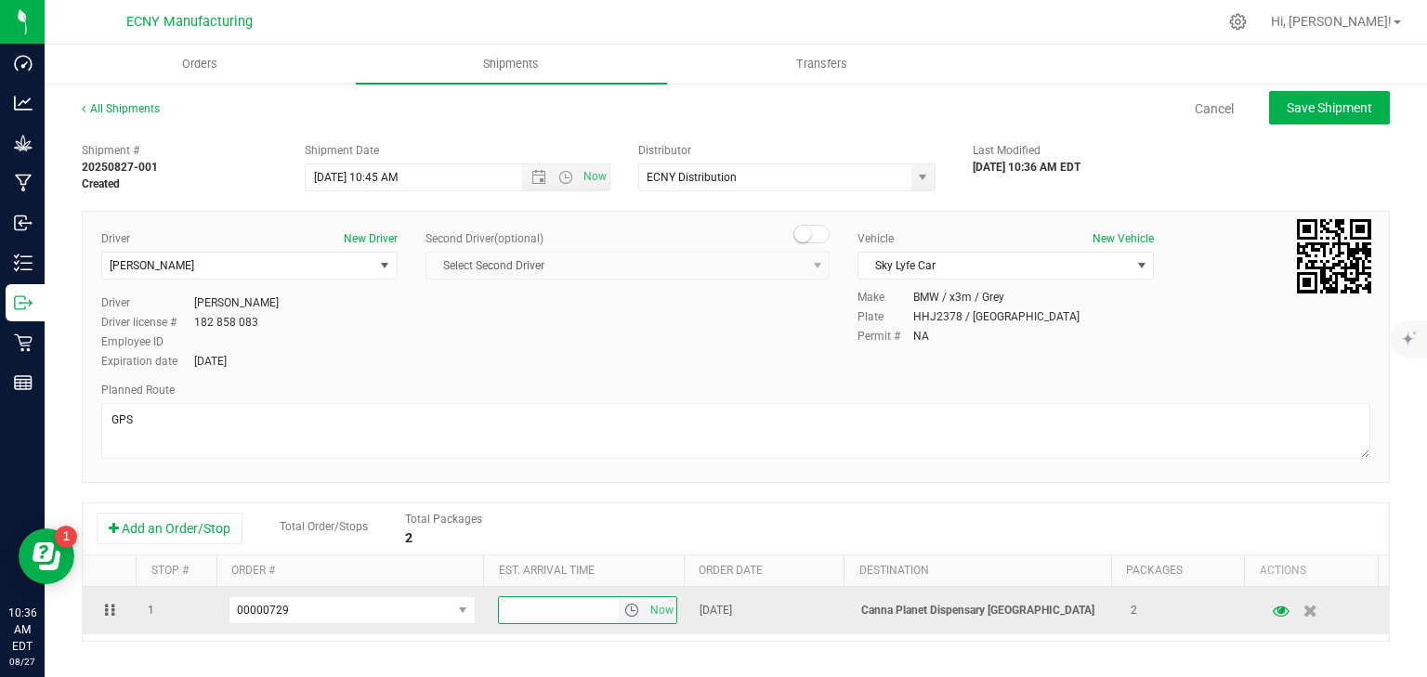
click at [544, 610] on input "text" at bounding box center [559, 610] width 121 height 26
type input "12:00 PM"
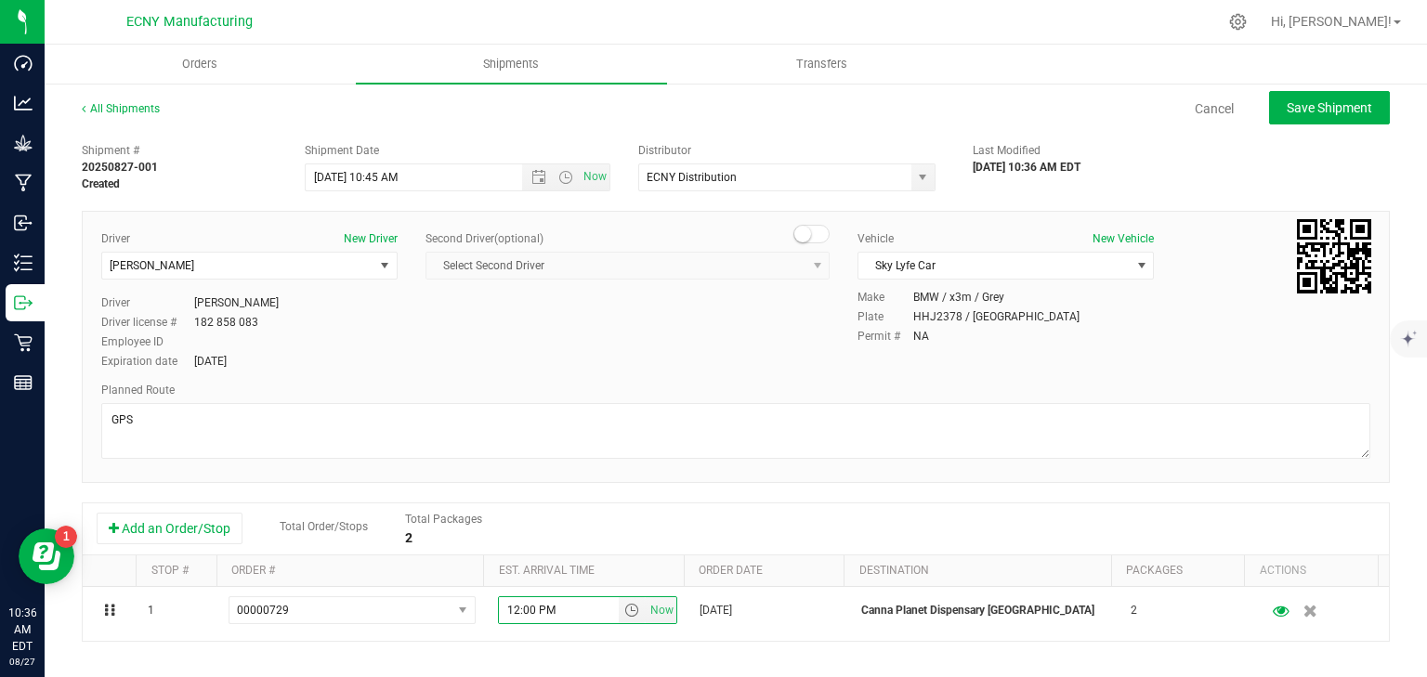
click at [1000, 497] on div "Shipment # 20250827-001 Created Shipment Date [DATE] 10:45 AM Now Distributor E…" at bounding box center [736, 532] width 1308 height 796
click at [1295, 116] on button "Save Shipment" at bounding box center [1329, 107] width 121 height 33
type input "[DATE] 2:45 PM"
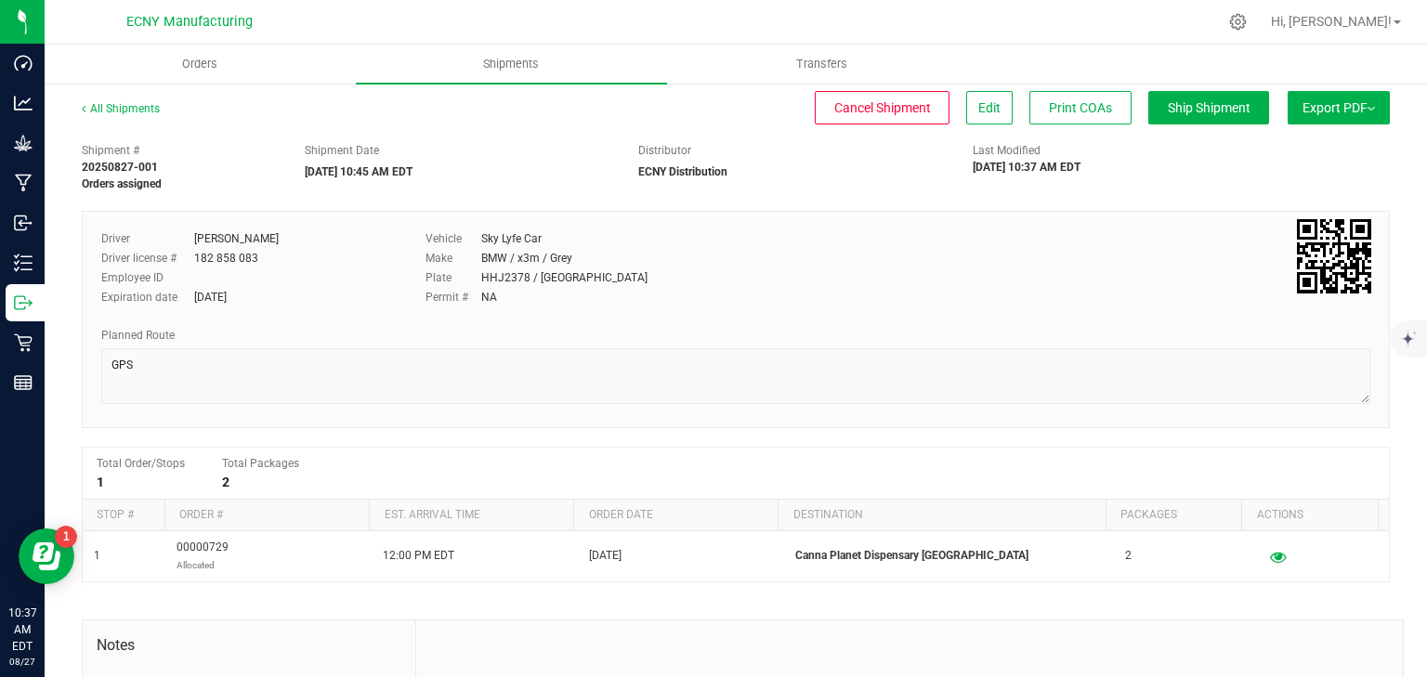
click at [1308, 98] on button "Export PDF" at bounding box center [1339, 107] width 102 height 33
click at [1300, 201] on span "NY Manifest" at bounding box center [1282, 204] width 61 height 13
